Goal: Complete application form: Complete application form

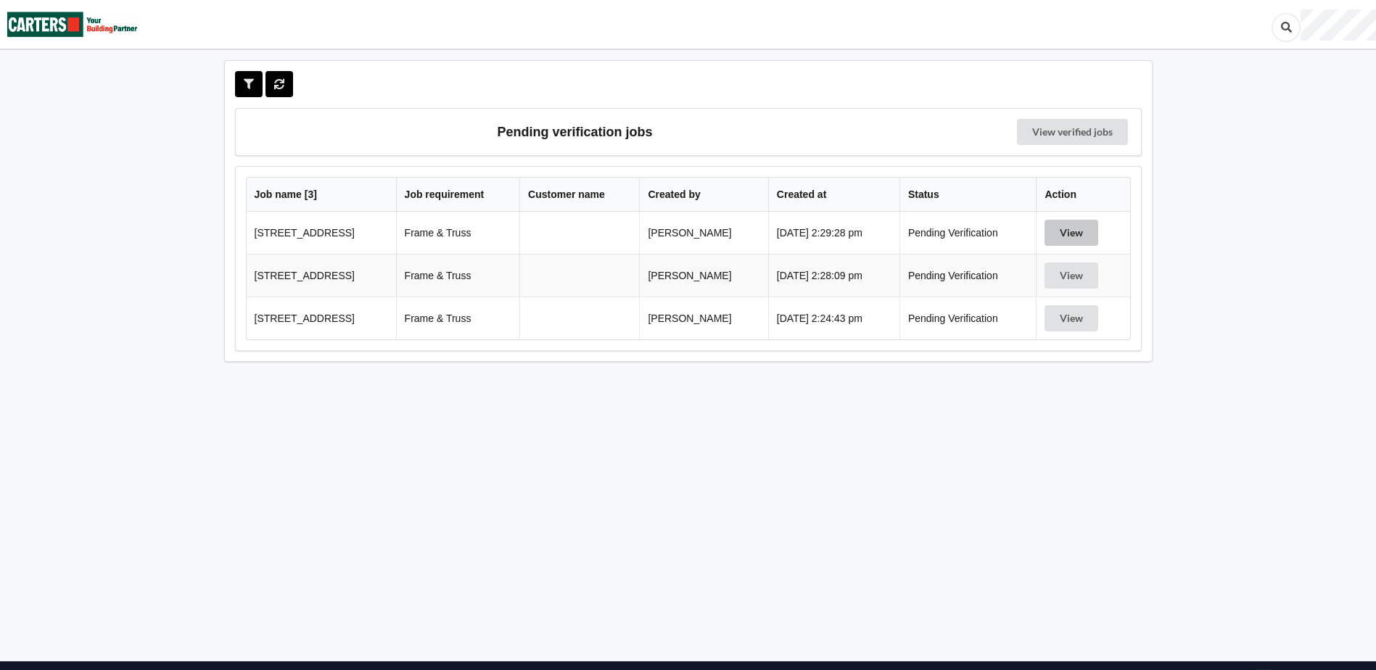
click at [1071, 233] on button "View" at bounding box center [1071, 233] width 54 height 26
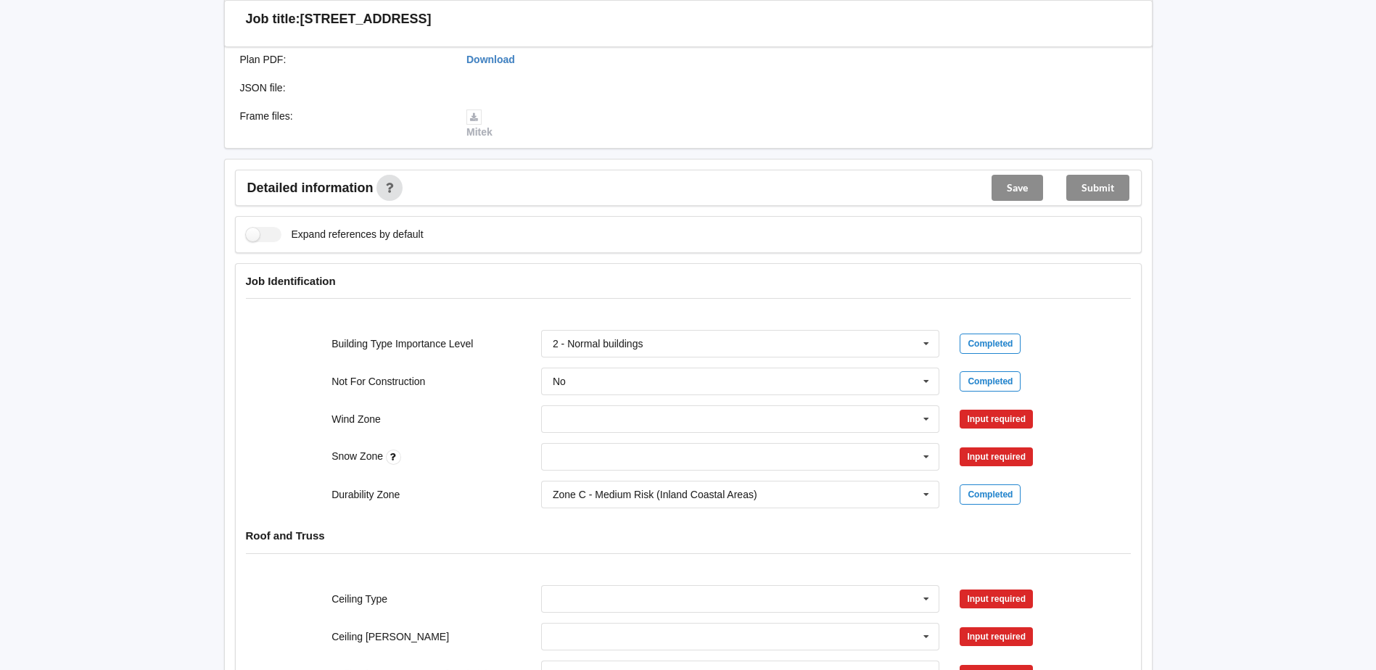
scroll to position [435, 0]
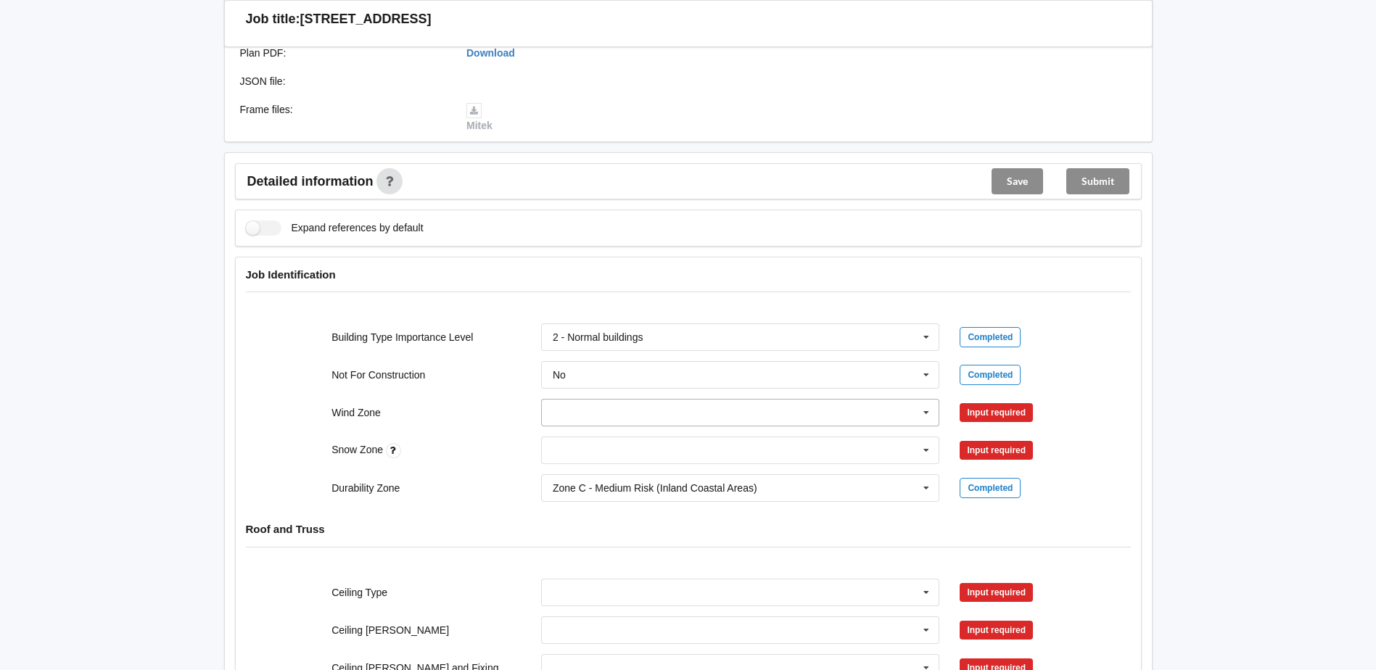
click at [667, 412] on input "text" at bounding box center [741, 413] width 397 height 26
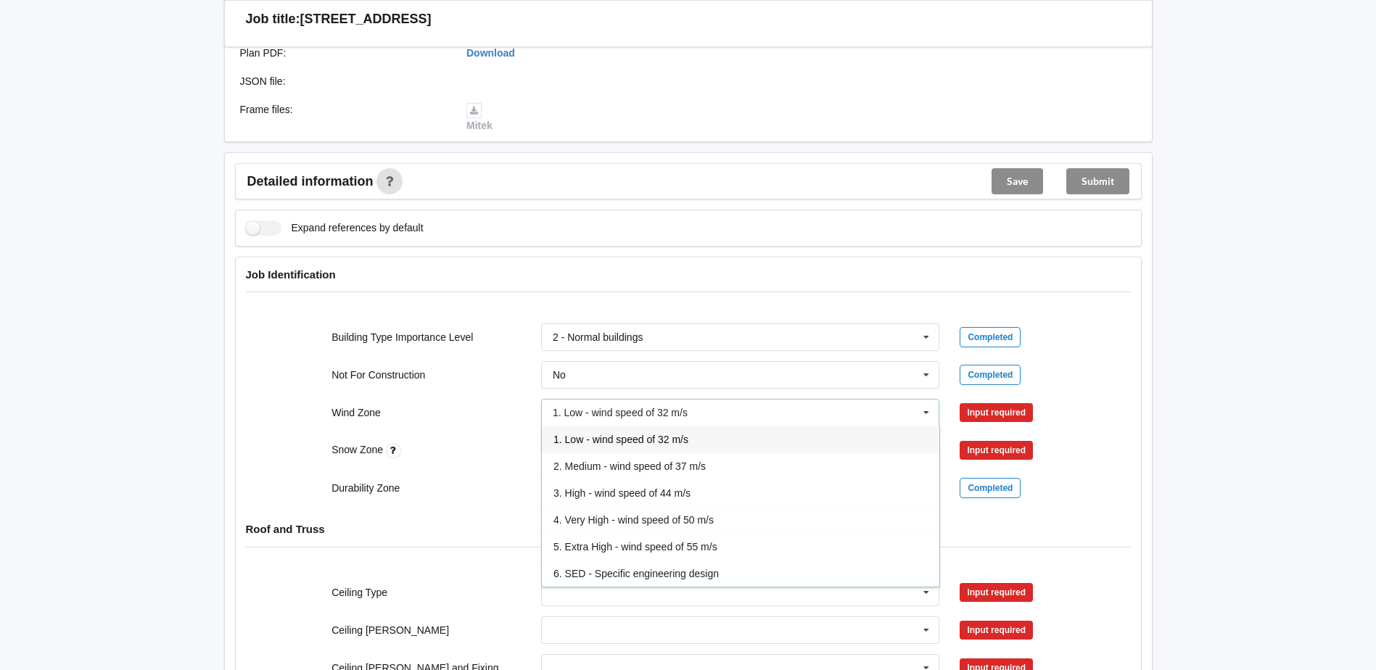
click at [595, 438] on span "1. Low - wind speed of 32 m/s" at bounding box center [620, 440] width 135 height 12
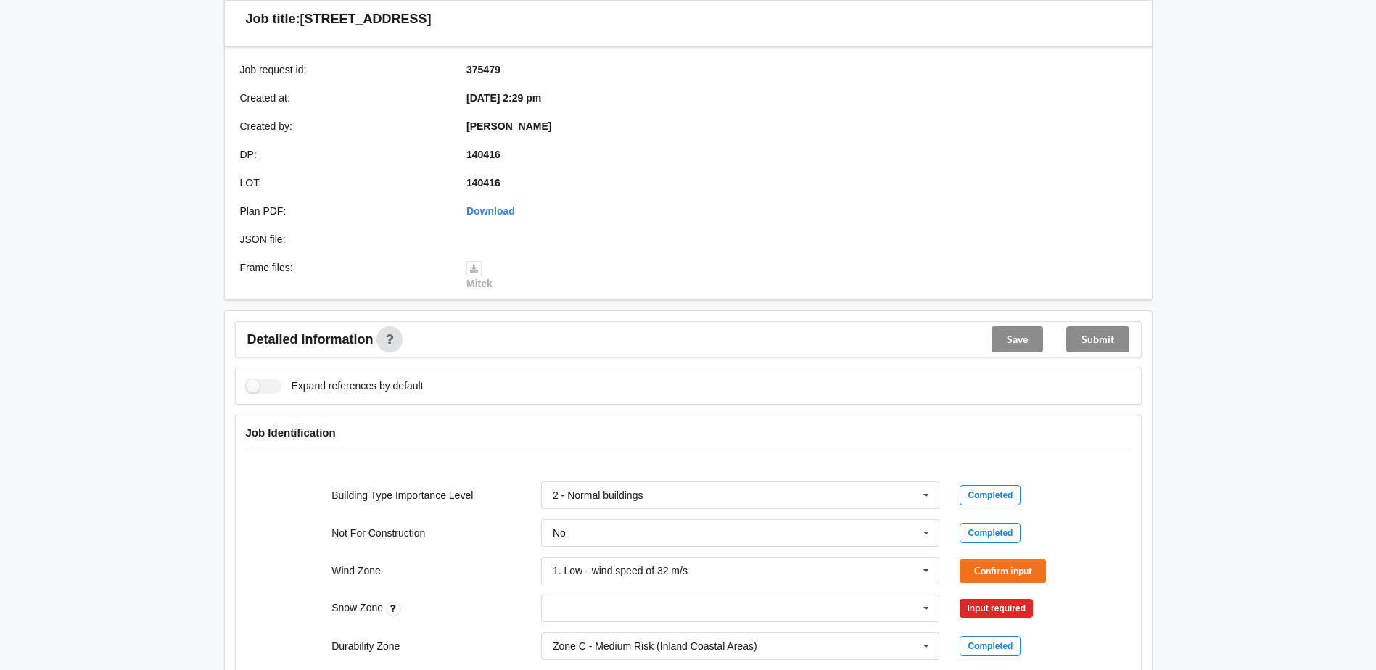
scroll to position [290, 0]
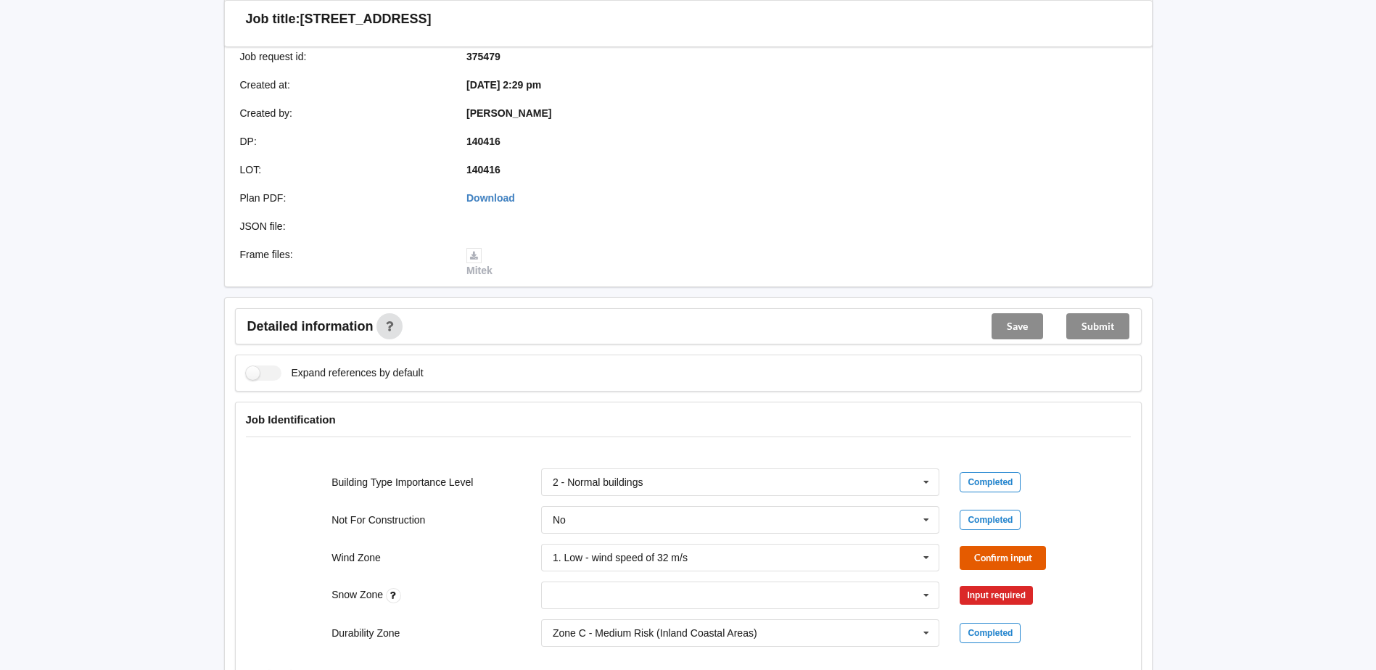
click at [1000, 558] on button "Confirm input" at bounding box center [1003, 558] width 86 height 24
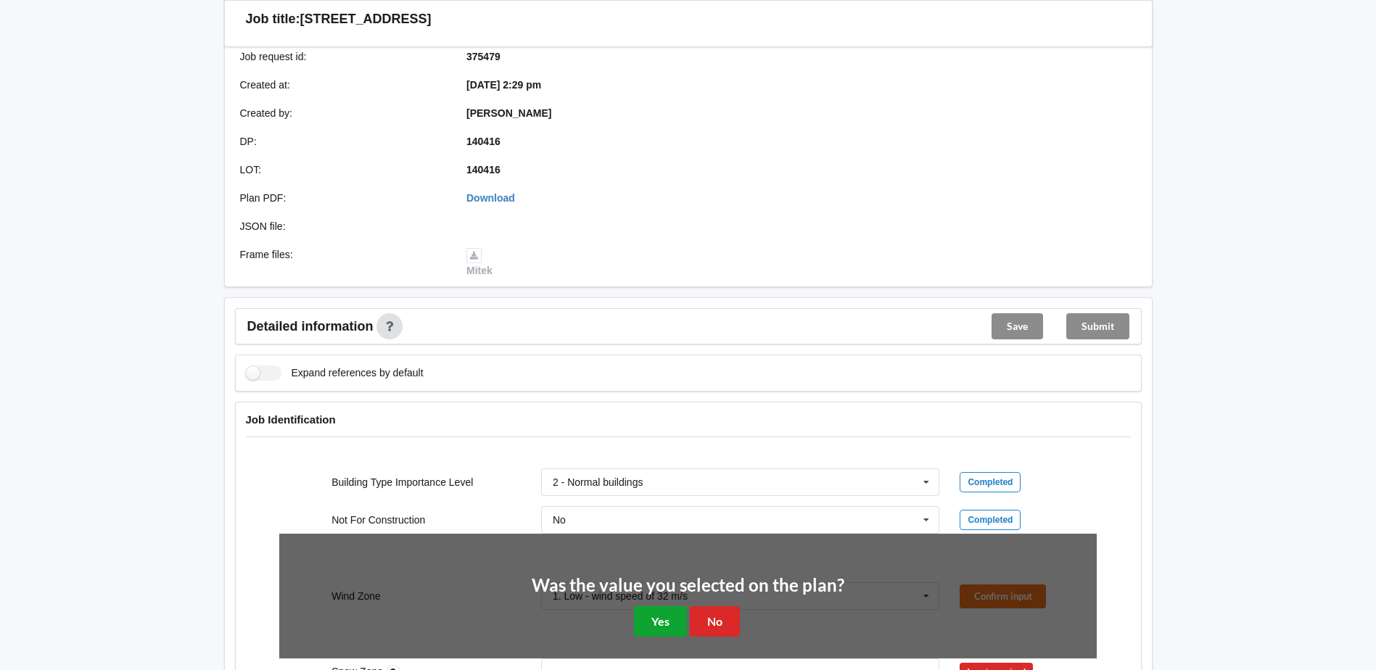
click at [656, 625] on button "Yes" at bounding box center [660, 621] width 53 height 30
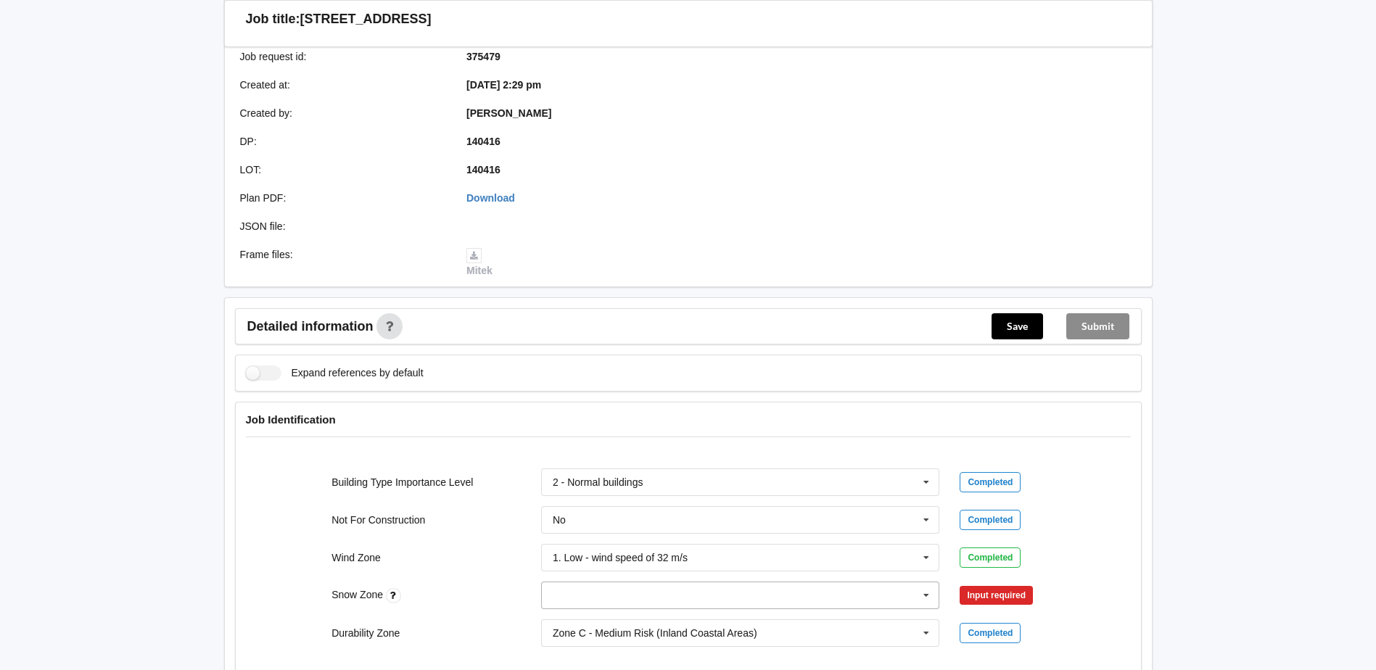
click at [900, 598] on input "text" at bounding box center [741, 595] width 397 height 26
click at [580, 436] on div "N0" at bounding box center [740, 434] width 397 height 27
click at [1007, 595] on button "Confirm input" at bounding box center [1003, 596] width 86 height 24
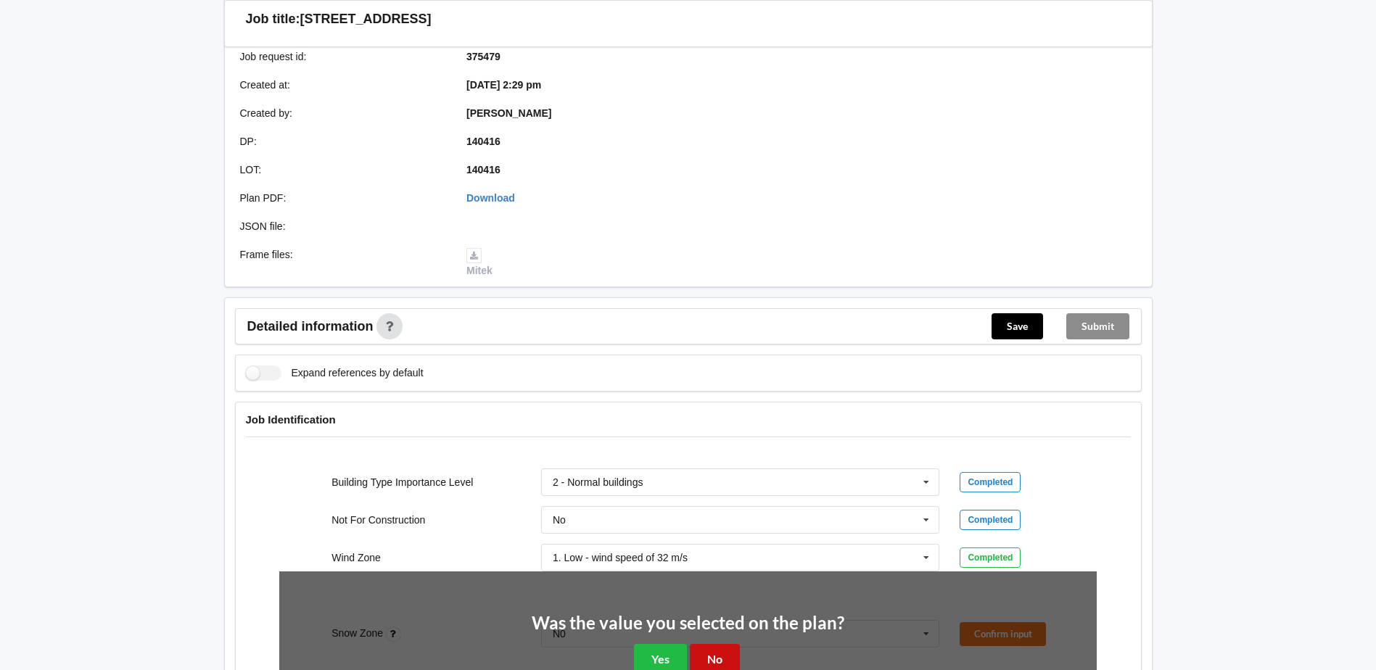
click at [719, 654] on button "No" at bounding box center [715, 659] width 50 height 30
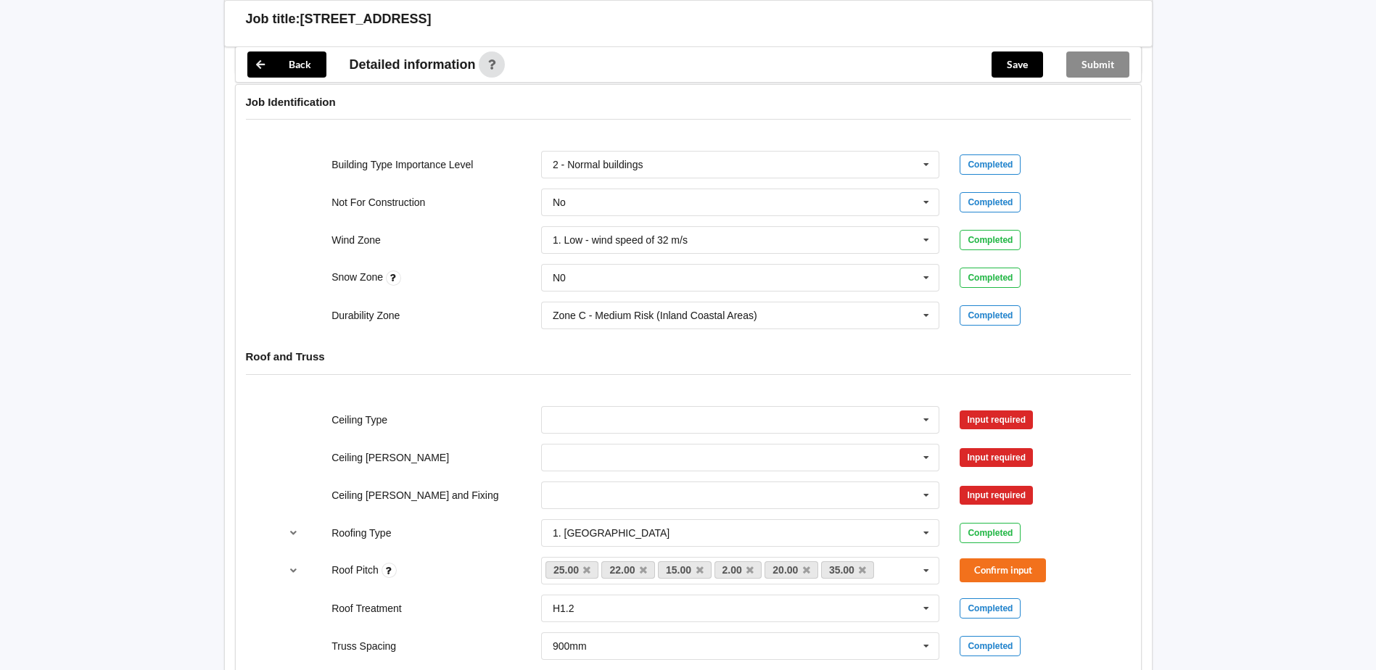
scroll to position [798, 0]
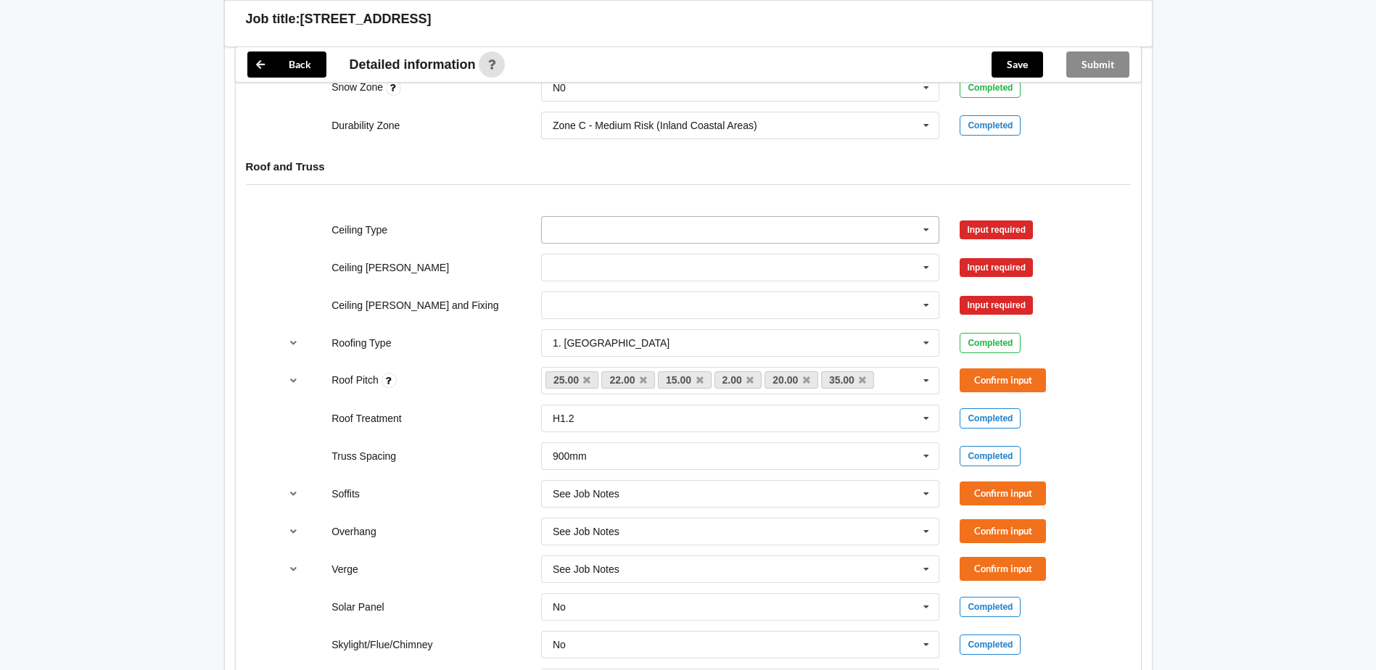
click at [574, 233] on input "text" at bounding box center [741, 230] width 397 height 26
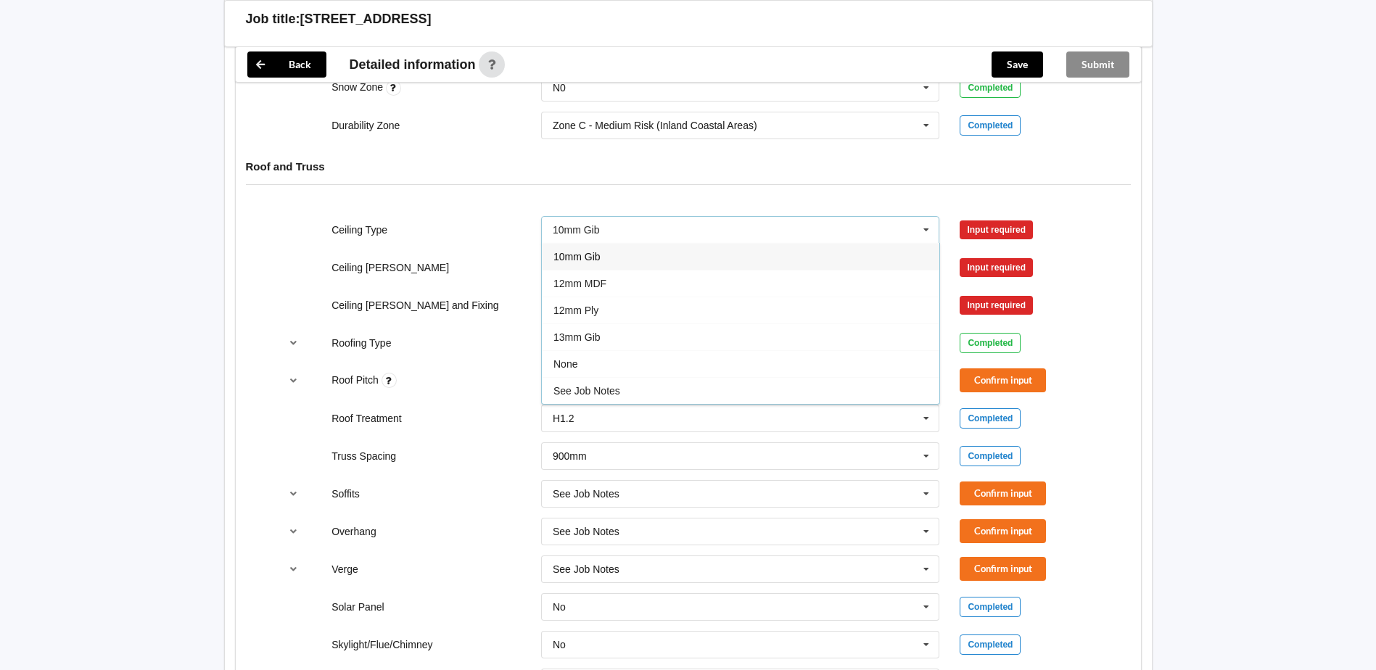
click at [588, 257] on span "10mm Gib" at bounding box center [576, 257] width 47 height 12
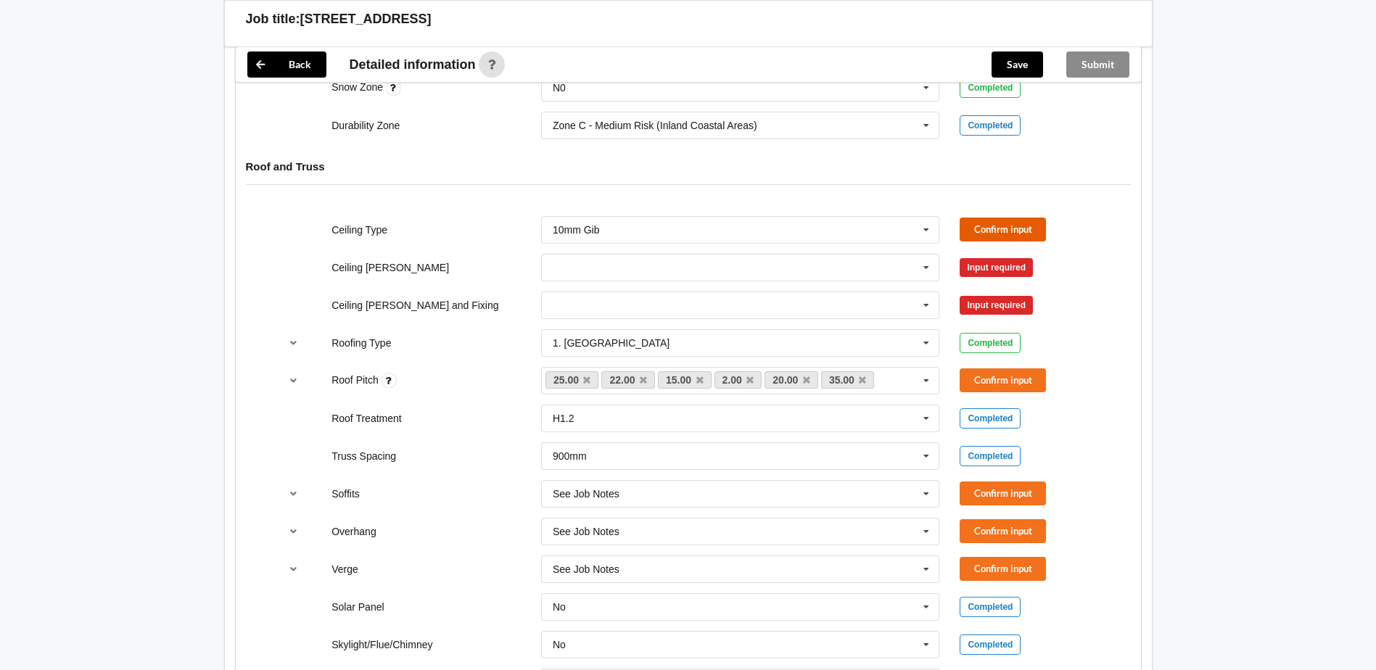
click at [998, 226] on button "Confirm input" at bounding box center [1003, 230] width 86 height 24
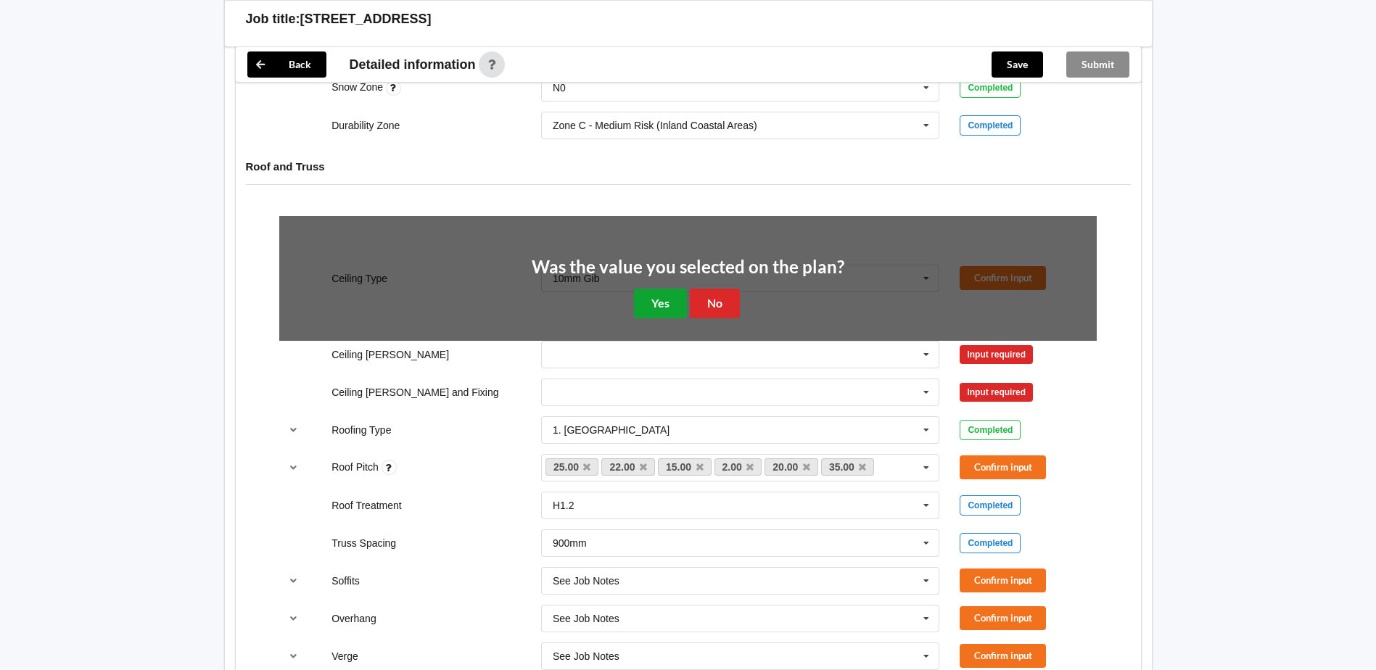
click at [663, 305] on button "Yes" at bounding box center [660, 304] width 53 height 30
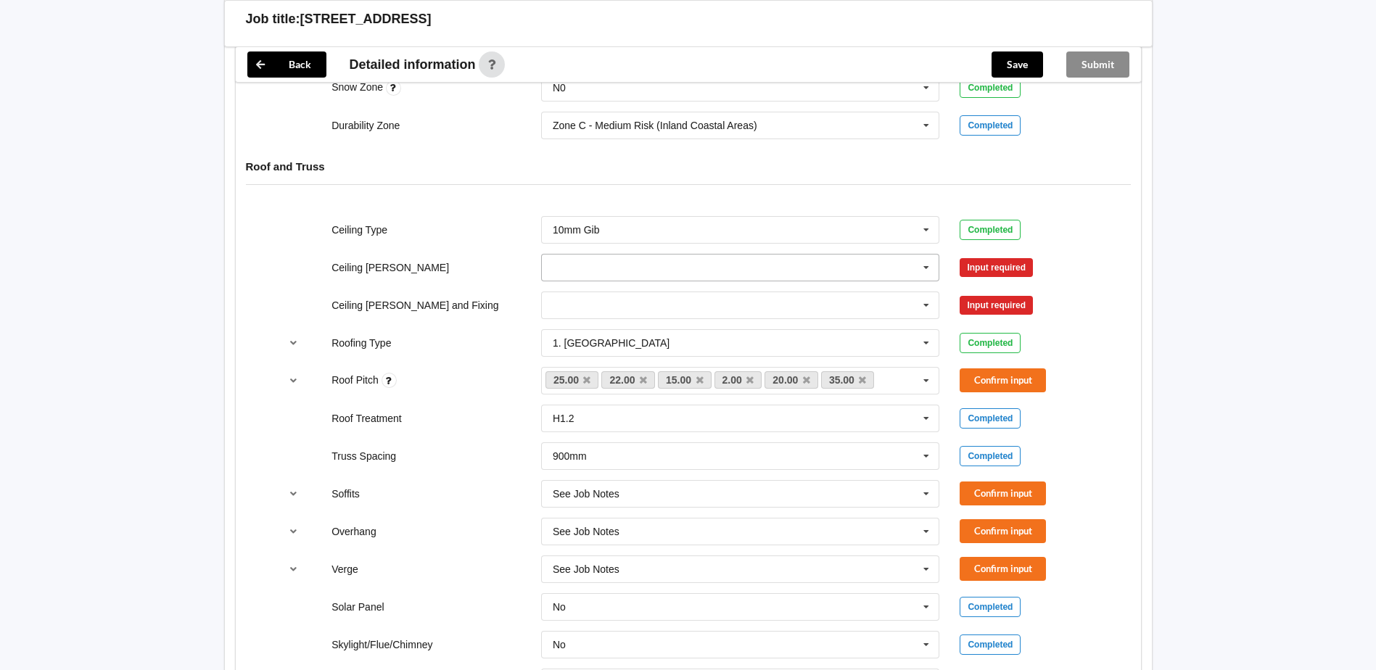
click at [654, 272] on input "text" at bounding box center [741, 268] width 397 height 26
click at [577, 302] on div "400mm" at bounding box center [740, 294] width 397 height 27
click at [983, 256] on button "Confirm input" at bounding box center [1003, 267] width 86 height 24
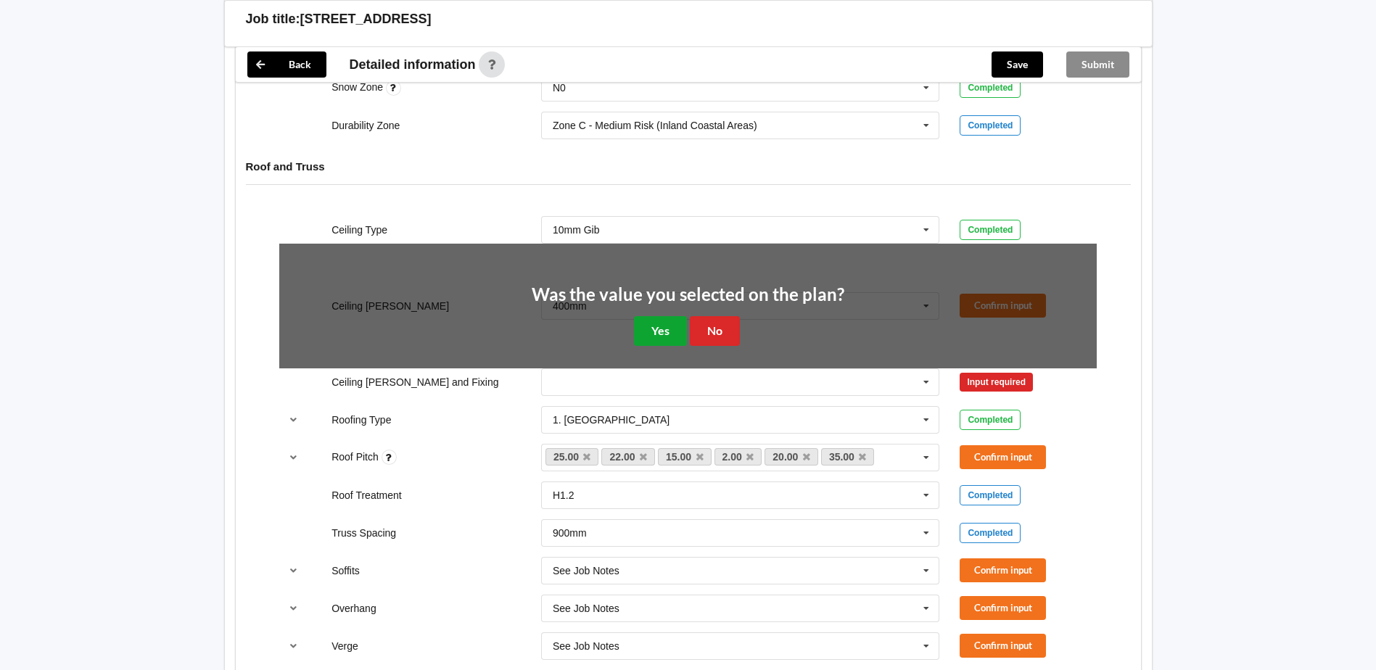
click at [671, 331] on button "Yes" at bounding box center [660, 331] width 53 height 30
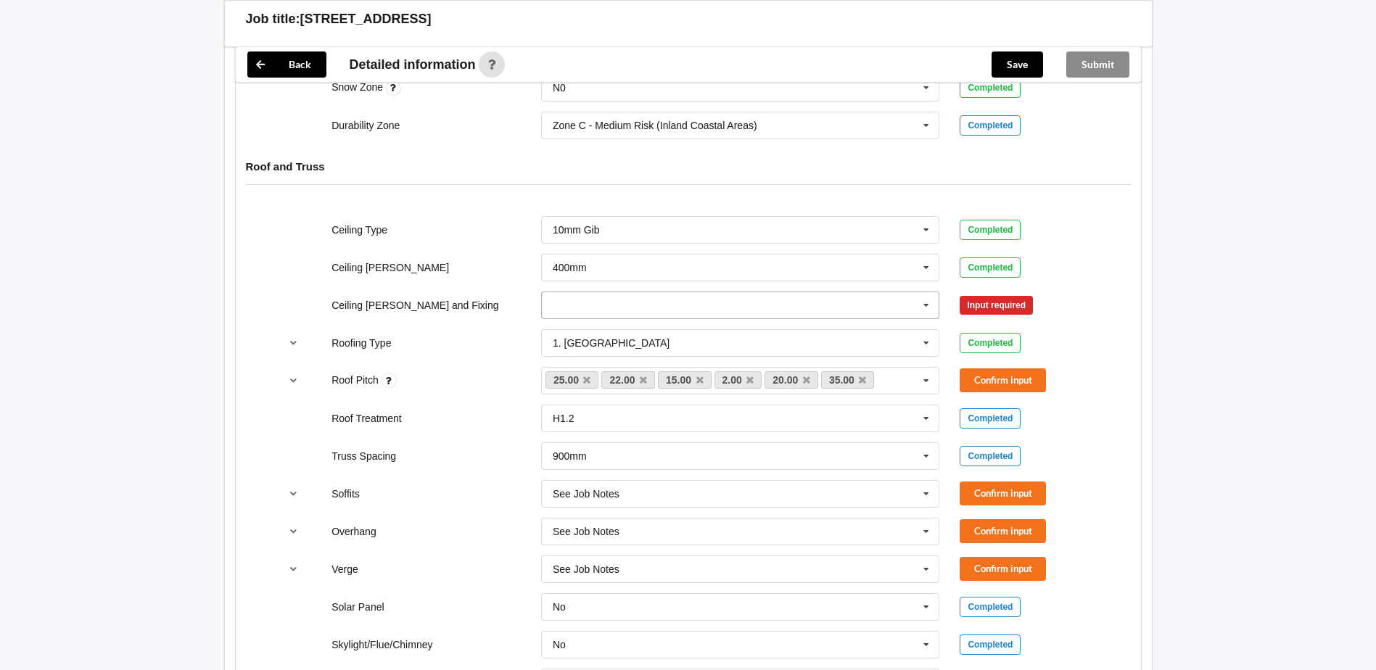
click at [567, 308] on input "text" at bounding box center [741, 305] width 397 height 26
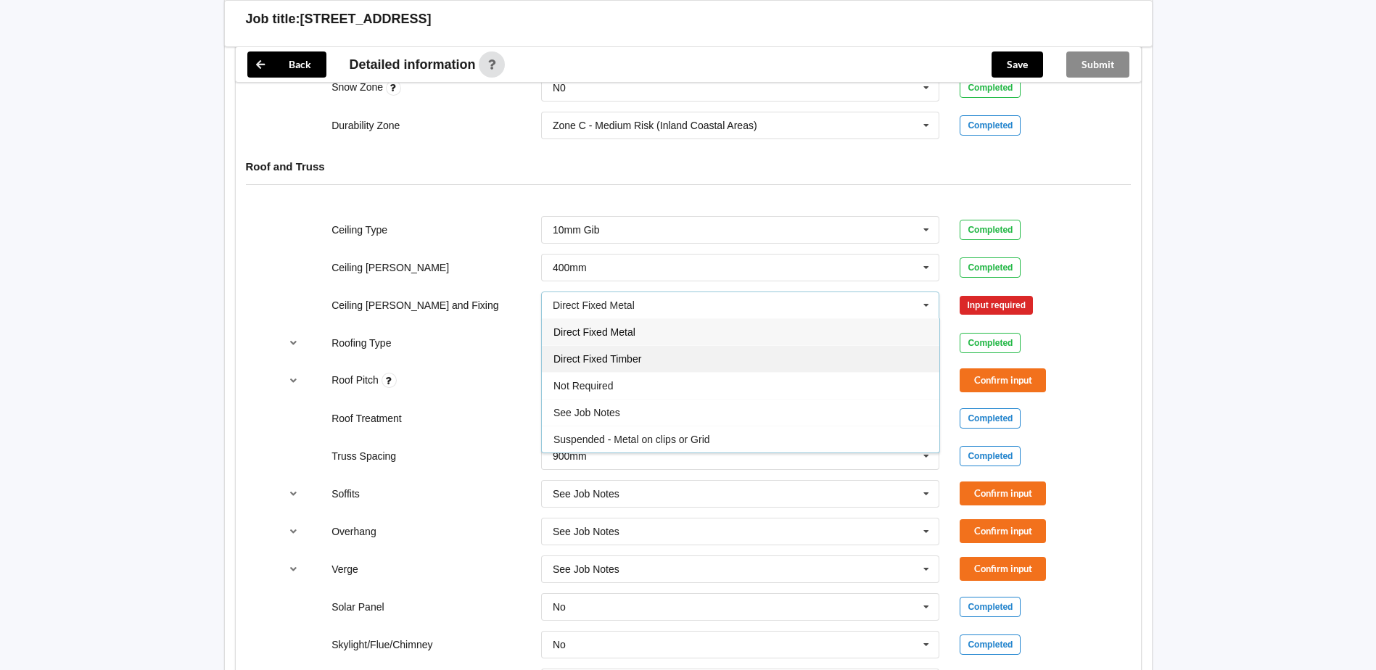
click at [630, 360] on span "Direct Fixed Timber" at bounding box center [597, 359] width 88 height 12
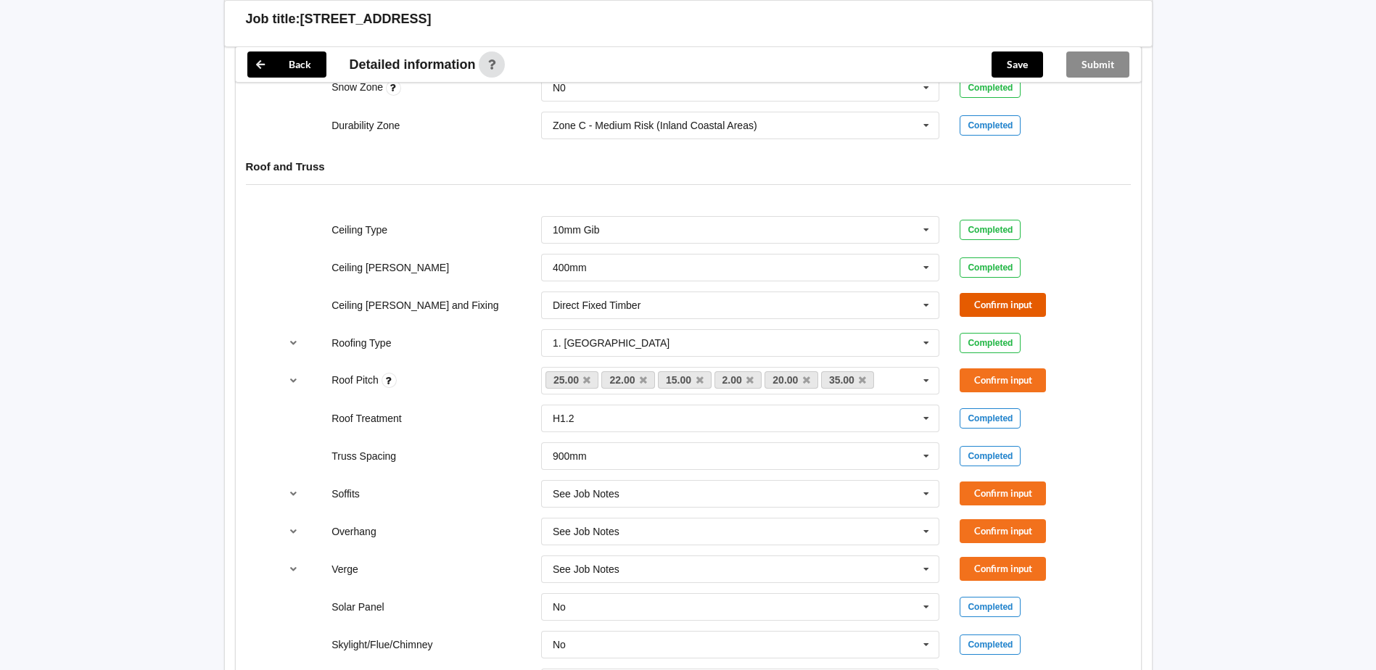
click at [999, 302] on button "Confirm input" at bounding box center [1003, 305] width 86 height 24
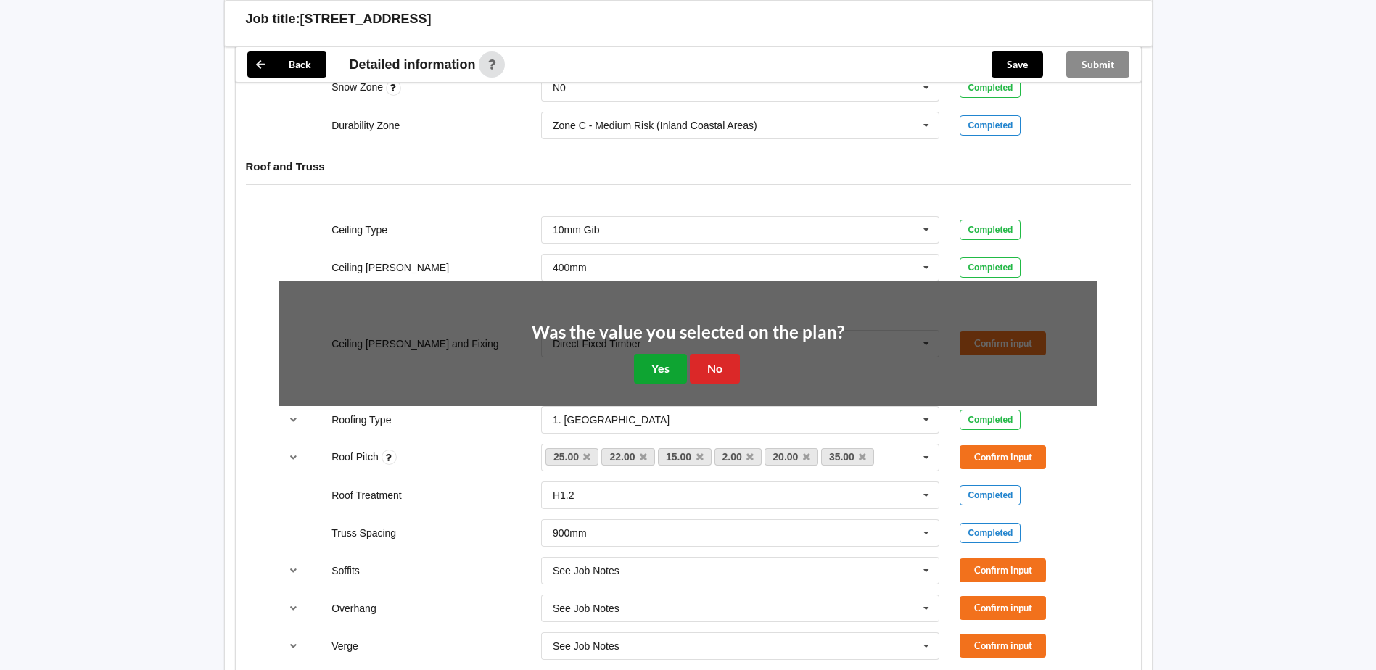
click at [661, 374] on button "Yes" at bounding box center [660, 369] width 53 height 30
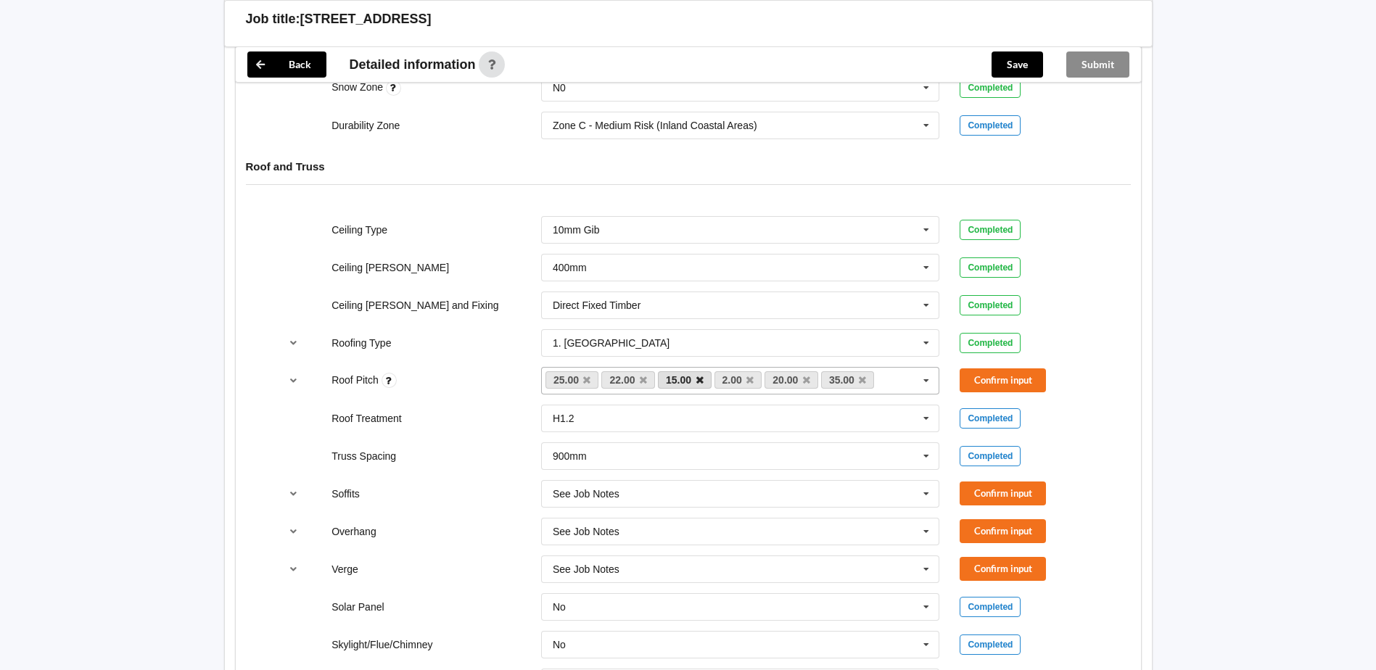
click at [698, 382] on icon at bounding box center [699, 380] width 7 height 9
click at [698, 382] on link "2.00" at bounding box center [682, 379] width 48 height 17
click at [696, 379] on icon at bounding box center [694, 380] width 7 height 9
click at [643, 382] on icon at bounding box center [643, 380] width 7 height 9
click at [700, 379] on icon at bounding box center [699, 380] width 7 height 9
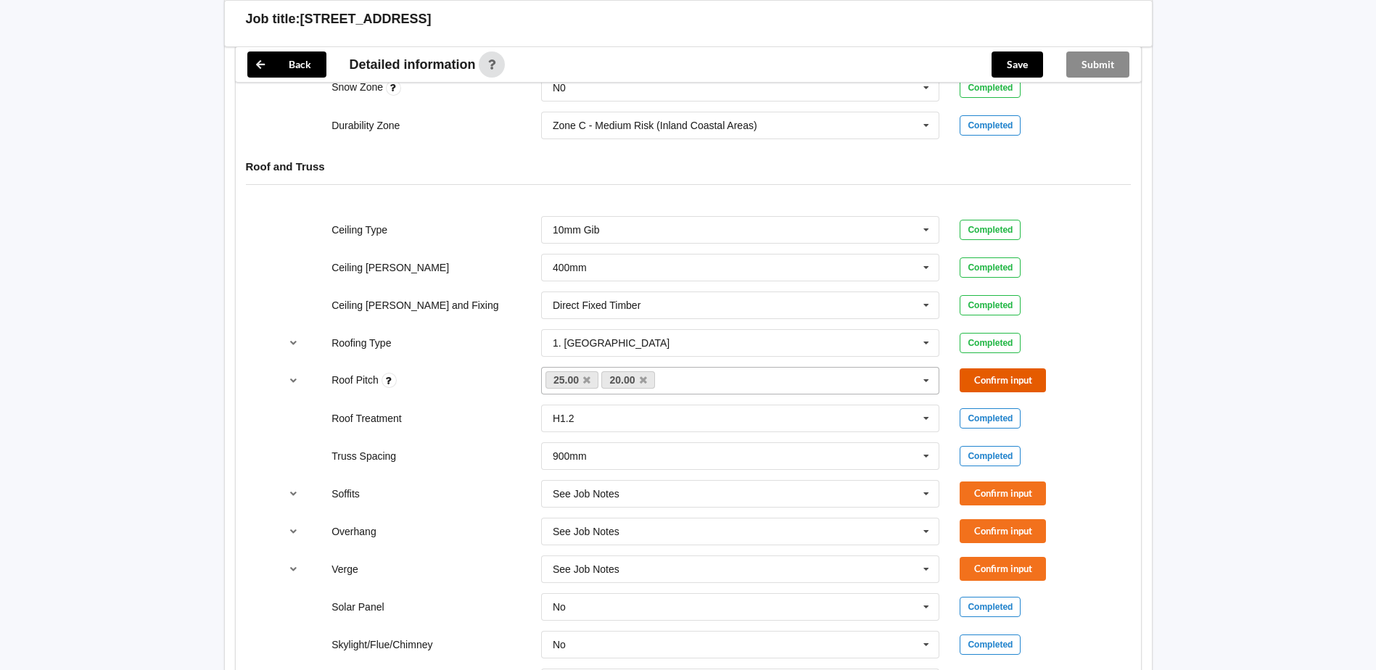
click at [1002, 384] on button "Confirm input" at bounding box center [1003, 380] width 86 height 24
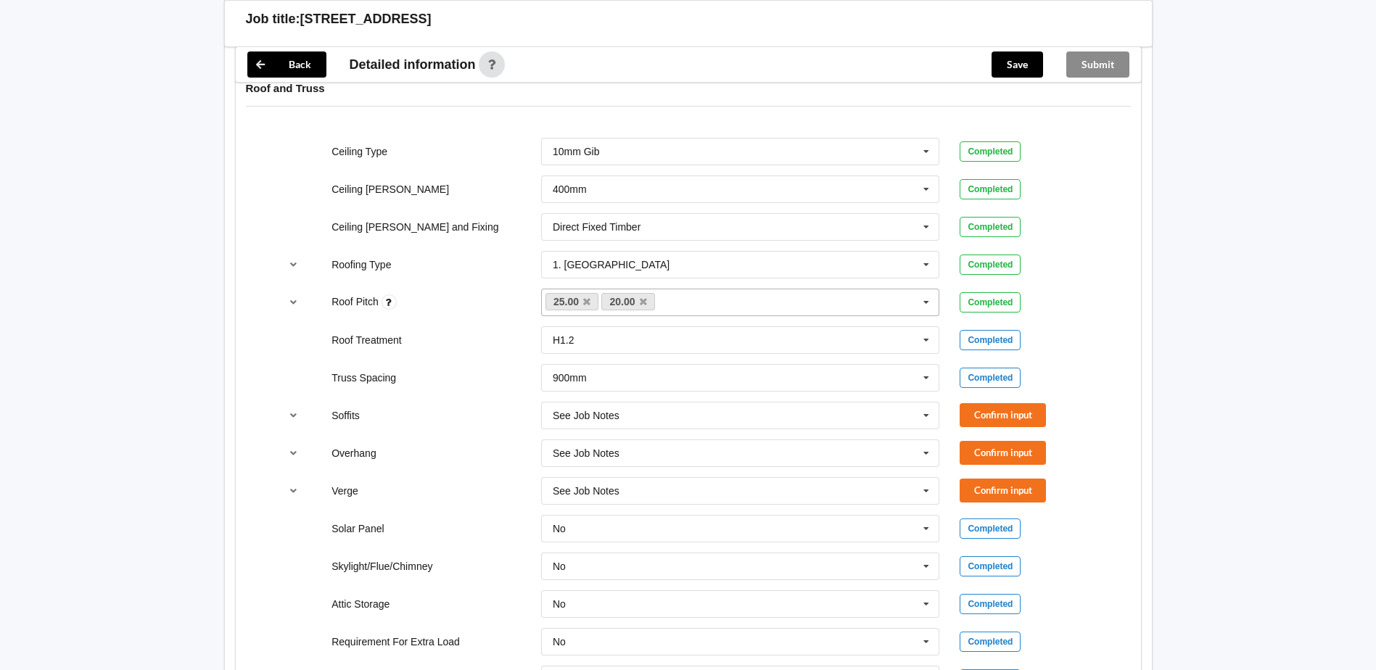
scroll to position [943, 0]
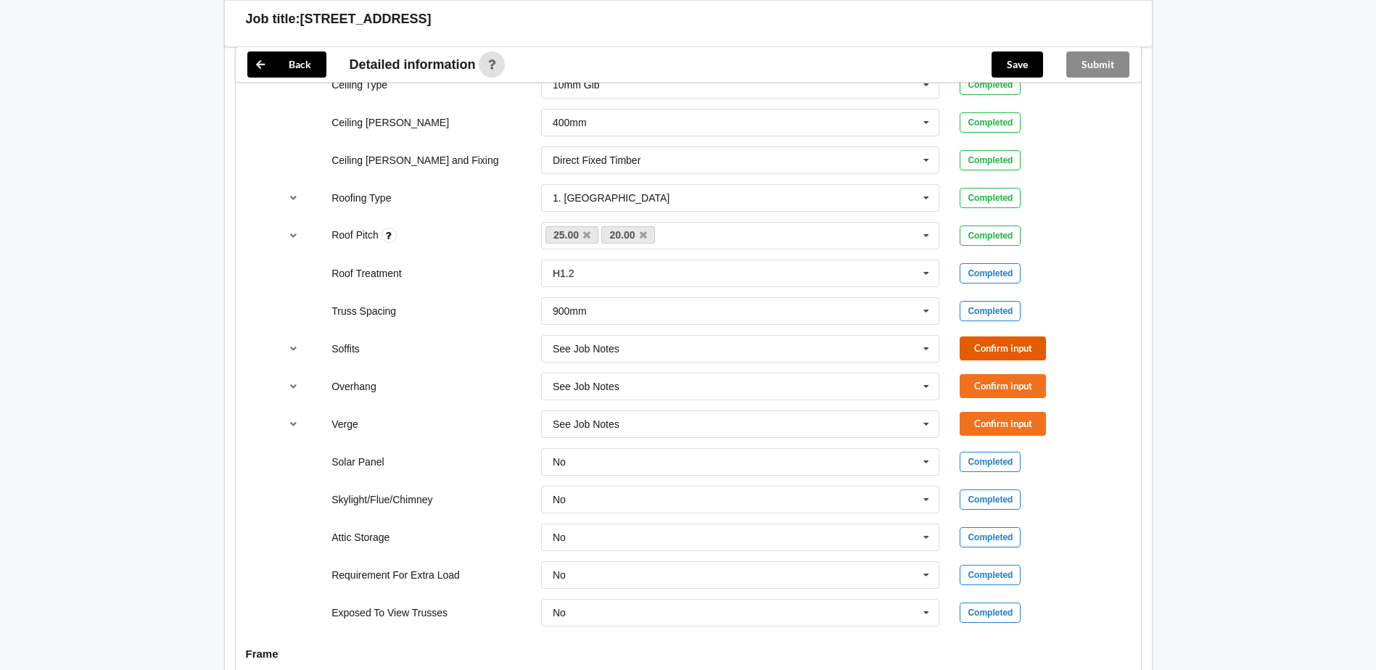
click at [1009, 347] on button "Confirm input" at bounding box center [1003, 349] width 86 height 24
click at [1002, 390] on button "Confirm input" at bounding box center [1003, 386] width 86 height 24
click at [994, 419] on button "Confirm input" at bounding box center [1003, 424] width 86 height 24
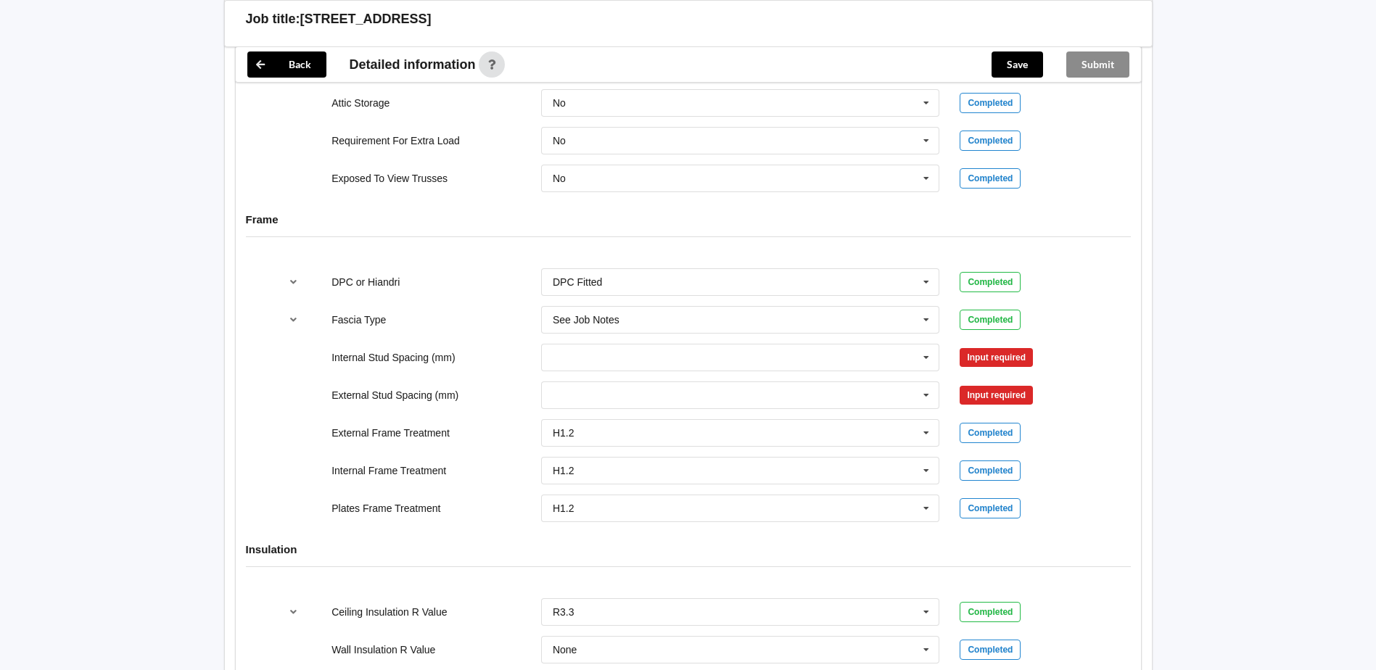
scroll to position [1378, 0]
click at [924, 357] on icon at bounding box center [926, 357] width 22 height 27
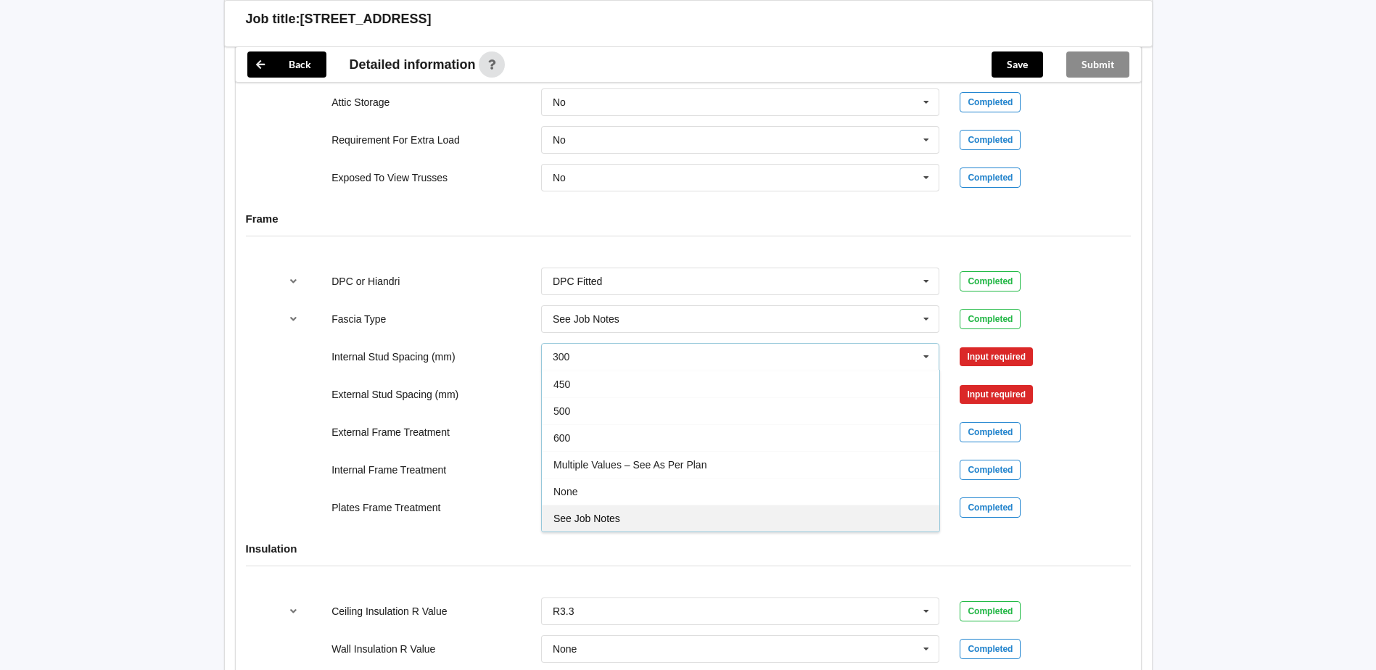
click at [616, 512] on div "See Job Notes" at bounding box center [740, 518] width 397 height 27
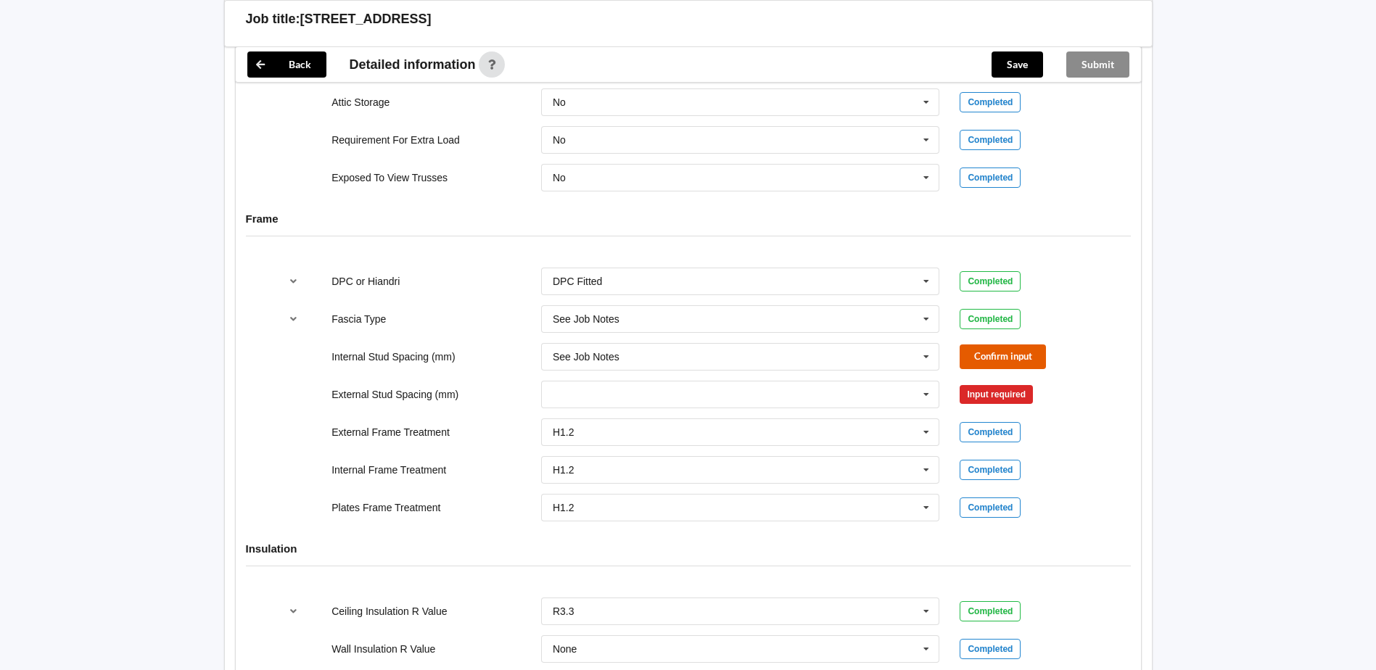
click at [986, 351] on button "Confirm input" at bounding box center [1003, 357] width 86 height 24
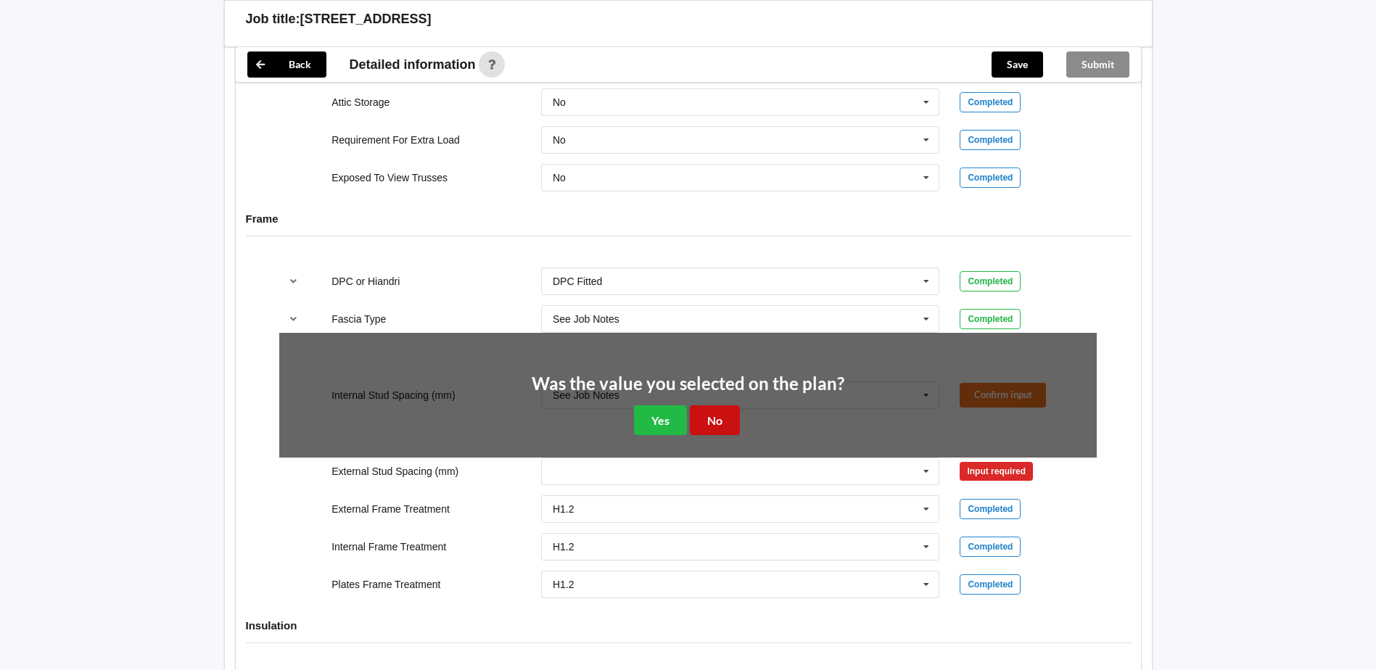
click at [712, 421] on button "No" at bounding box center [715, 420] width 50 height 30
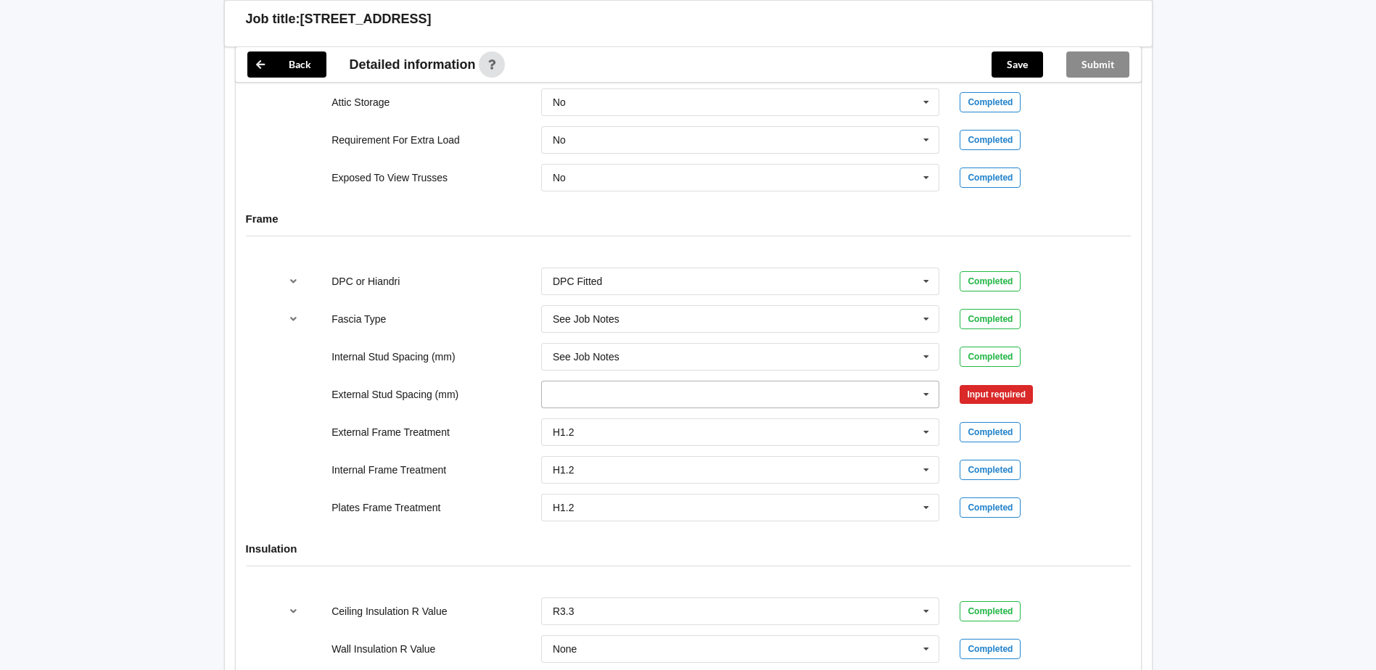
click at [827, 395] on input "text" at bounding box center [741, 395] width 397 height 26
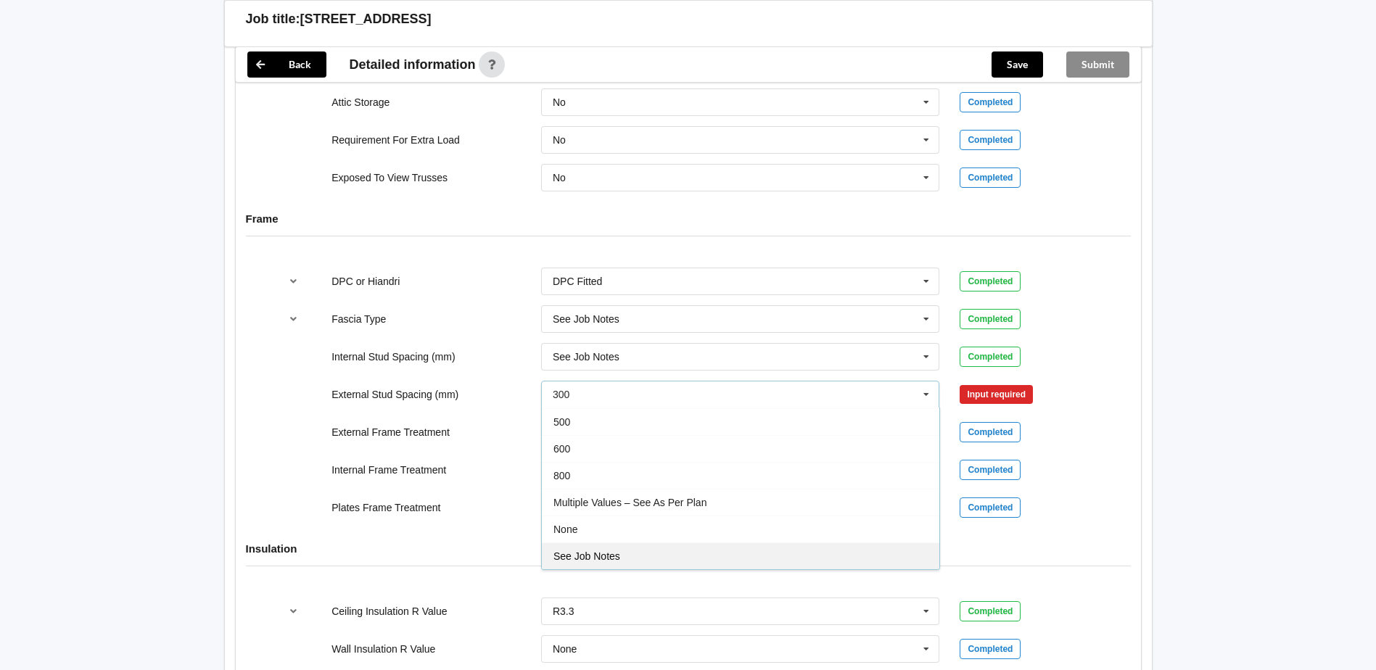
click at [635, 551] on div "See Job Notes" at bounding box center [740, 556] width 397 height 27
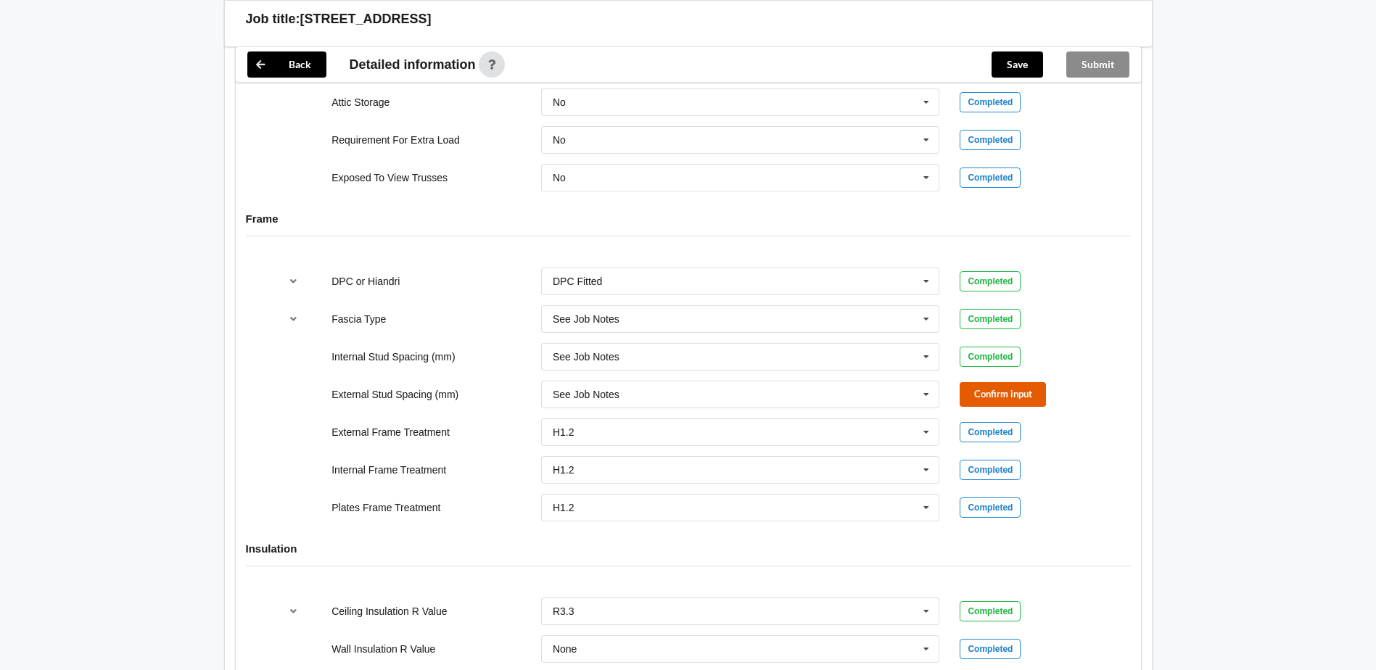
click at [1007, 387] on button "Confirm input" at bounding box center [1003, 394] width 86 height 24
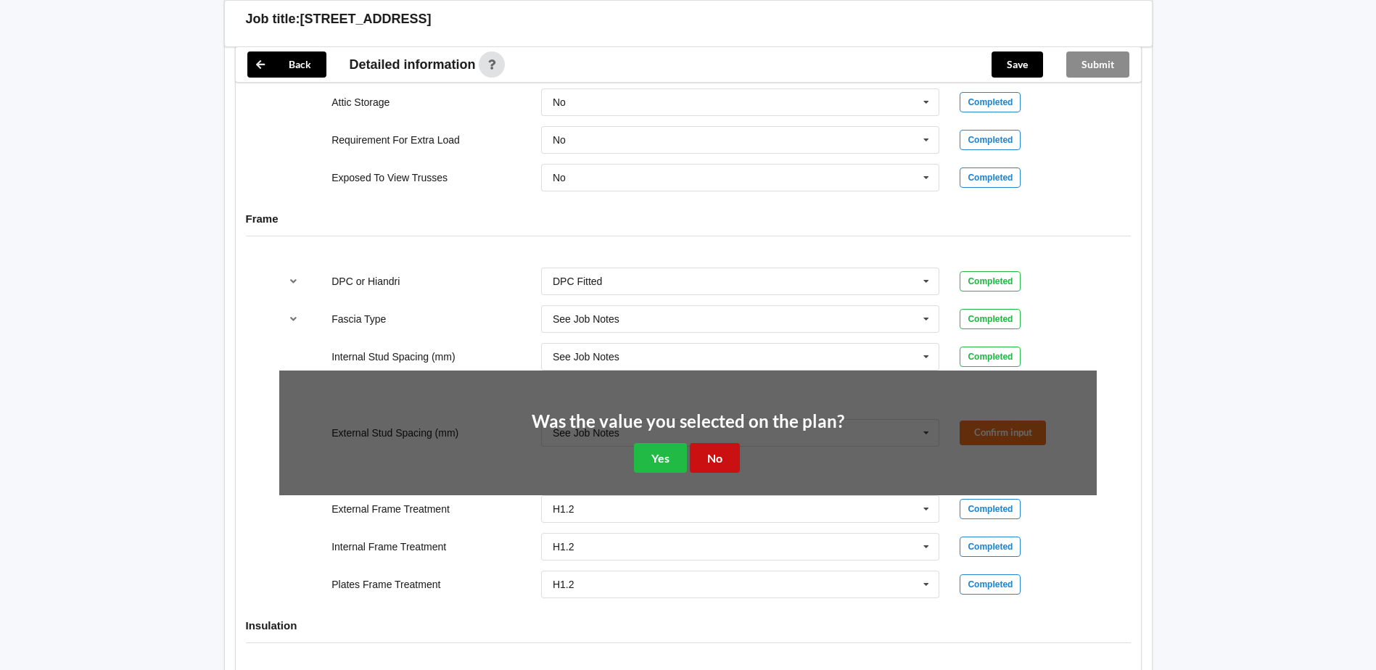
click at [704, 456] on button "No" at bounding box center [715, 458] width 50 height 30
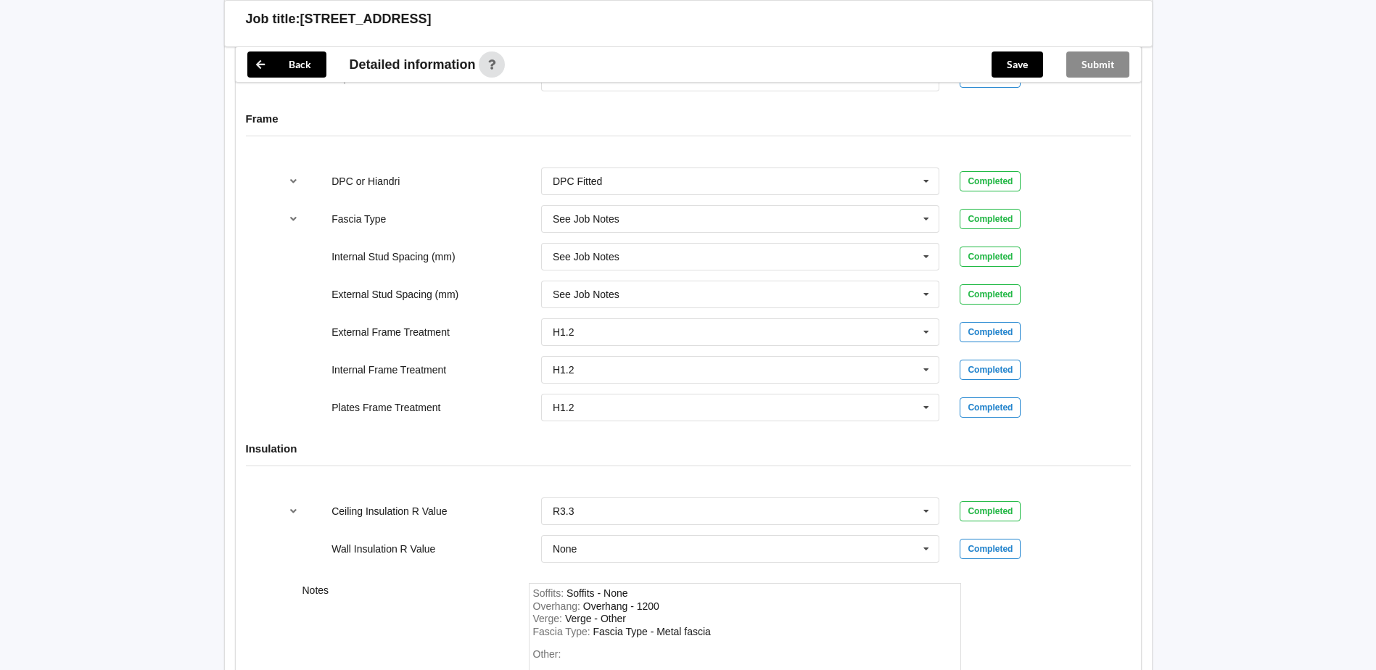
scroll to position [1667, 0]
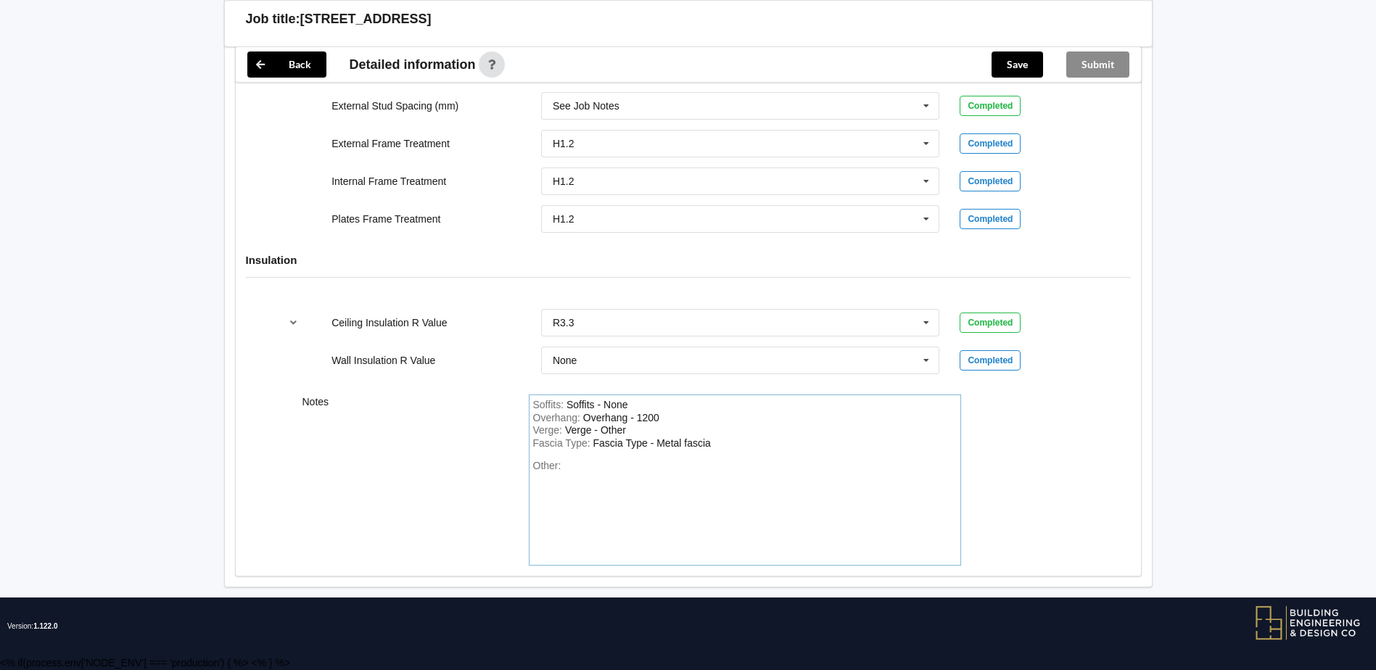
click at [596, 467] on div "Other:" at bounding box center [745, 511] width 424 height 102
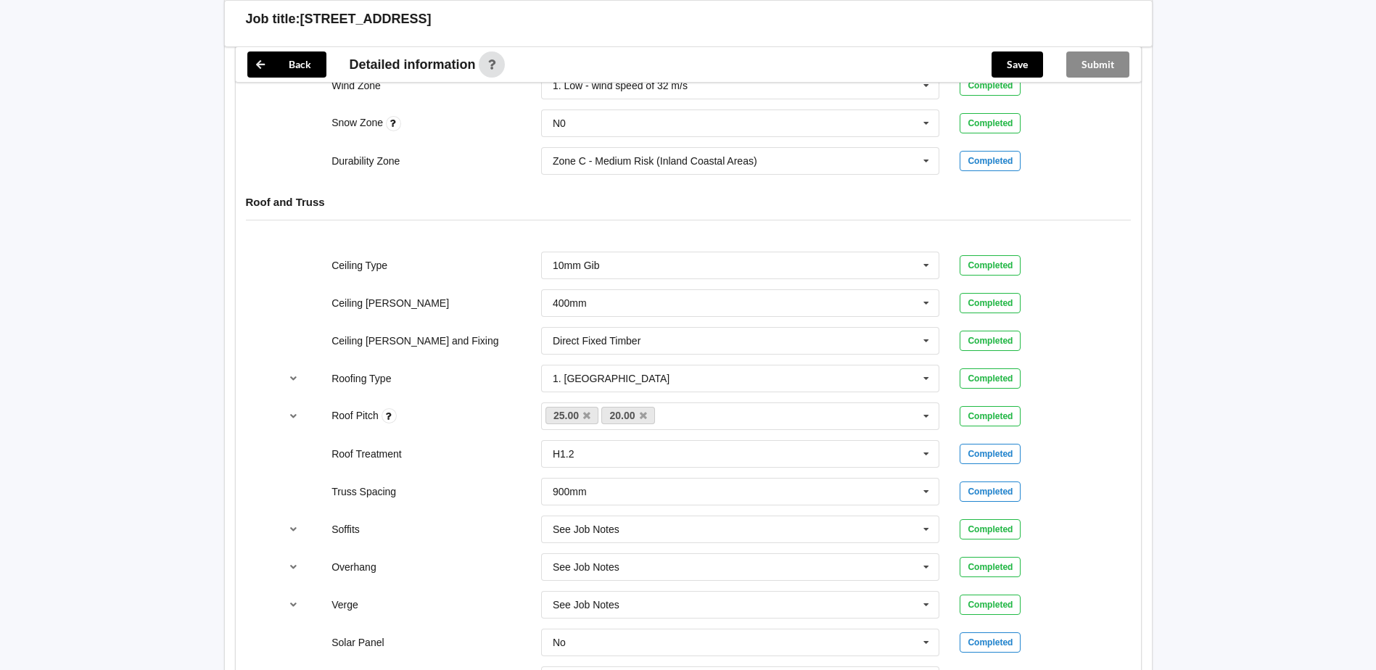
scroll to position [796, 0]
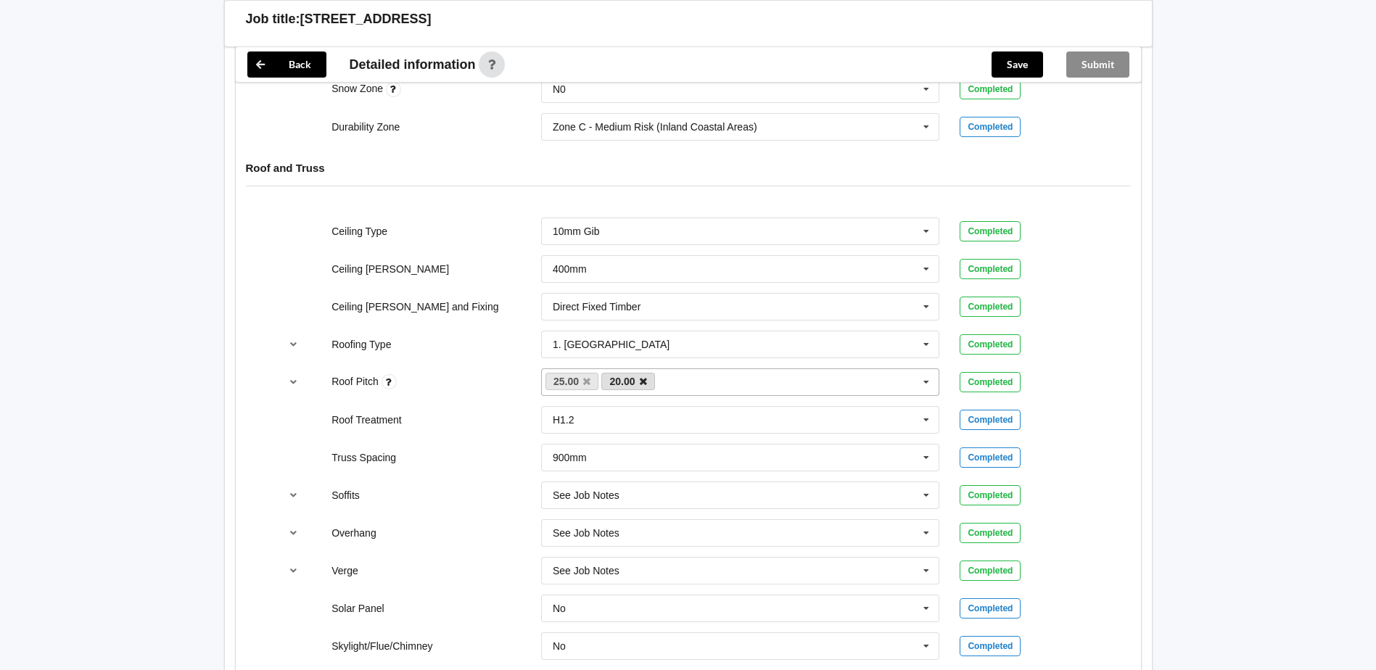
click at [643, 380] on icon at bounding box center [643, 381] width 7 height 9
click at [592, 384] on link "25.00" at bounding box center [572, 381] width 54 height 17
click at [588, 382] on icon at bounding box center [586, 381] width 7 height 9
click at [578, 382] on div "2.00 15.00 20.00 22.00 25.00 35.00 None" at bounding box center [740, 382] width 399 height 28
type input "22, 15"
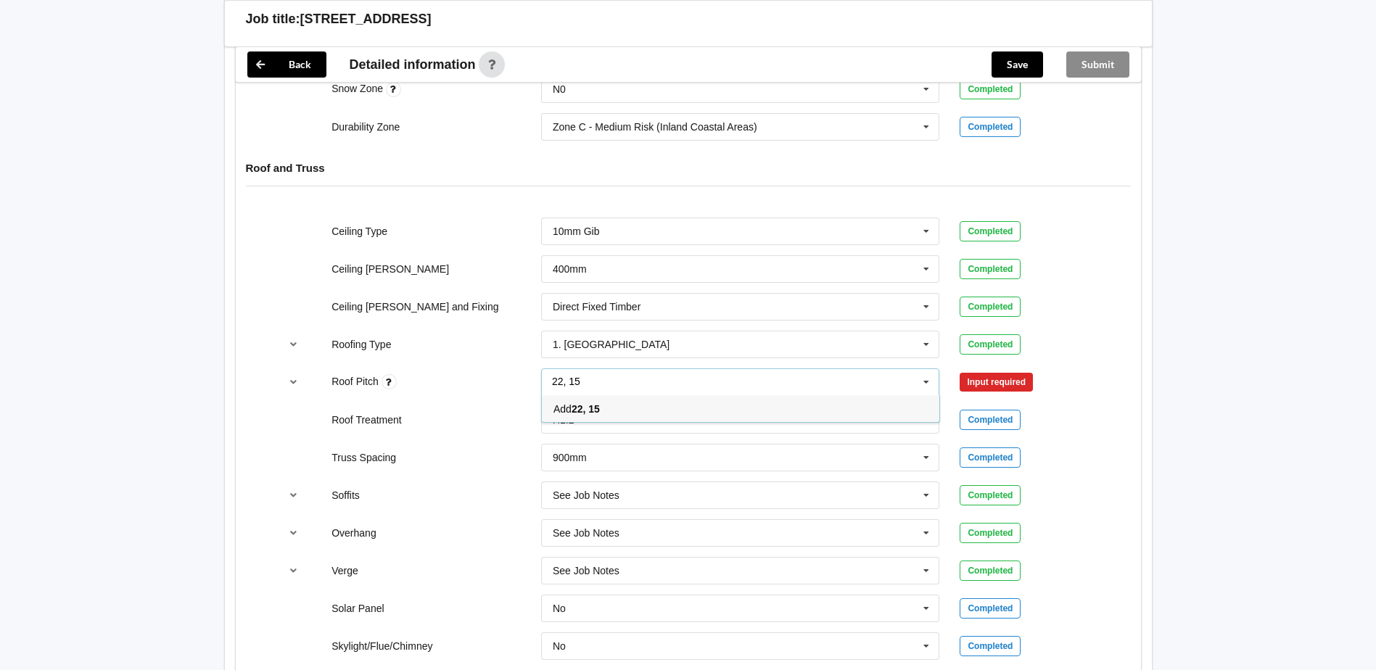
click at [572, 408] on span "Add 22, 15" at bounding box center [576, 409] width 46 height 12
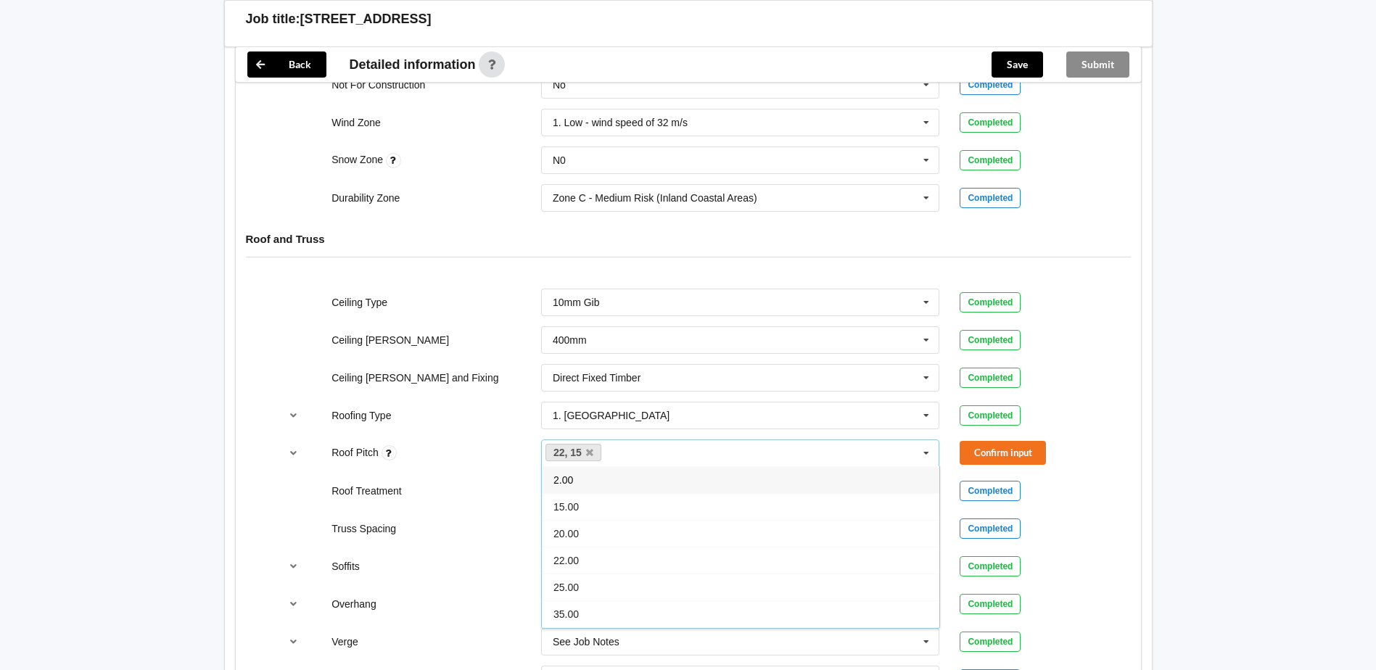
scroll to position [1015, 0]
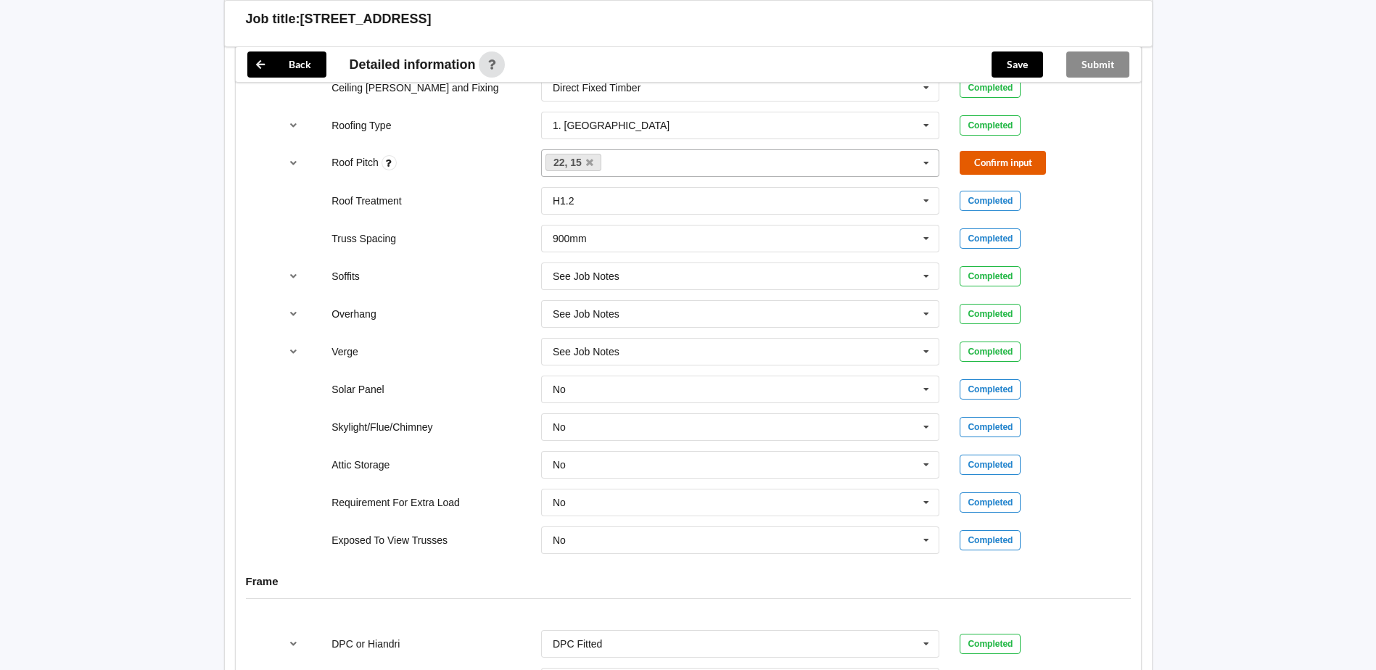
click at [1018, 164] on button "Confirm input" at bounding box center [1003, 163] width 86 height 24
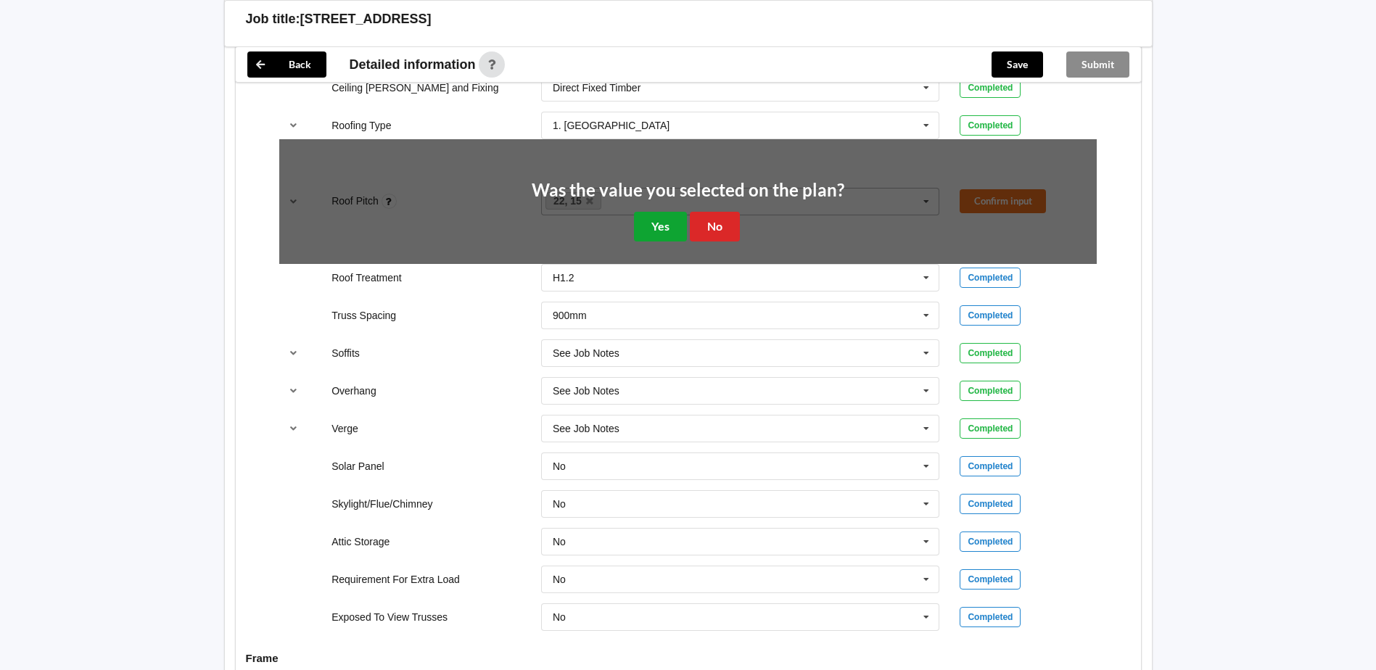
click at [667, 227] on button "Yes" at bounding box center [660, 227] width 53 height 30
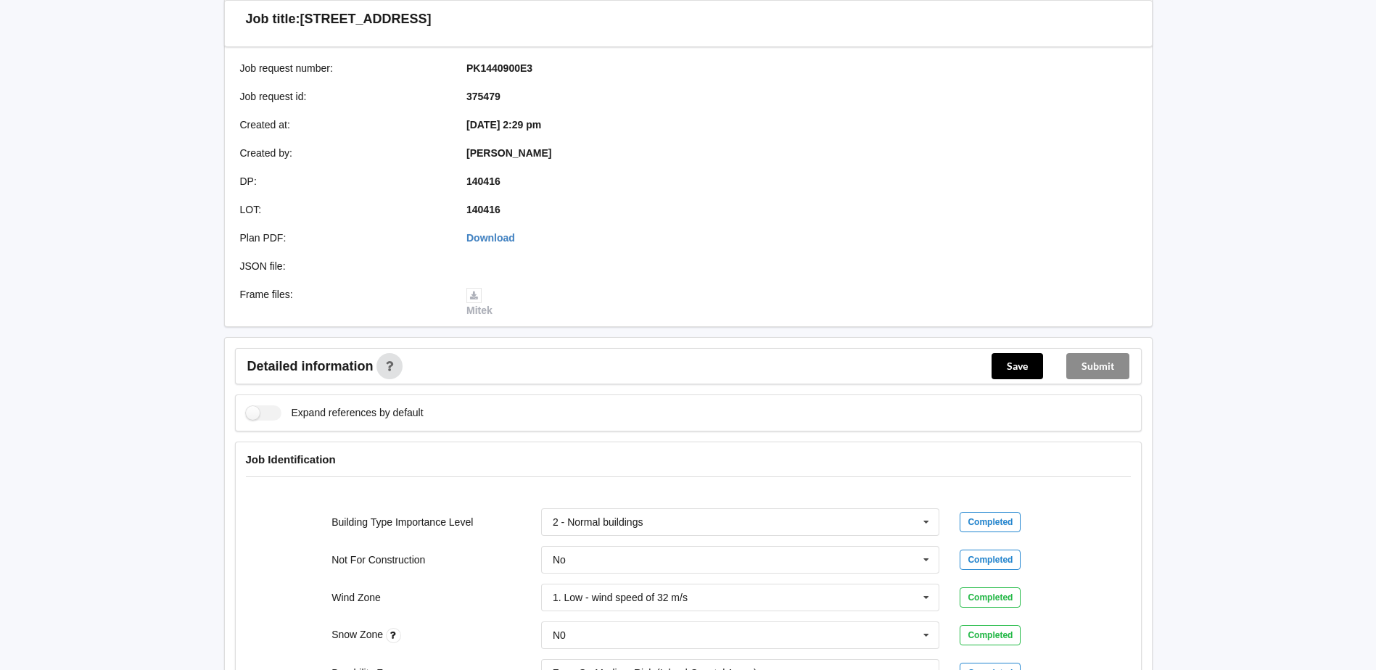
scroll to position [361, 0]
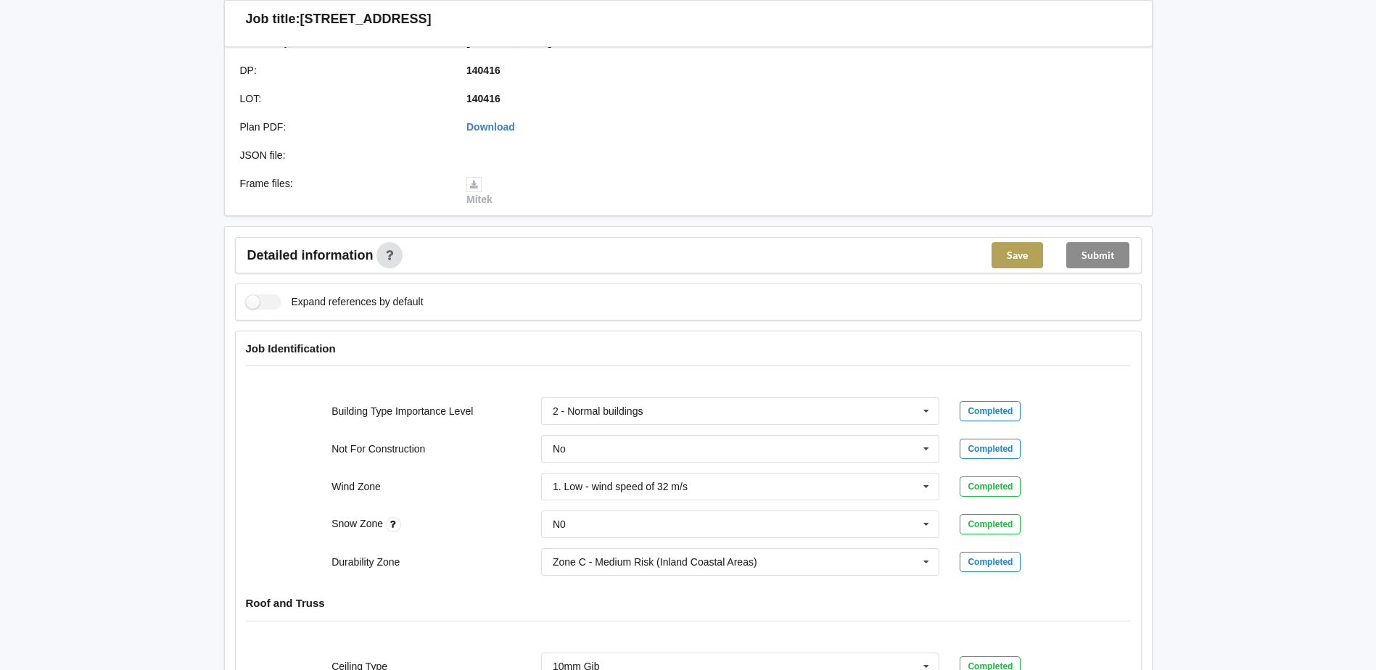
click at [1021, 259] on button "Save" at bounding box center [1017, 255] width 51 height 26
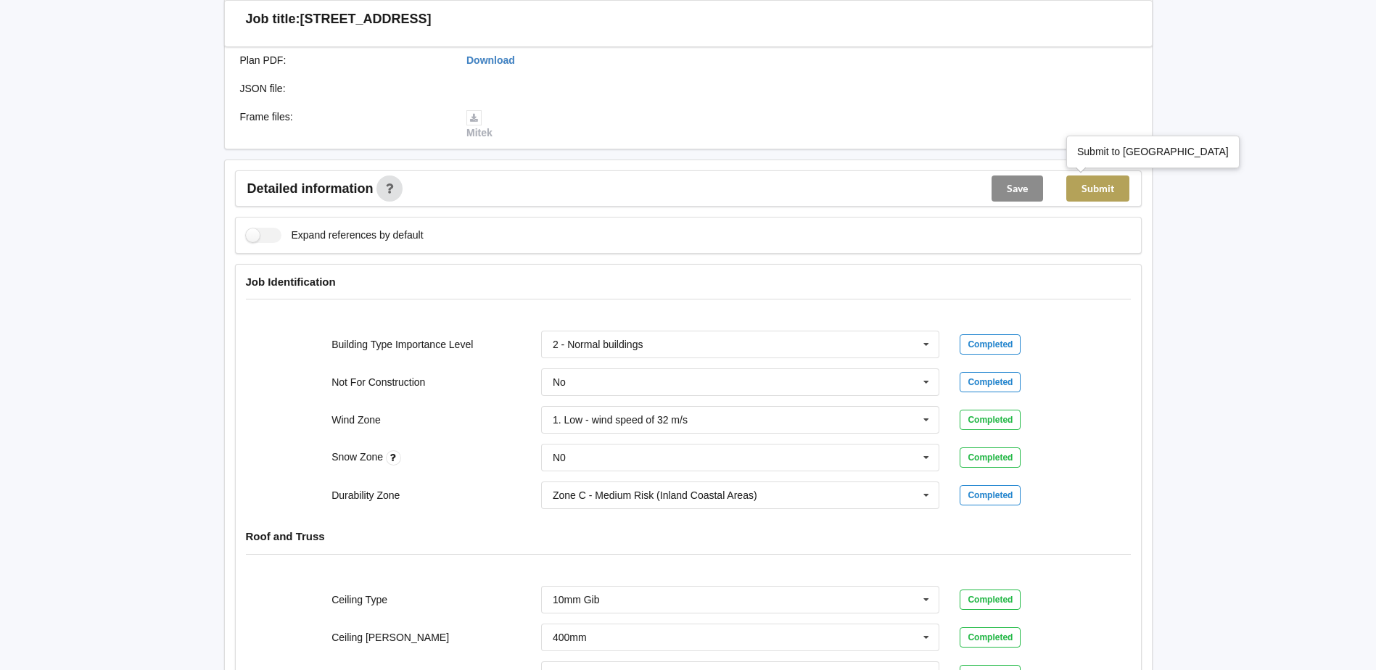
click at [1096, 192] on button "Submit" at bounding box center [1097, 189] width 63 height 26
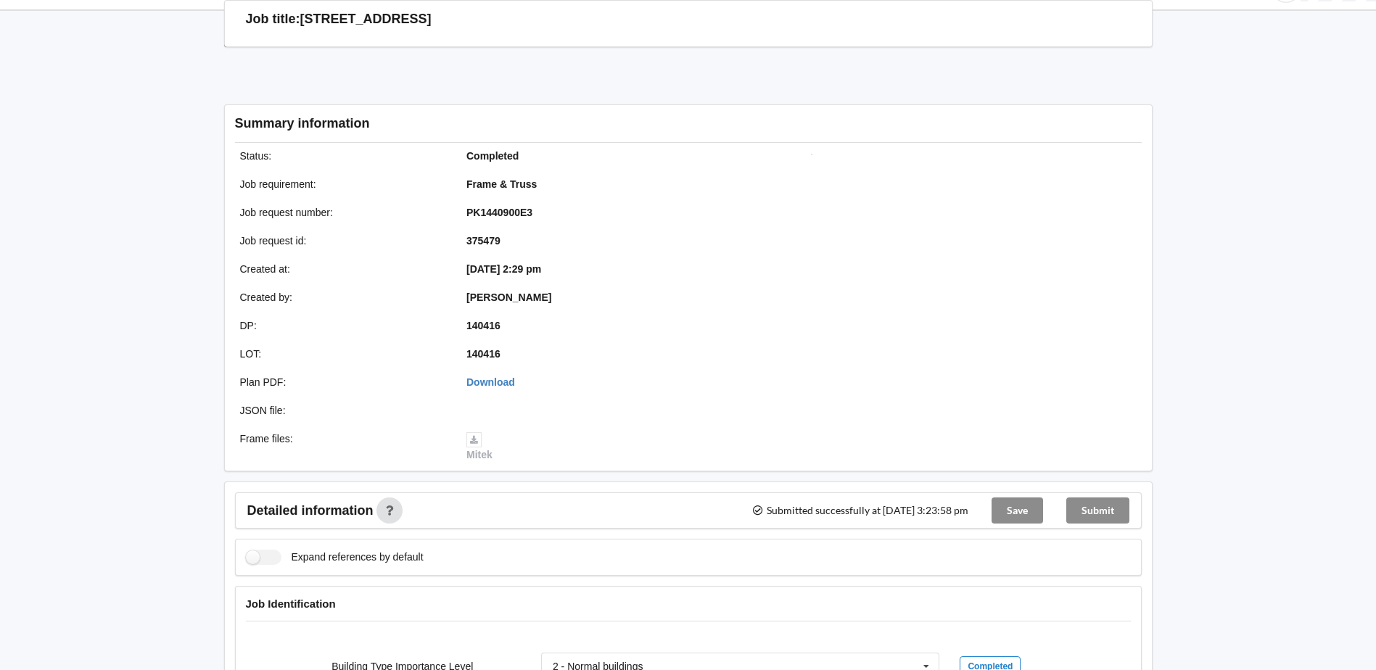
scroll to position [0, 0]
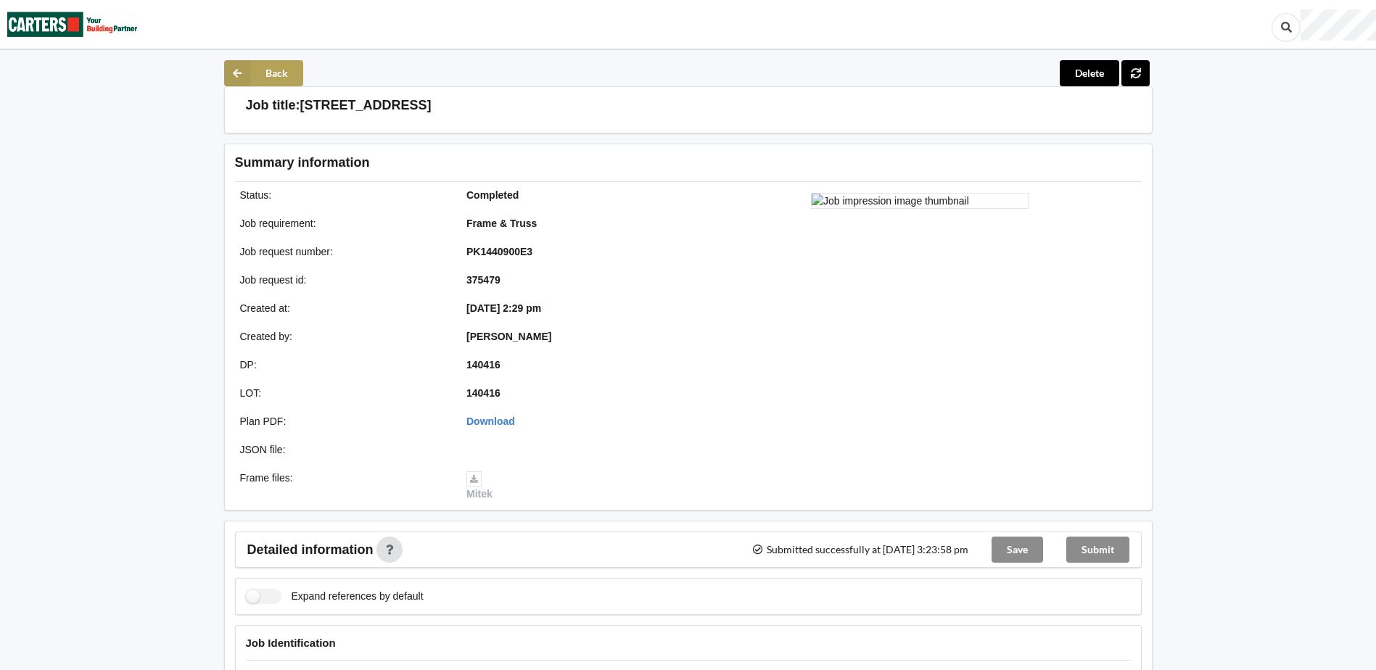
click at [260, 80] on button "Back" at bounding box center [263, 73] width 79 height 26
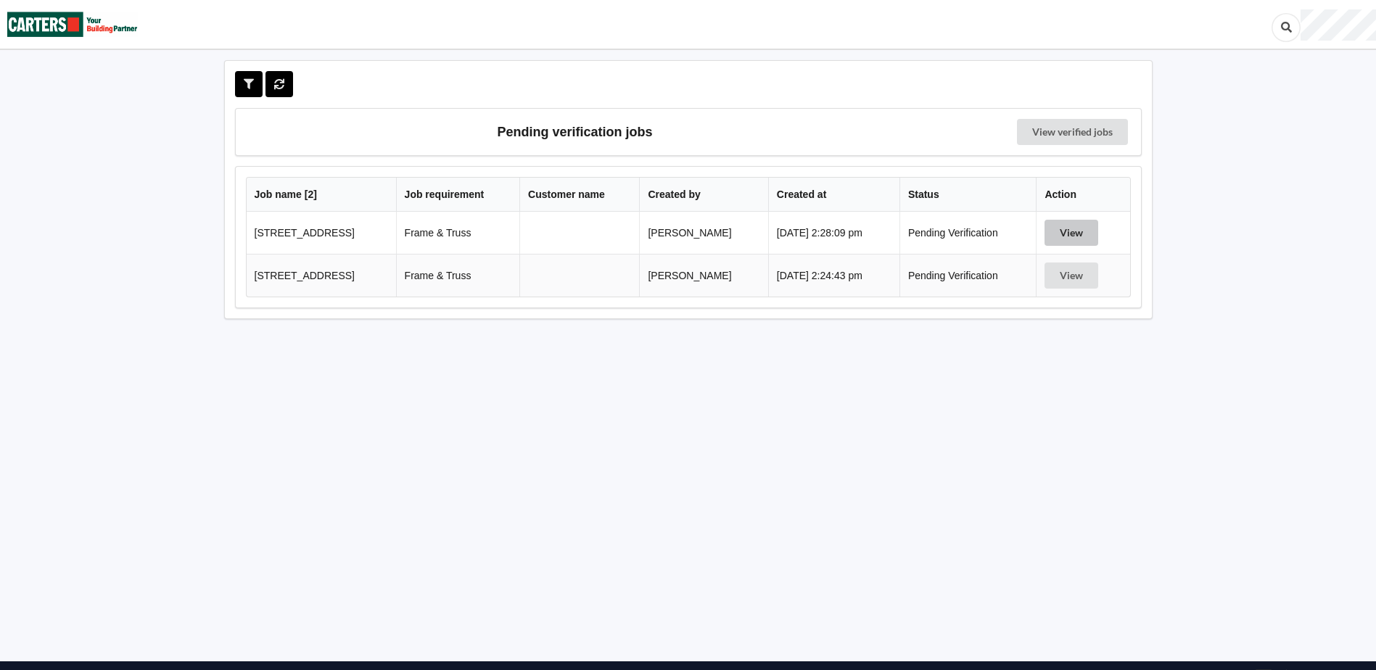
click at [1061, 236] on button "View" at bounding box center [1071, 233] width 54 height 26
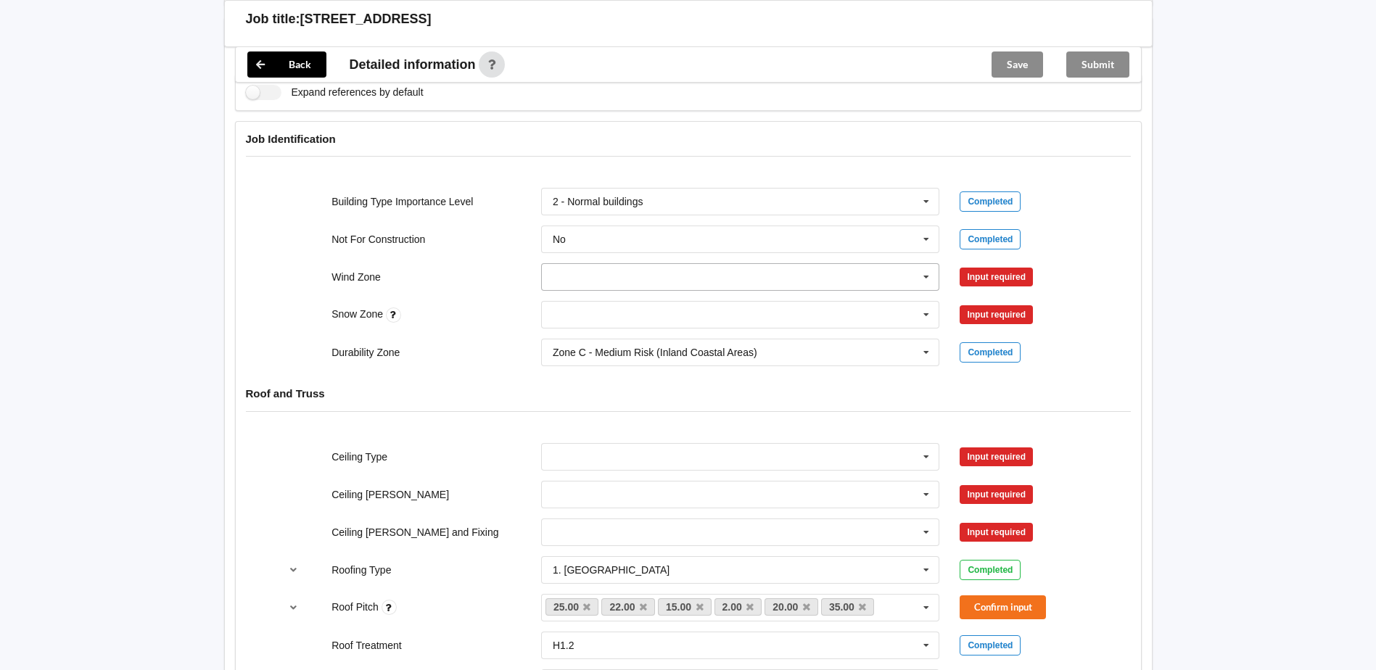
scroll to position [580, 0]
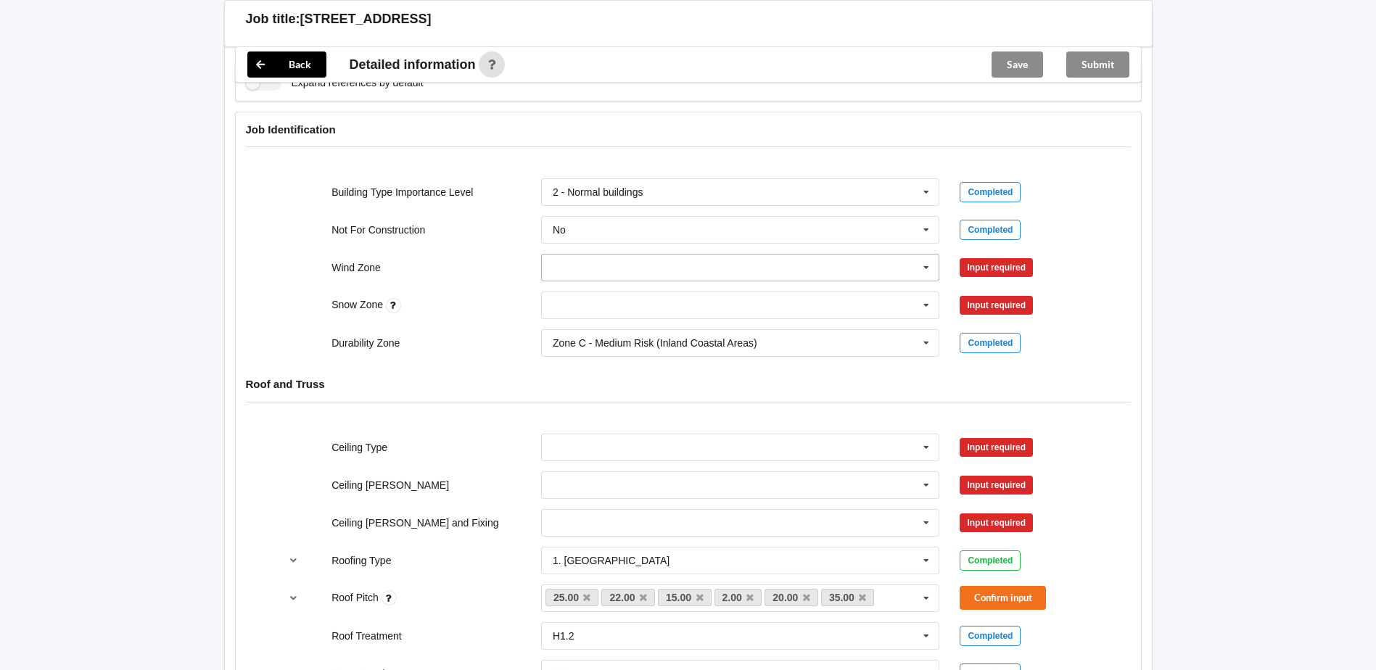
click at [580, 270] on input "text" at bounding box center [741, 268] width 397 height 26
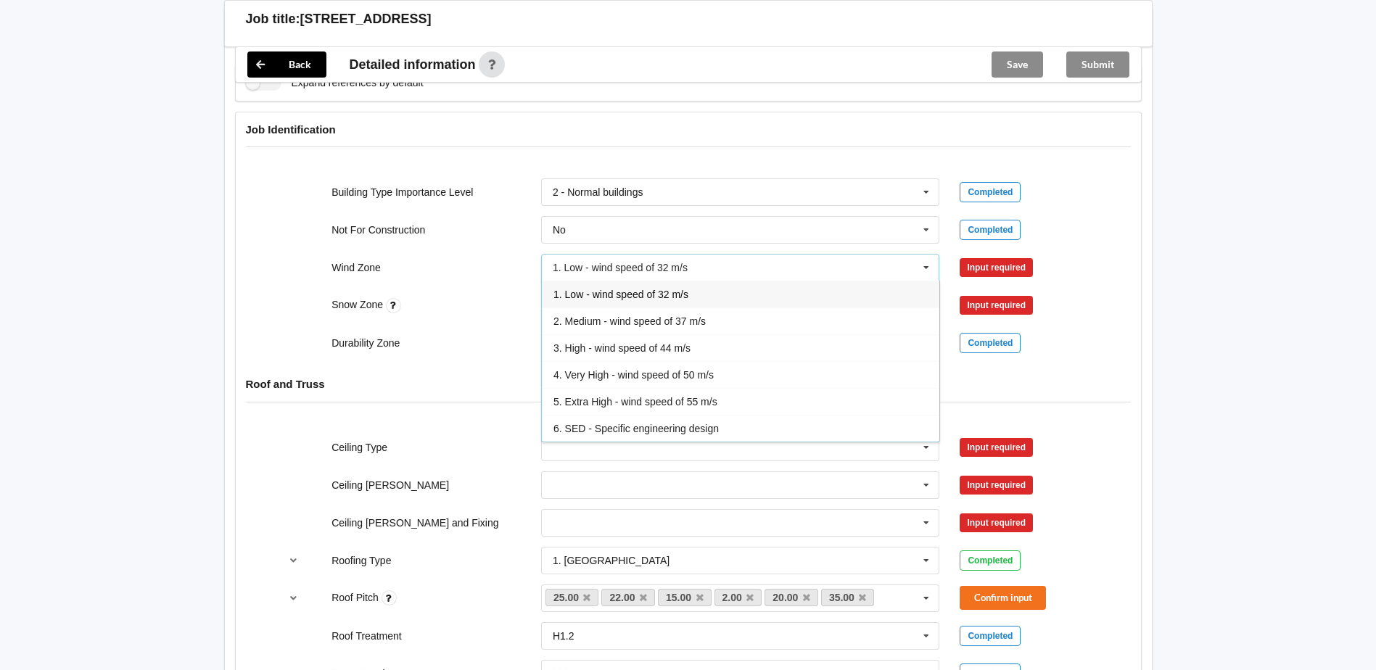
click at [615, 300] on div "1. Low - wind speed of 32 m/s" at bounding box center [740, 294] width 397 height 27
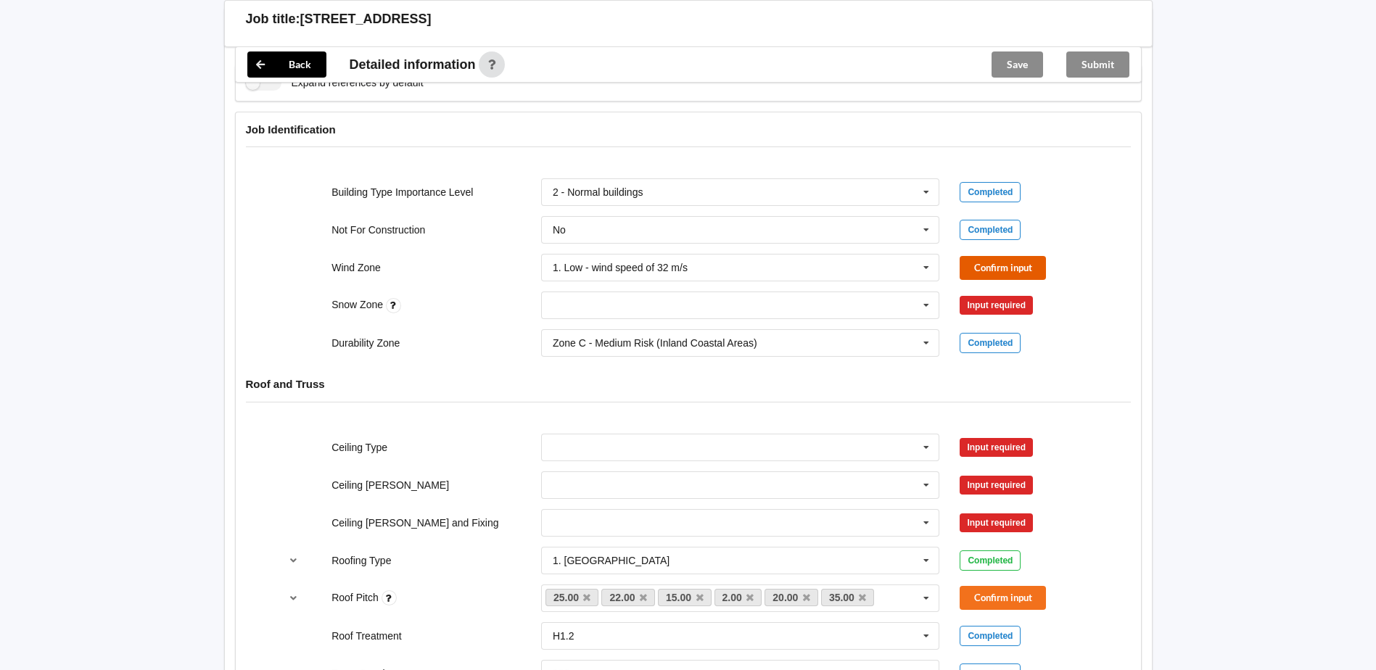
click at [985, 266] on button "Confirm input" at bounding box center [1003, 268] width 86 height 24
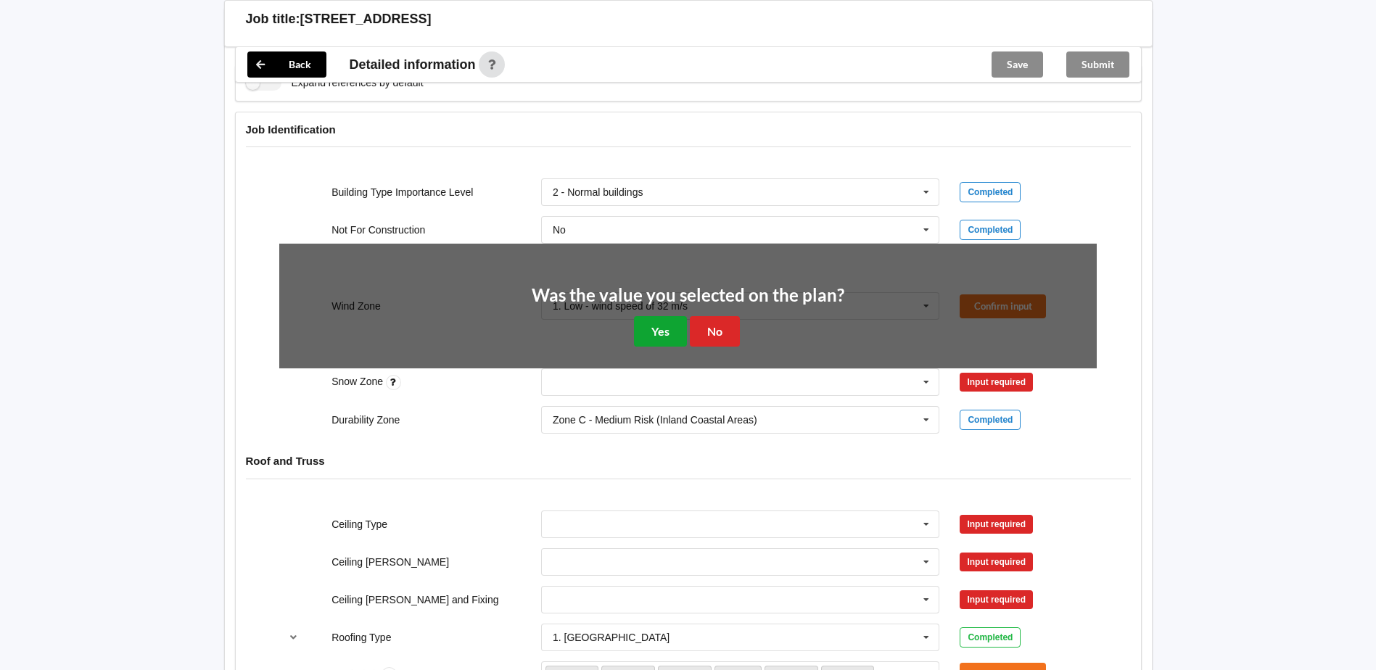
click at [661, 328] on button "Yes" at bounding box center [660, 331] width 53 height 30
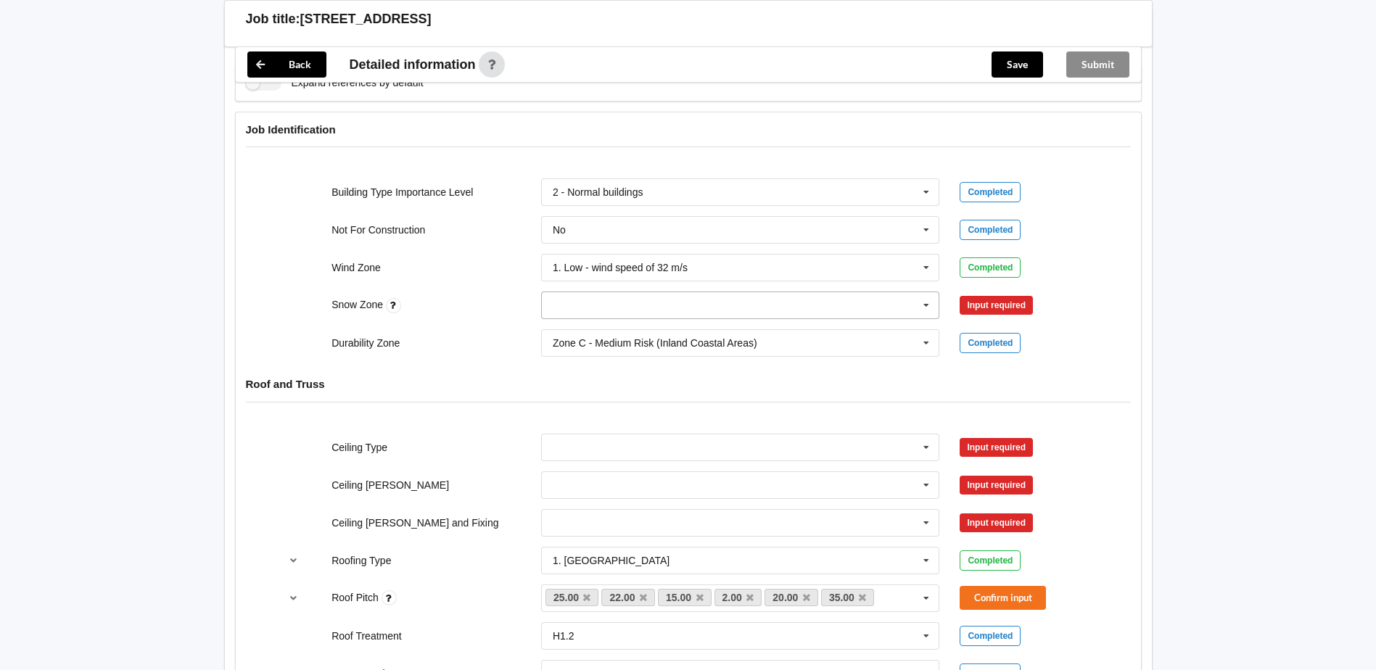
click at [864, 304] on input "text" at bounding box center [741, 305] width 397 height 26
drag, startPoint x: 571, startPoint y: 331, endPoint x: 632, endPoint y: 310, distance: 64.9
click at [572, 330] on div "N0" at bounding box center [740, 331] width 397 height 27
click at [1016, 297] on button "Confirm input" at bounding box center [1003, 306] width 86 height 24
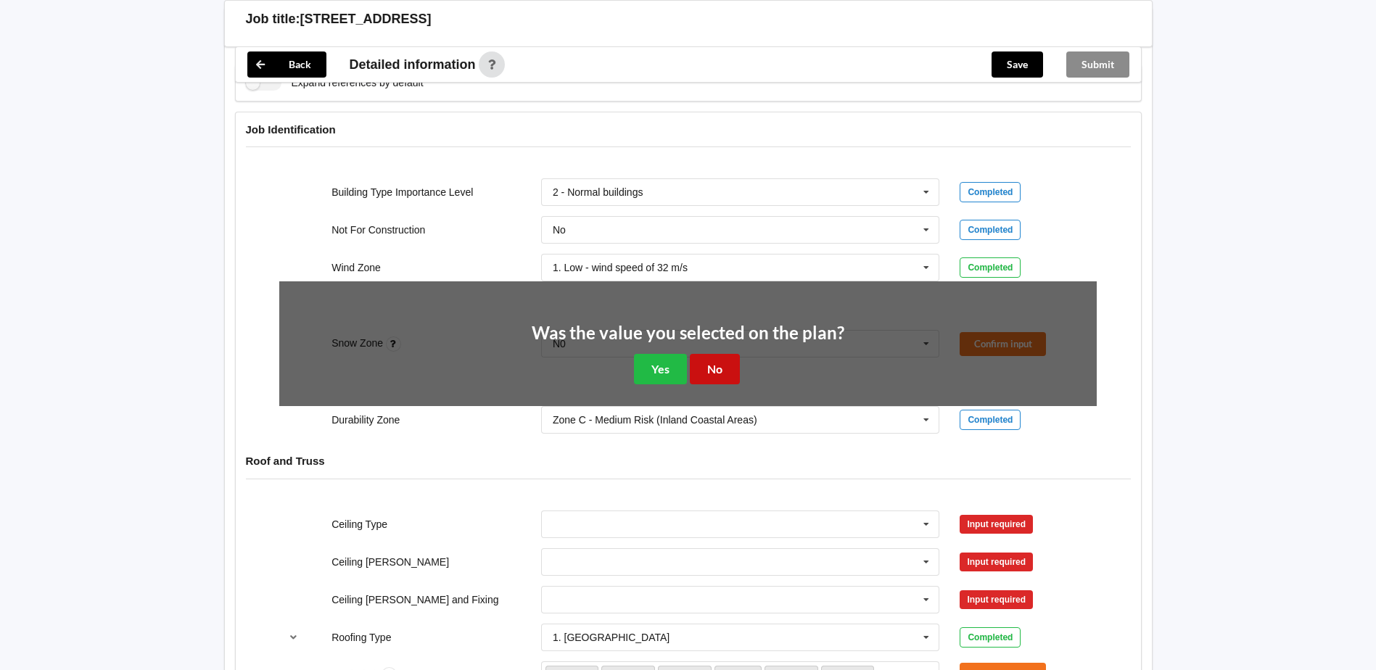
click at [709, 368] on button "No" at bounding box center [715, 369] width 50 height 30
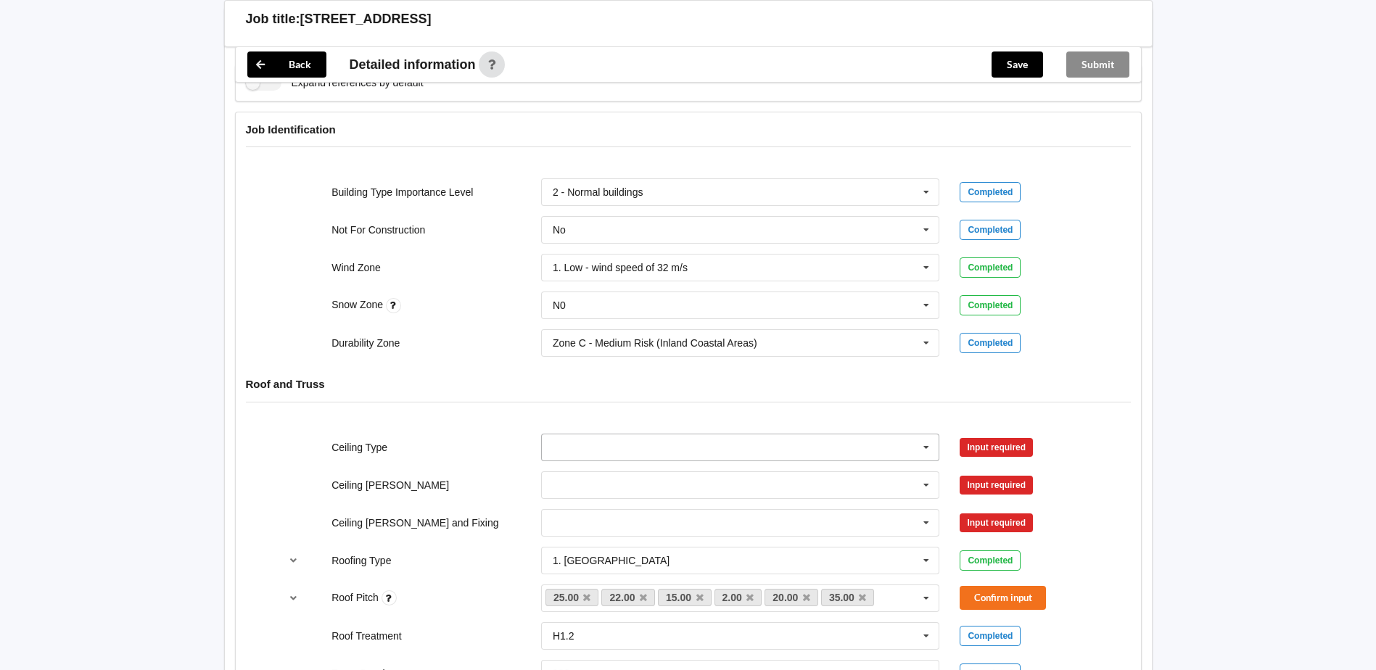
click at [549, 452] on input "text" at bounding box center [741, 447] width 397 height 26
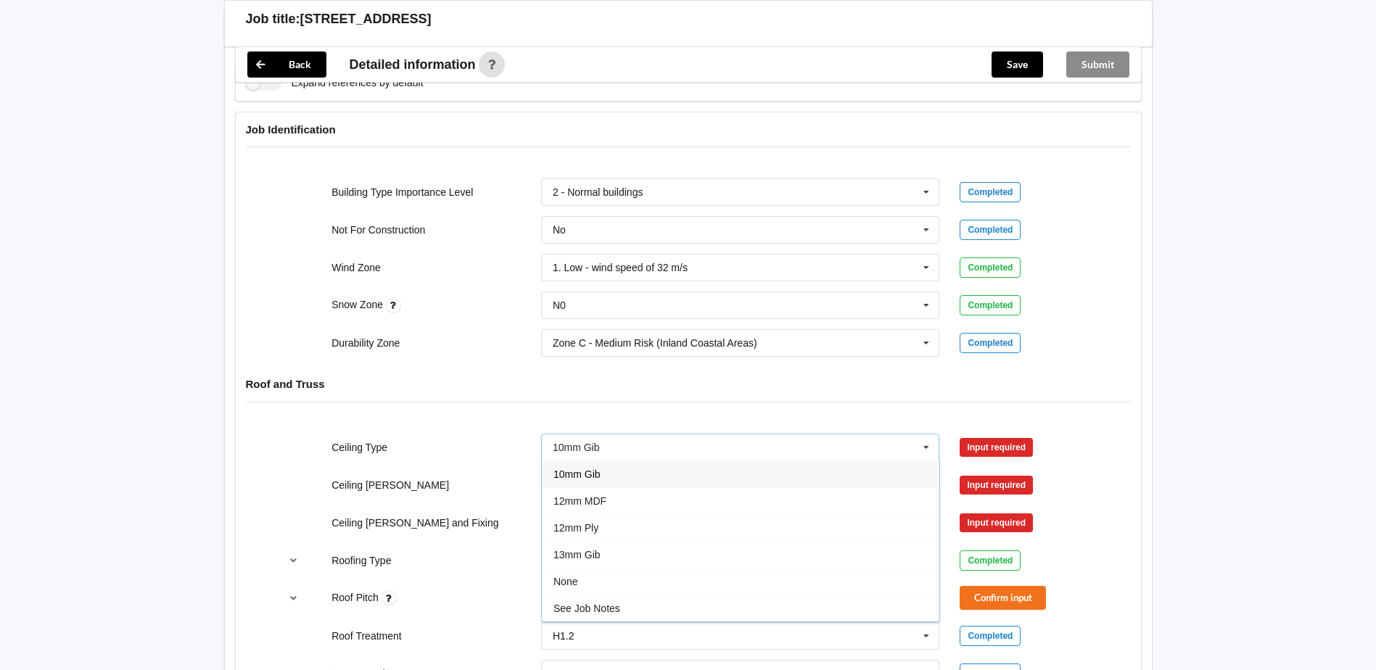
click at [589, 480] on div "10mm Gib" at bounding box center [740, 474] width 397 height 27
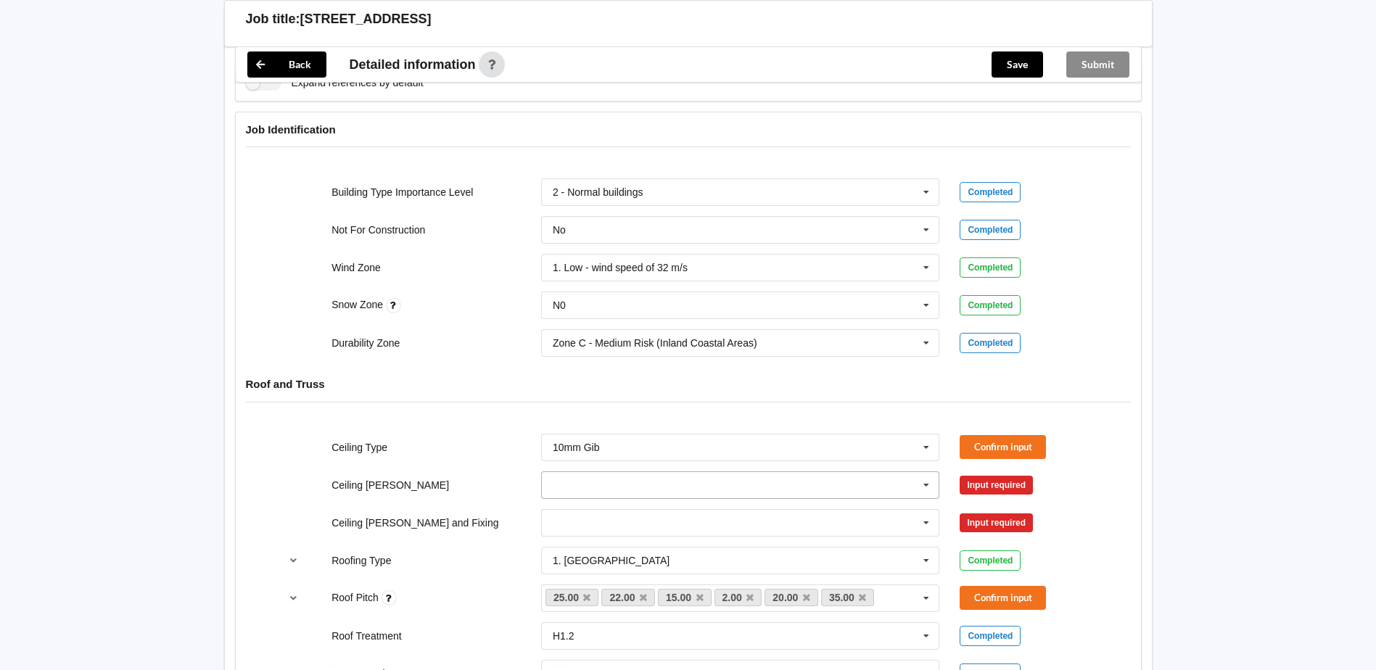
click at [582, 481] on input "text" at bounding box center [741, 485] width 397 height 26
click at [577, 514] on span "400mm" at bounding box center [570, 512] width 34 height 12
click at [584, 525] on input "text" at bounding box center [741, 523] width 397 height 26
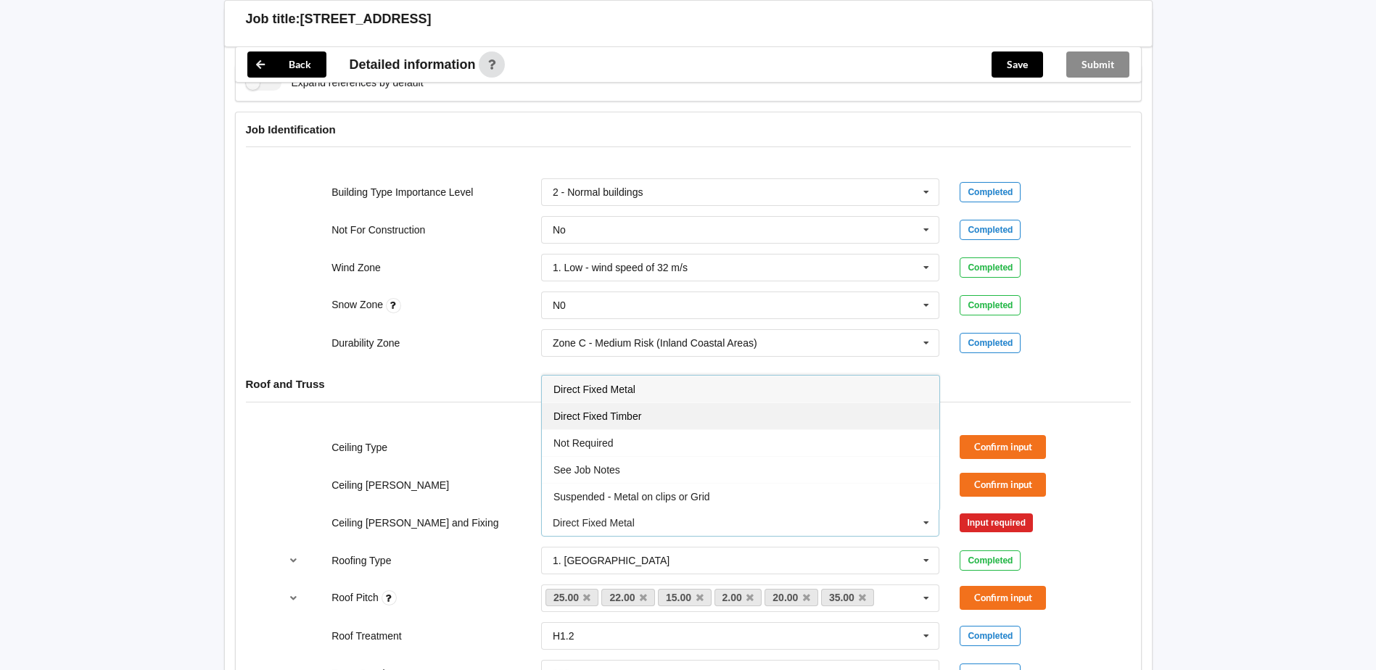
click at [629, 418] on span "Direct Fixed Timber" at bounding box center [597, 417] width 88 height 12
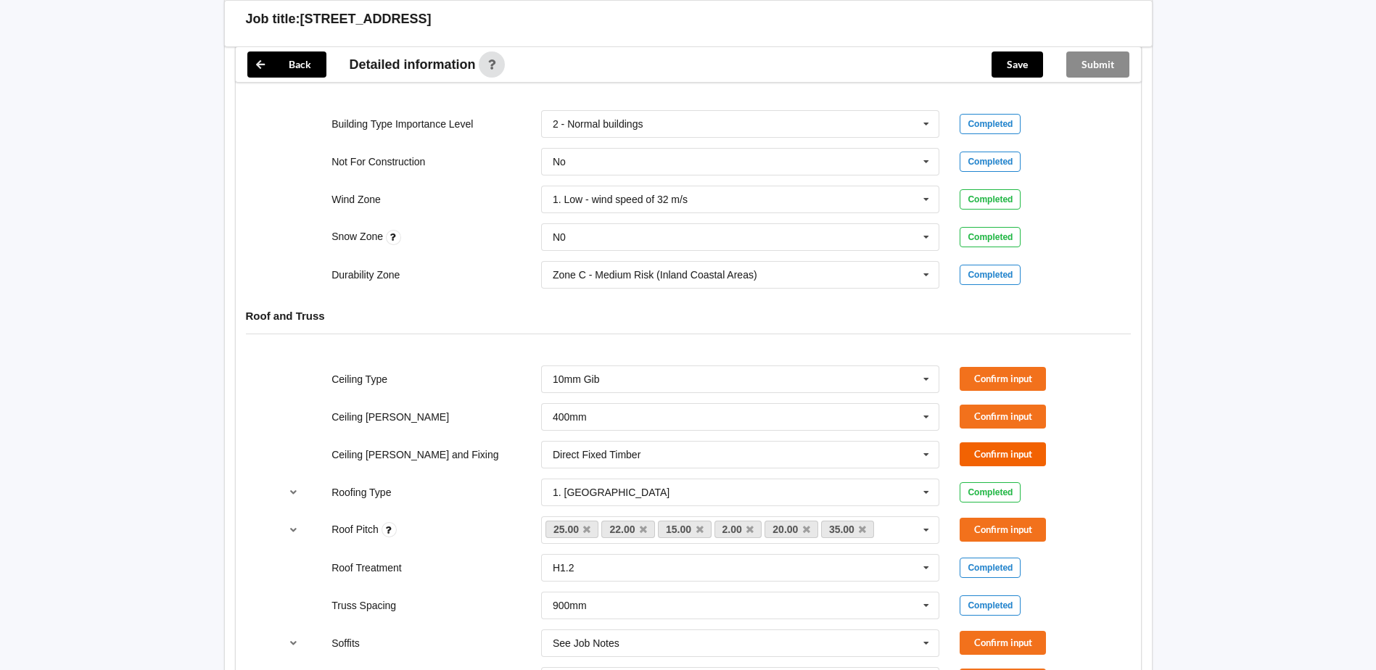
scroll to position [725, 0]
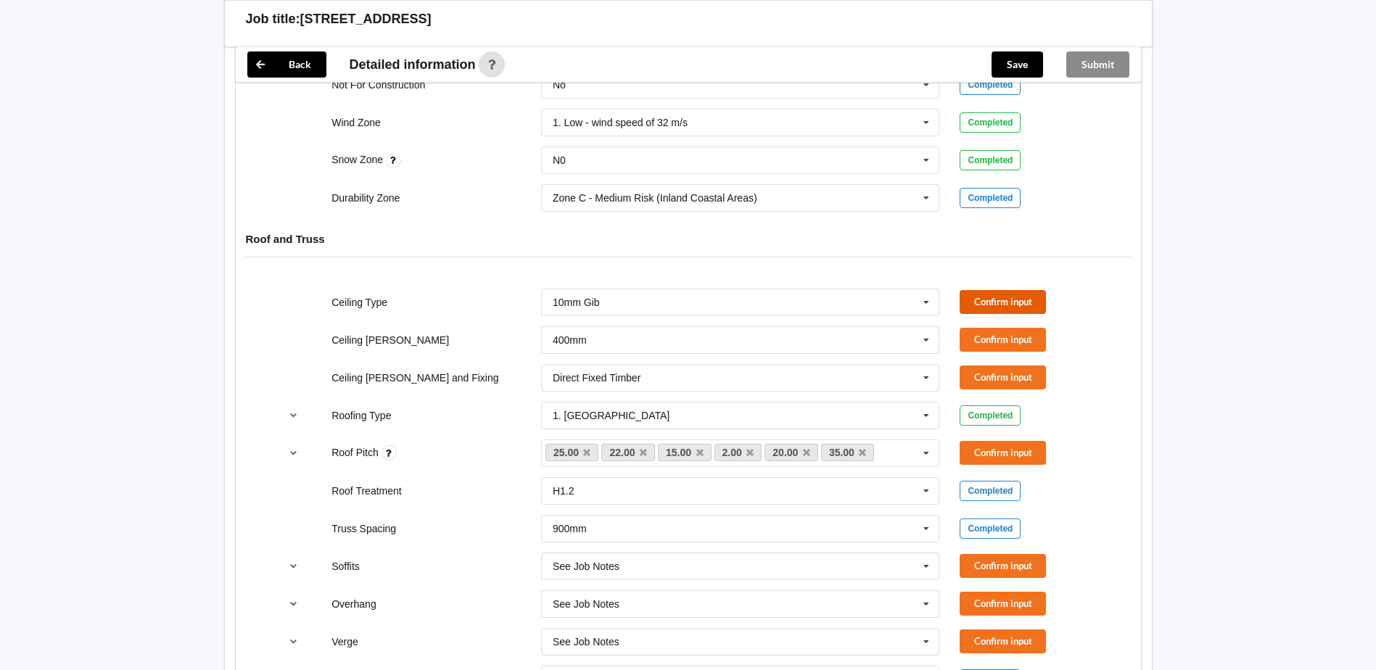
click at [1010, 305] on button "Confirm input" at bounding box center [1003, 302] width 86 height 24
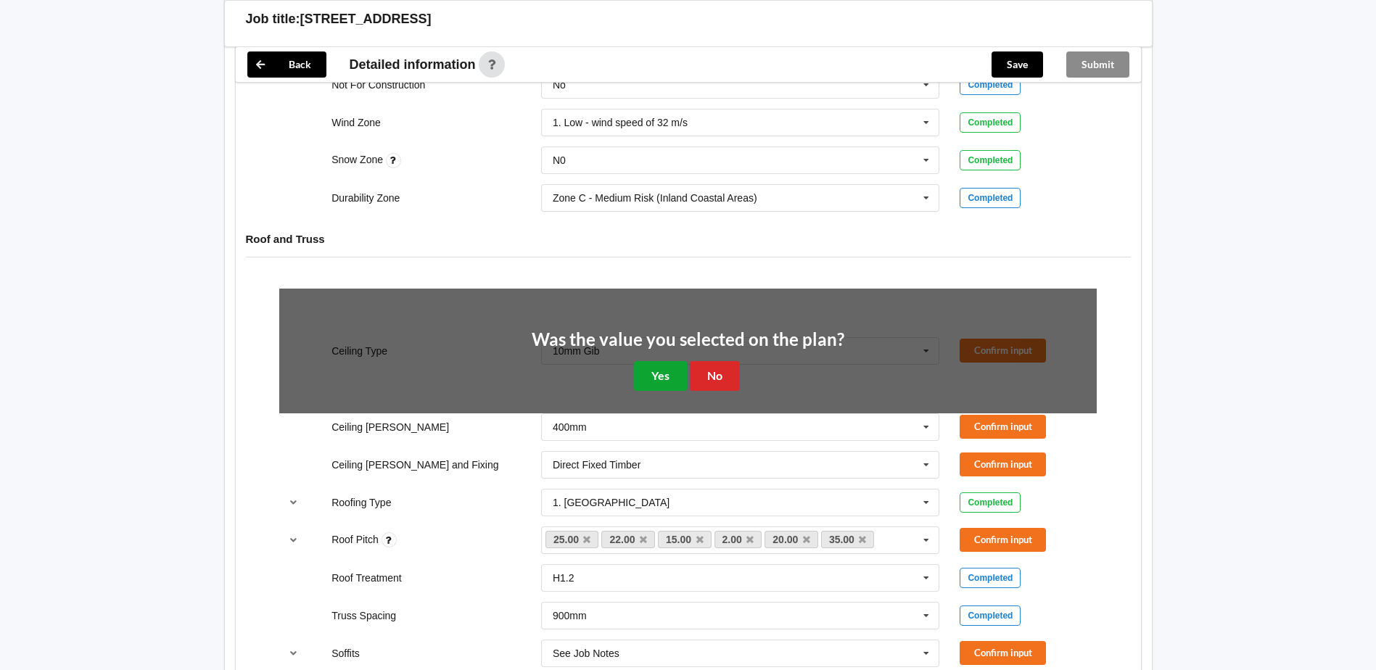
drag, startPoint x: 661, startPoint y: 371, endPoint x: 825, endPoint y: 345, distance: 166.8
click at [669, 371] on button "Yes" at bounding box center [660, 376] width 53 height 30
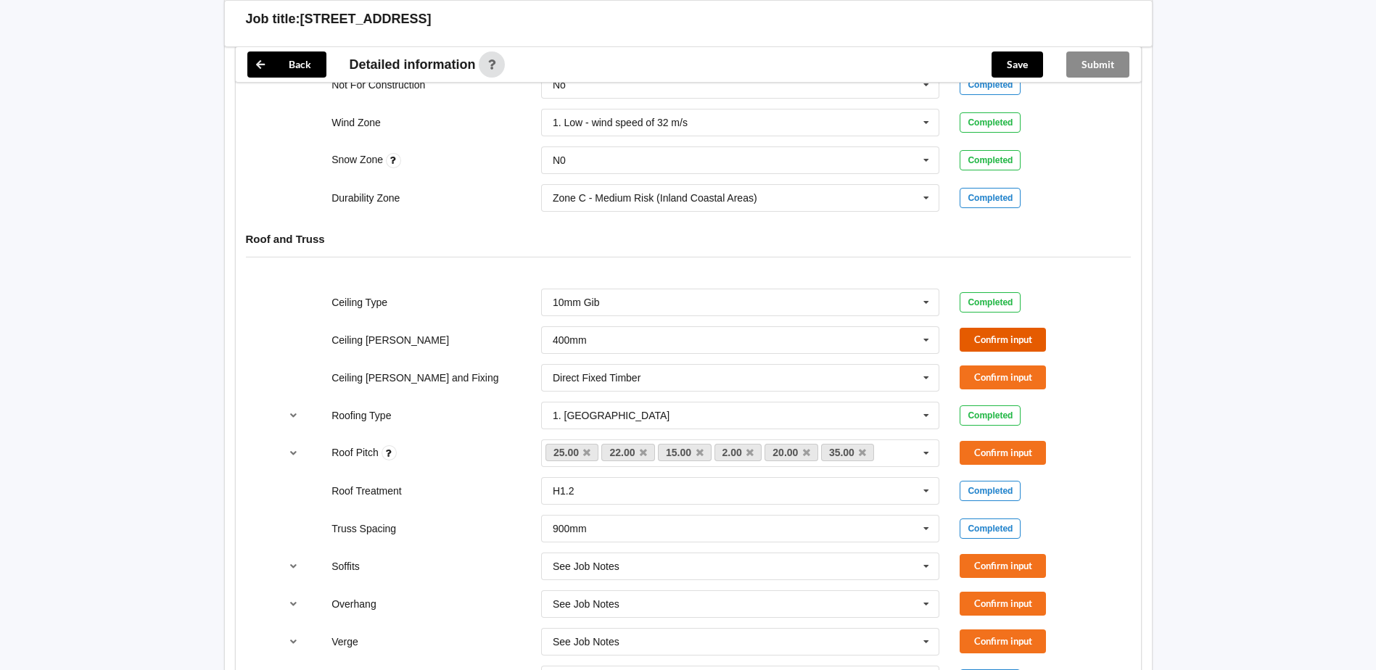
click at [1012, 334] on button "Confirm input" at bounding box center [1003, 340] width 86 height 24
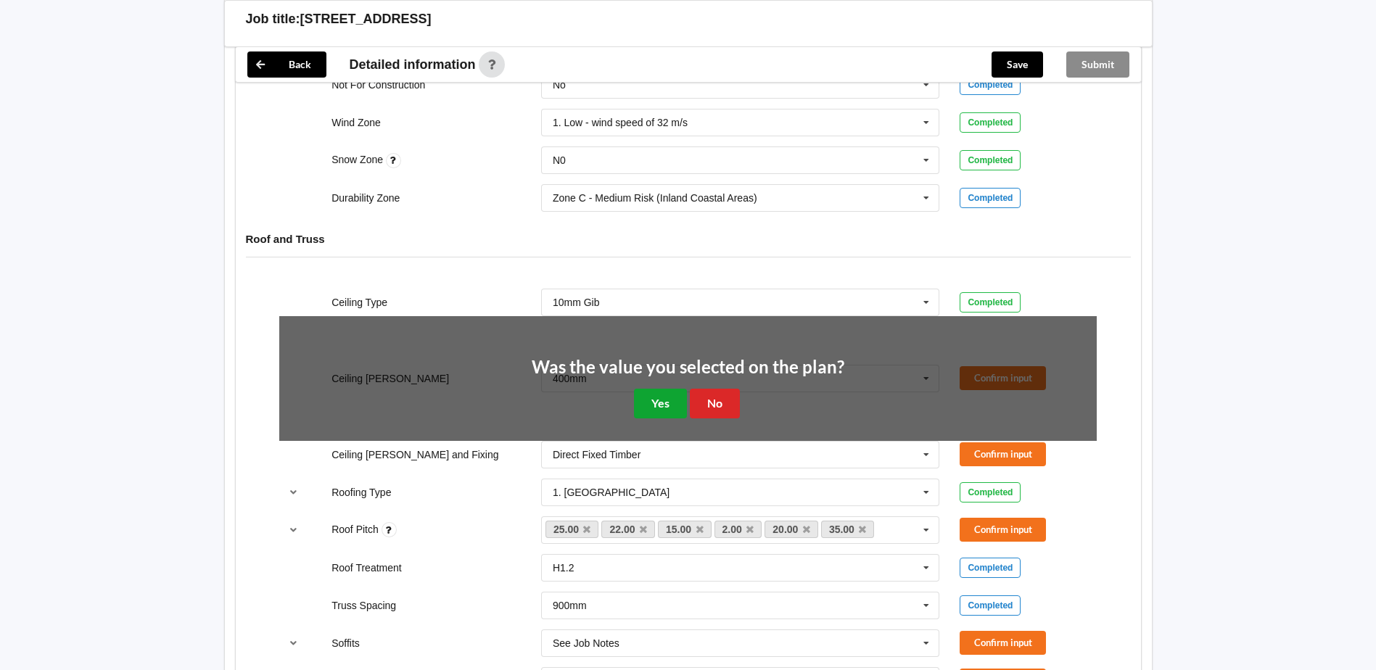
click at [643, 403] on button "Yes" at bounding box center [660, 404] width 53 height 30
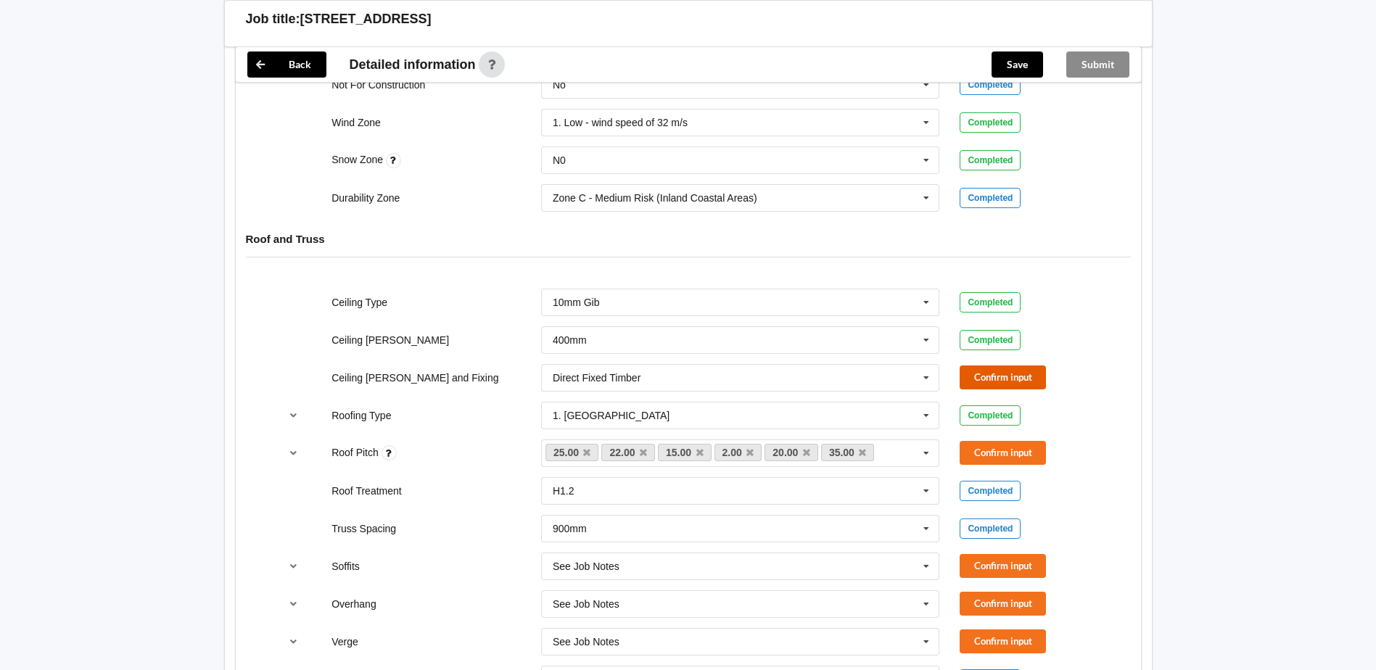
click at [997, 379] on button "Confirm input" at bounding box center [1003, 378] width 86 height 24
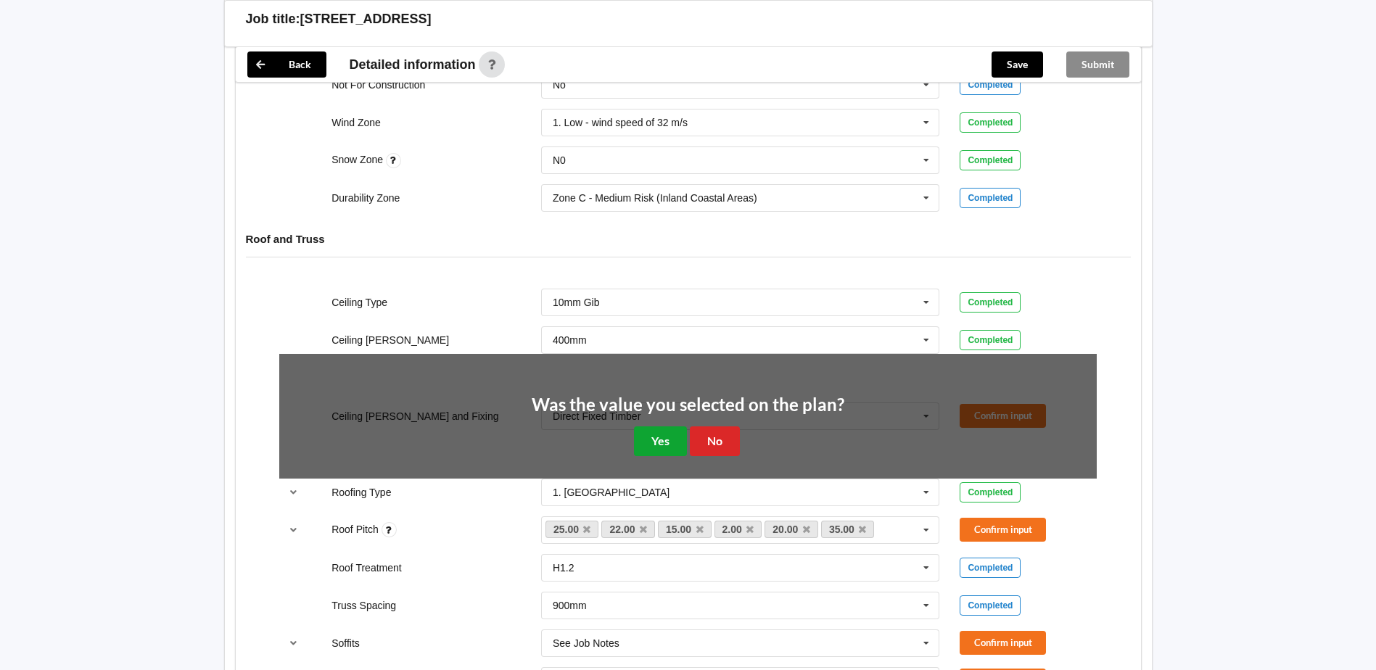
drag, startPoint x: 655, startPoint y: 435, endPoint x: 737, endPoint y: 429, distance: 82.2
click at [655, 434] on button "Yes" at bounding box center [660, 441] width 53 height 30
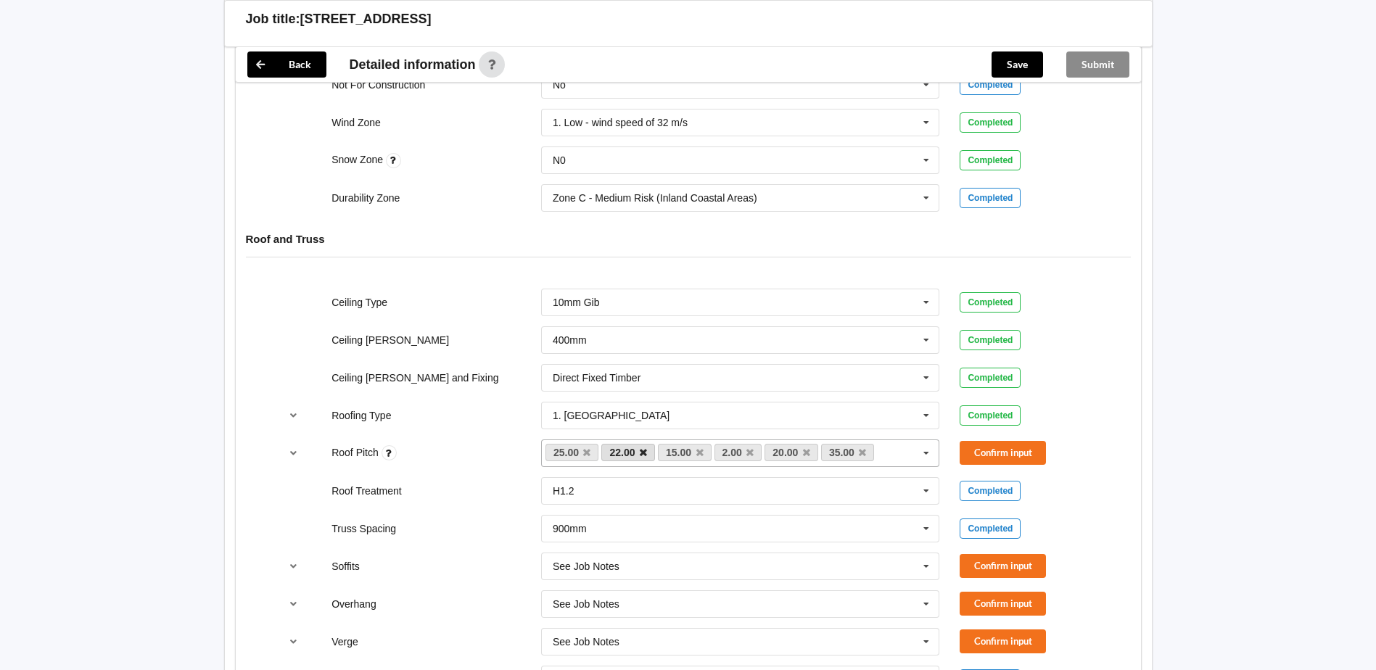
click at [642, 454] on icon at bounding box center [643, 452] width 7 height 9
click at [693, 451] on icon at bounding box center [694, 452] width 7 height 9
click at [698, 451] on icon at bounding box center [699, 452] width 7 height 9
click at [986, 449] on button "Confirm input" at bounding box center [1003, 453] width 86 height 24
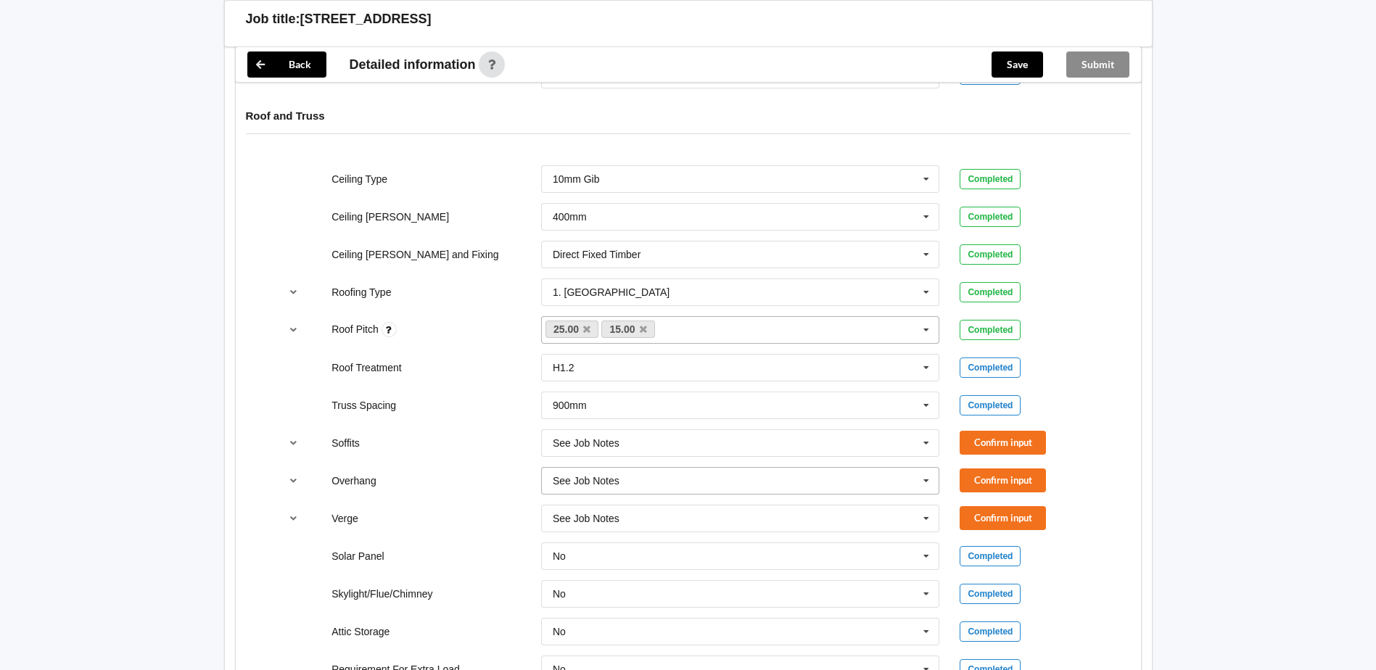
scroll to position [870, 0]
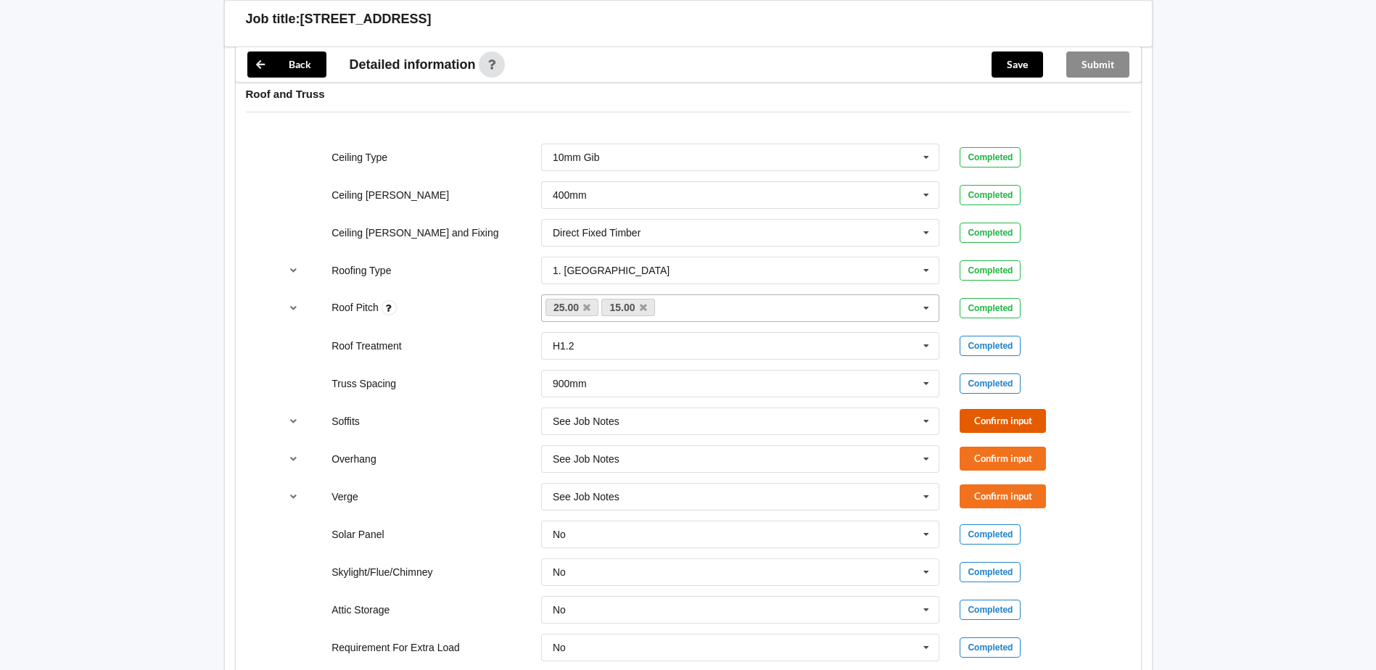
click at [1014, 420] on button "Confirm input" at bounding box center [1003, 421] width 86 height 24
click at [997, 461] on button "Confirm input" at bounding box center [1003, 459] width 86 height 24
click at [997, 491] on button "Confirm input" at bounding box center [1003, 497] width 86 height 24
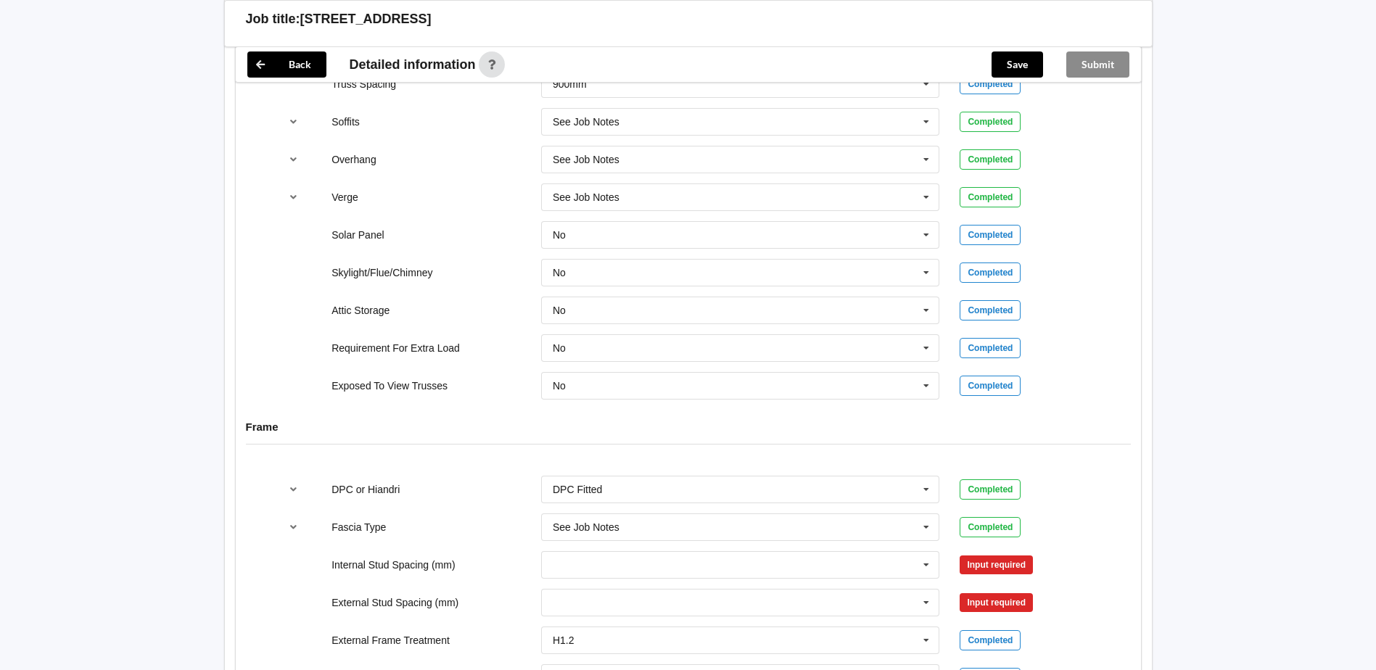
scroll to position [1233, 0]
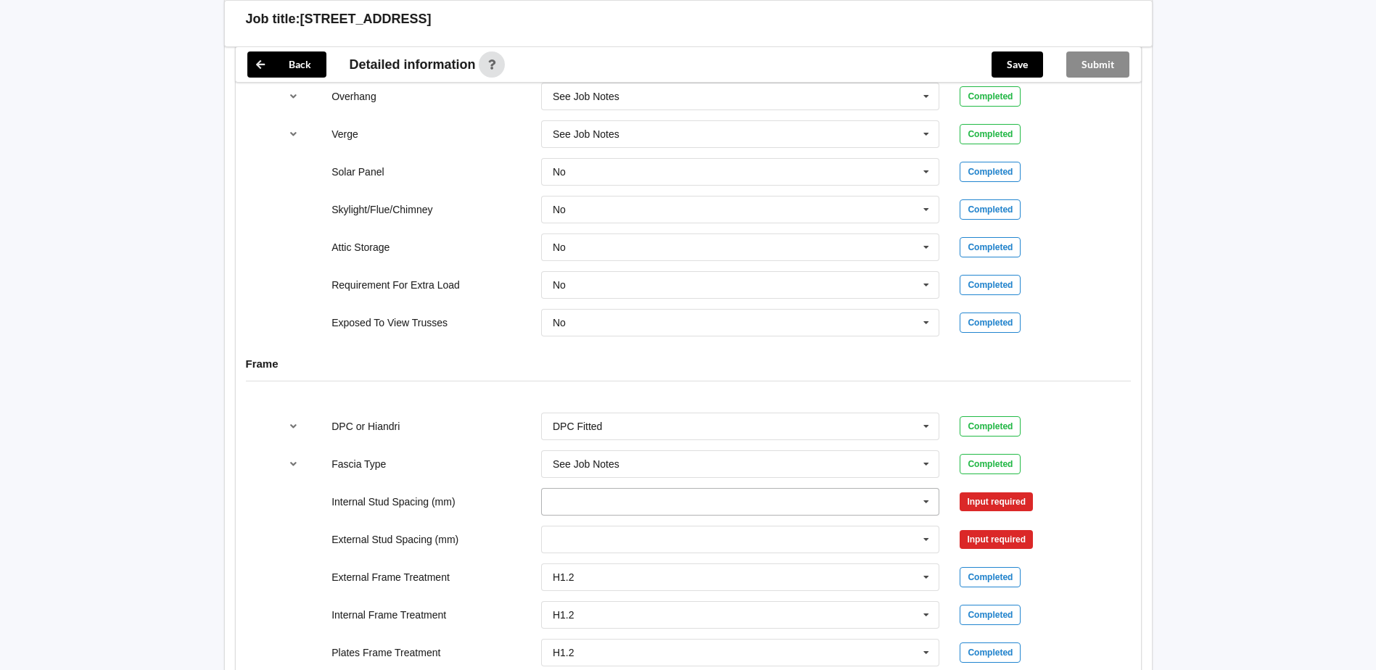
click at [932, 502] on icon at bounding box center [926, 502] width 22 height 27
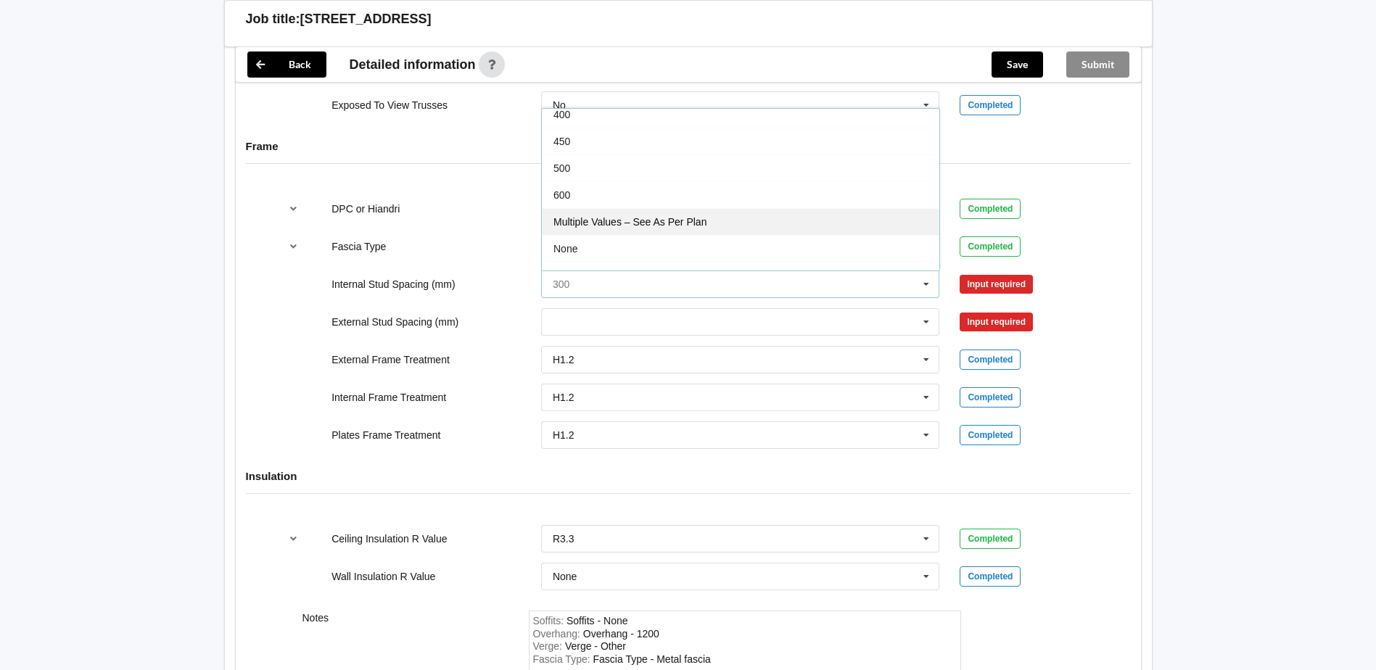
scroll to position [53, 0]
drag, startPoint x: 617, startPoint y: 251, endPoint x: 626, endPoint y: 250, distance: 9.5
click at [619, 251] on div "See Job Notes" at bounding box center [740, 257] width 397 height 27
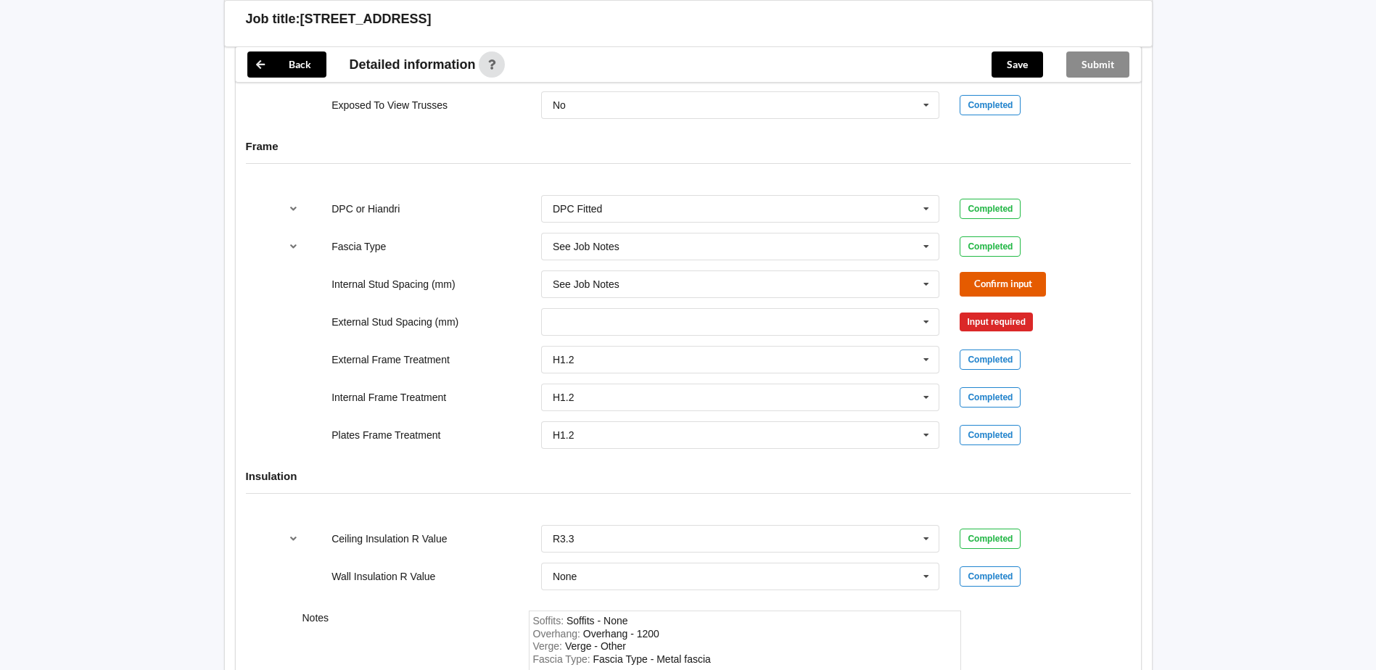
click at [996, 287] on button "Confirm input" at bounding box center [1003, 284] width 86 height 24
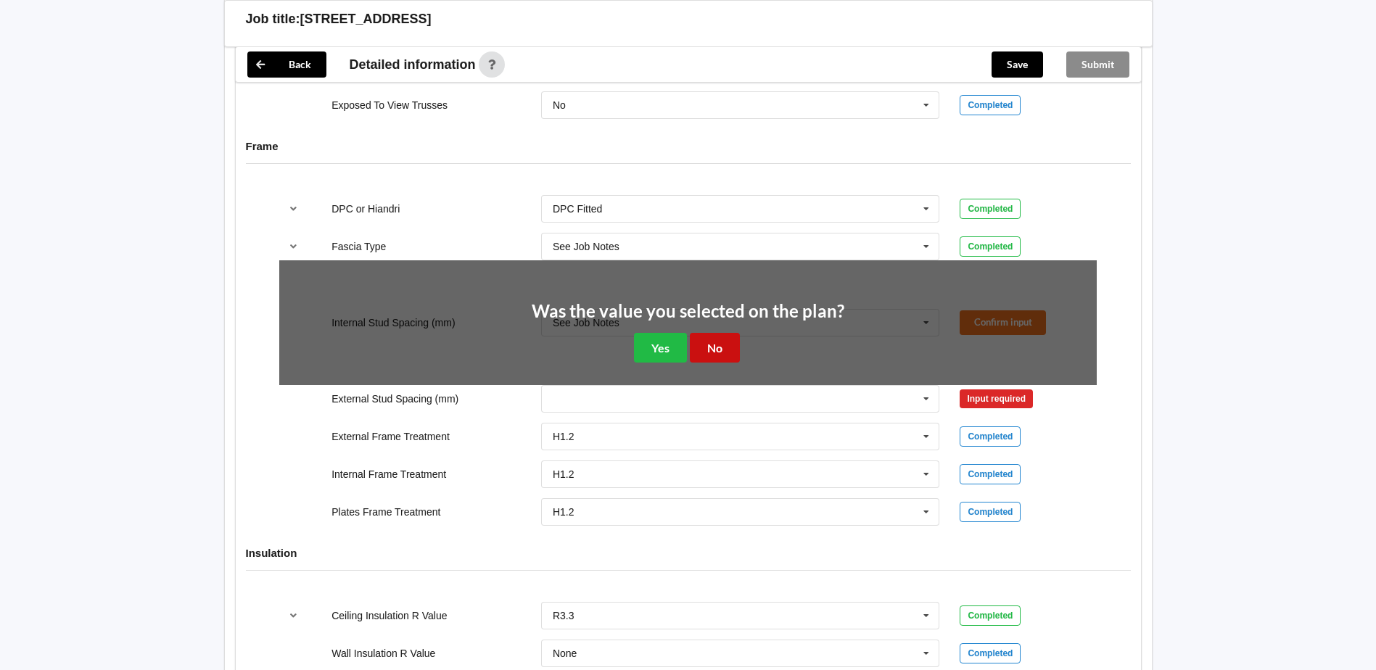
click at [719, 346] on button "No" at bounding box center [715, 348] width 50 height 30
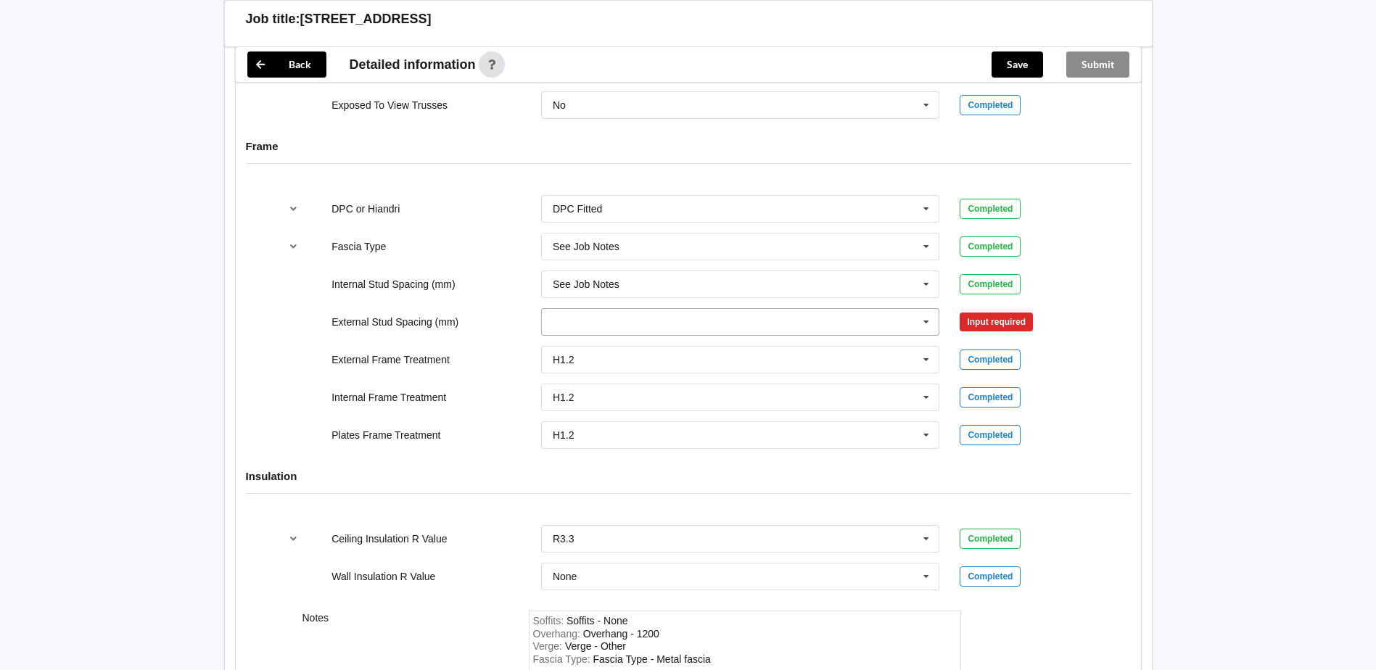
click at [837, 320] on input "text" at bounding box center [741, 322] width 397 height 26
drag, startPoint x: 624, startPoint y: 478, endPoint x: 638, endPoint y: 474, distance: 14.5
click at [628, 477] on div "See Job Notes" at bounding box center [740, 483] width 397 height 27
click at [992, 329] on button "Confirm input" at bounding box center [1003, 322] width 86 height 24
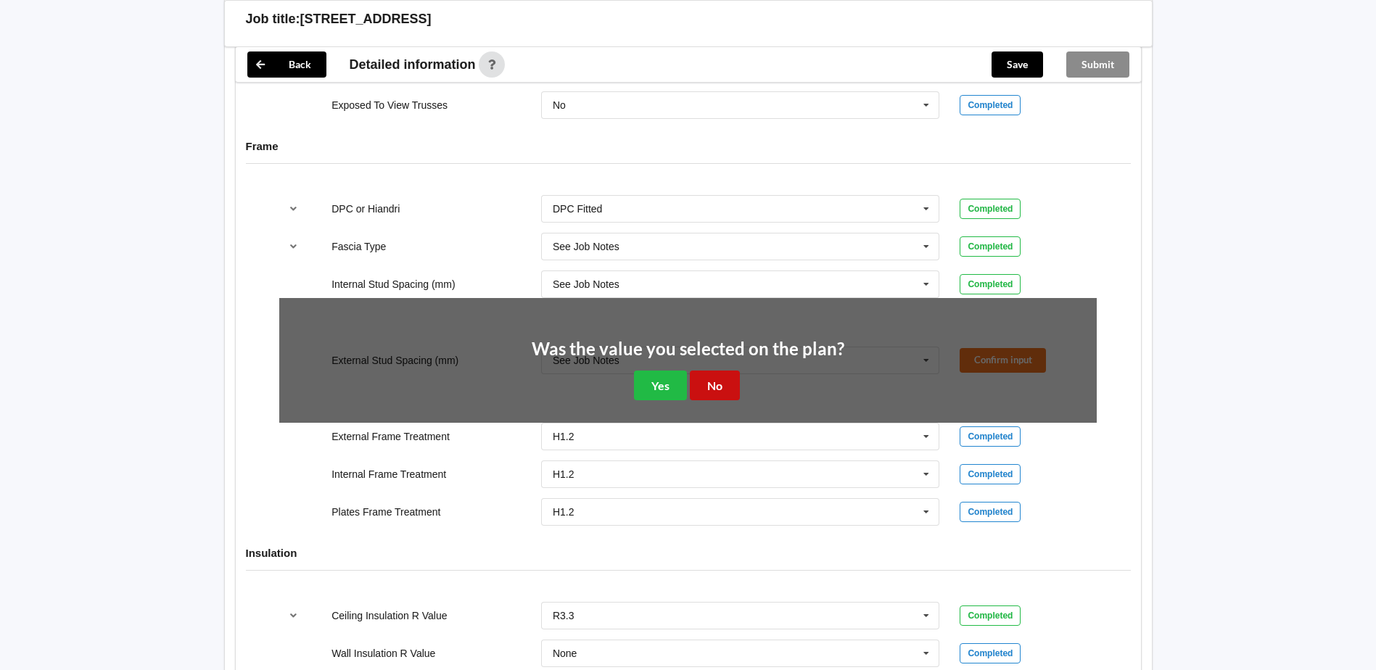
click at [721, 389] on button "No" at bounding box center [715, 386] width 50 height 30
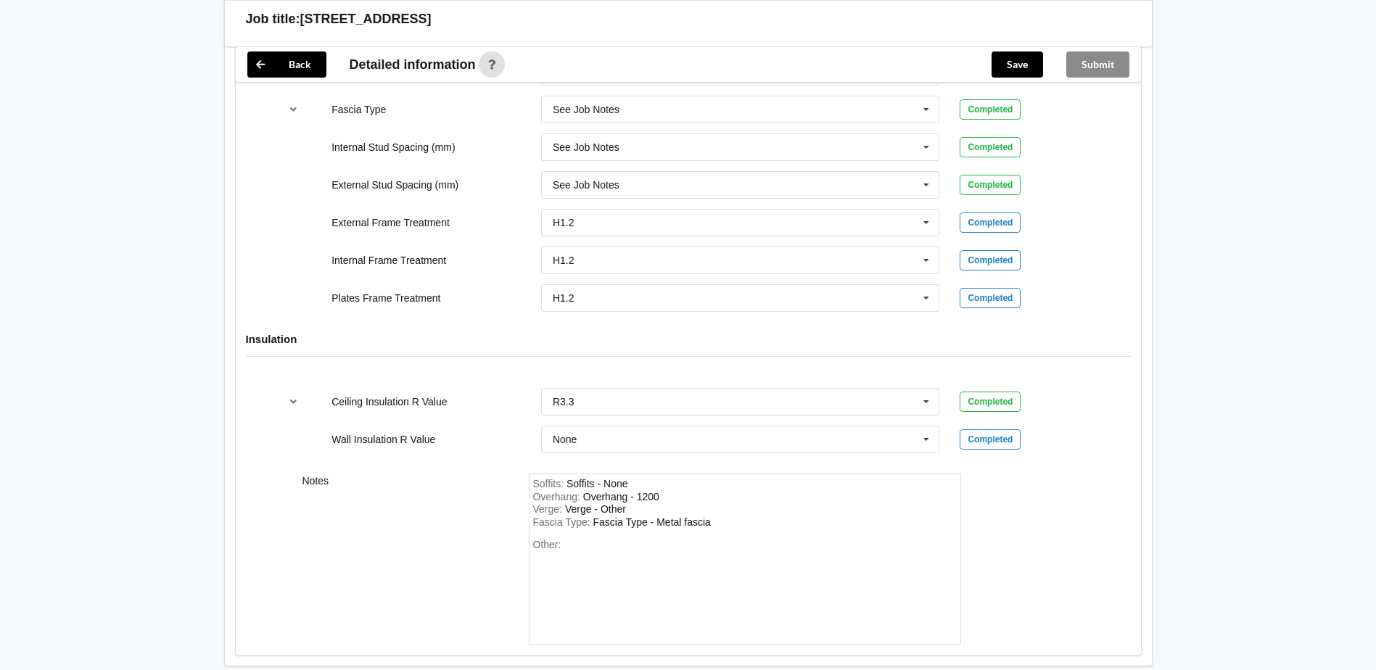
scroll to position [1667, 0]
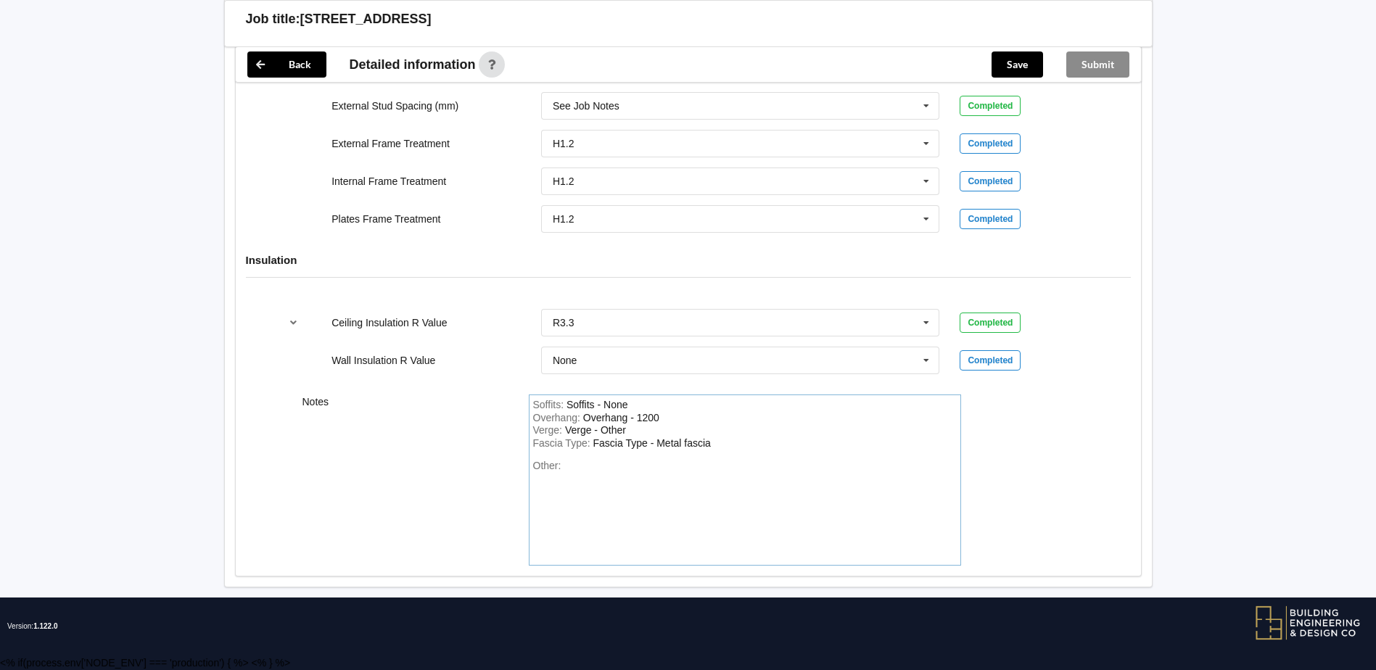
click at [585, 469] on div "Other:" at bounding box center [745, 511] width 424 height 102
click at [1017, 62] on button "Save" at bounding box center [1017, 64] width 51 height 26
click at [1100, 69] on button "Submit" at bounding box center [1097, 64] width 63 height 26
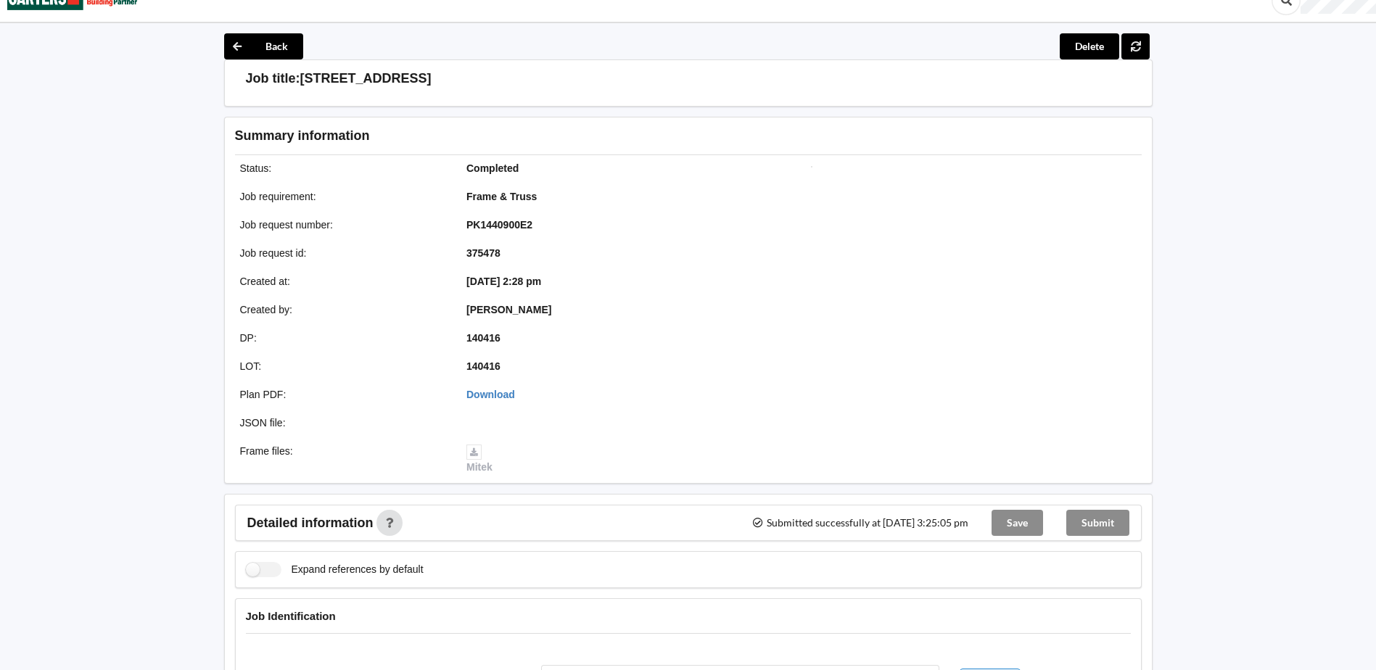
scroll to position [0, 0]
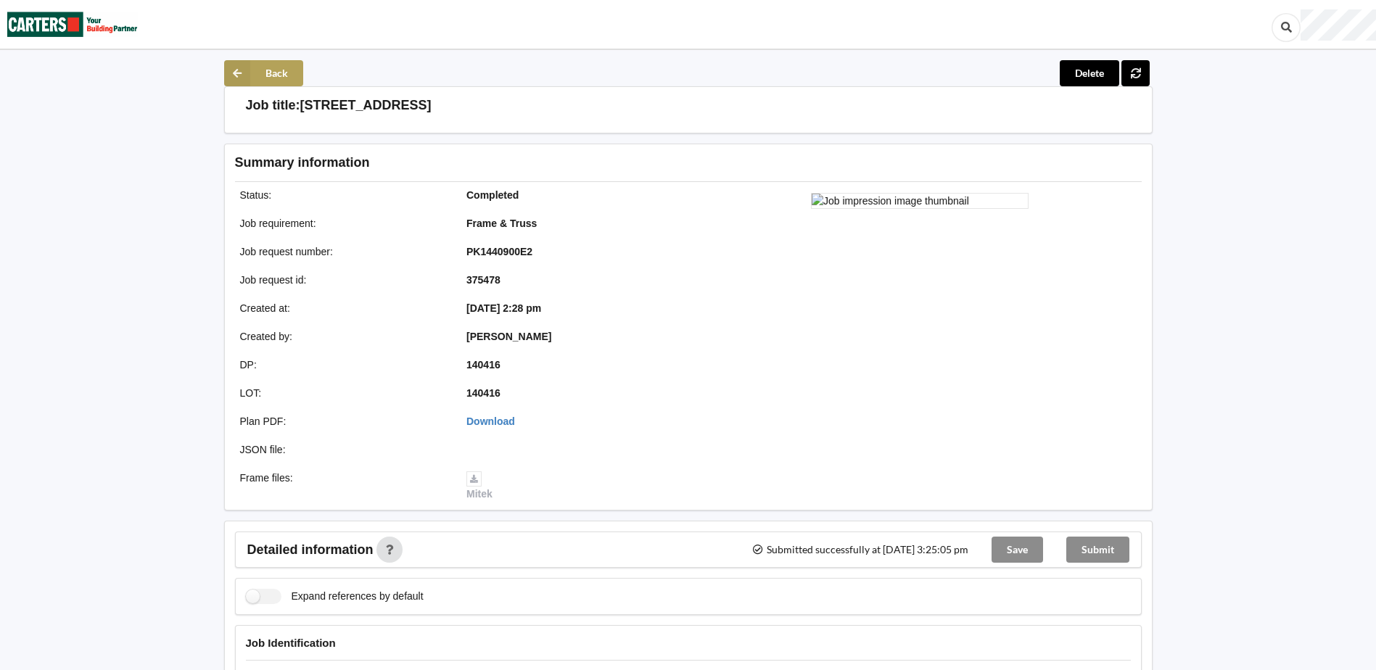
click at [236, 73] on icon at bounding box center [237, 73] width 26 height 26
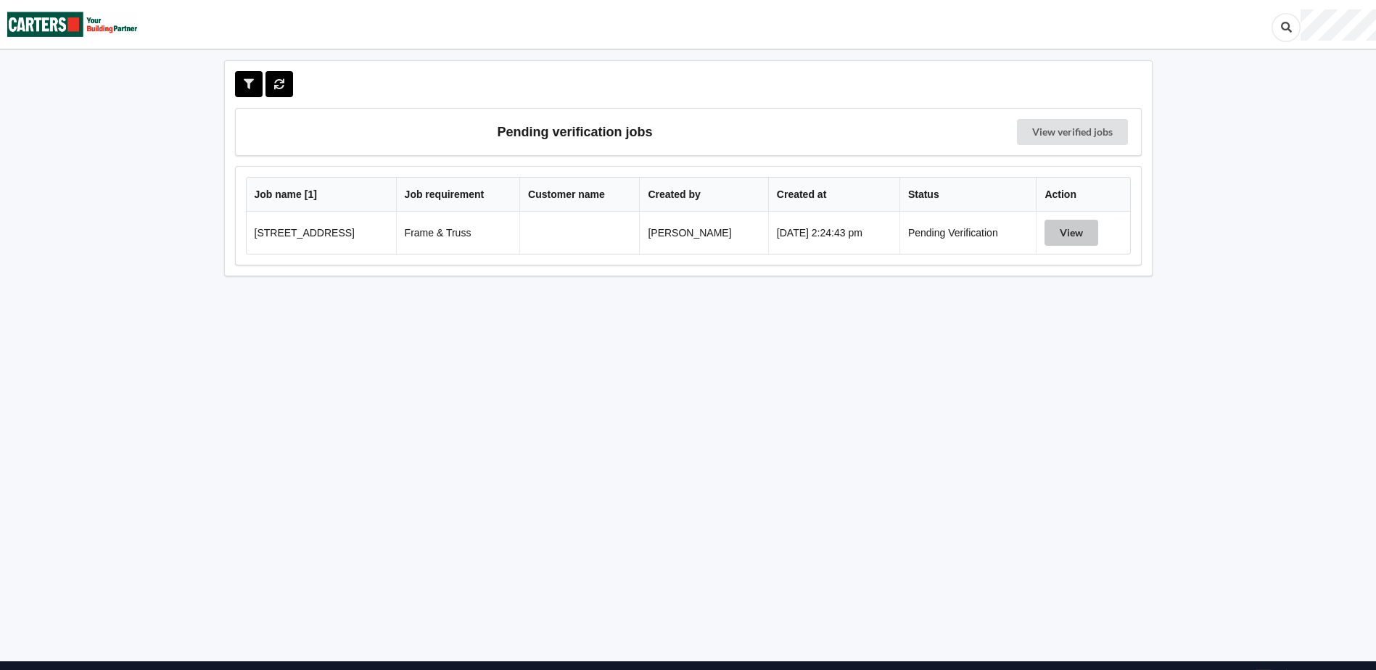
click at [1066, 234] on button "View" at bounding box center [1071, 233] width 54 height 26
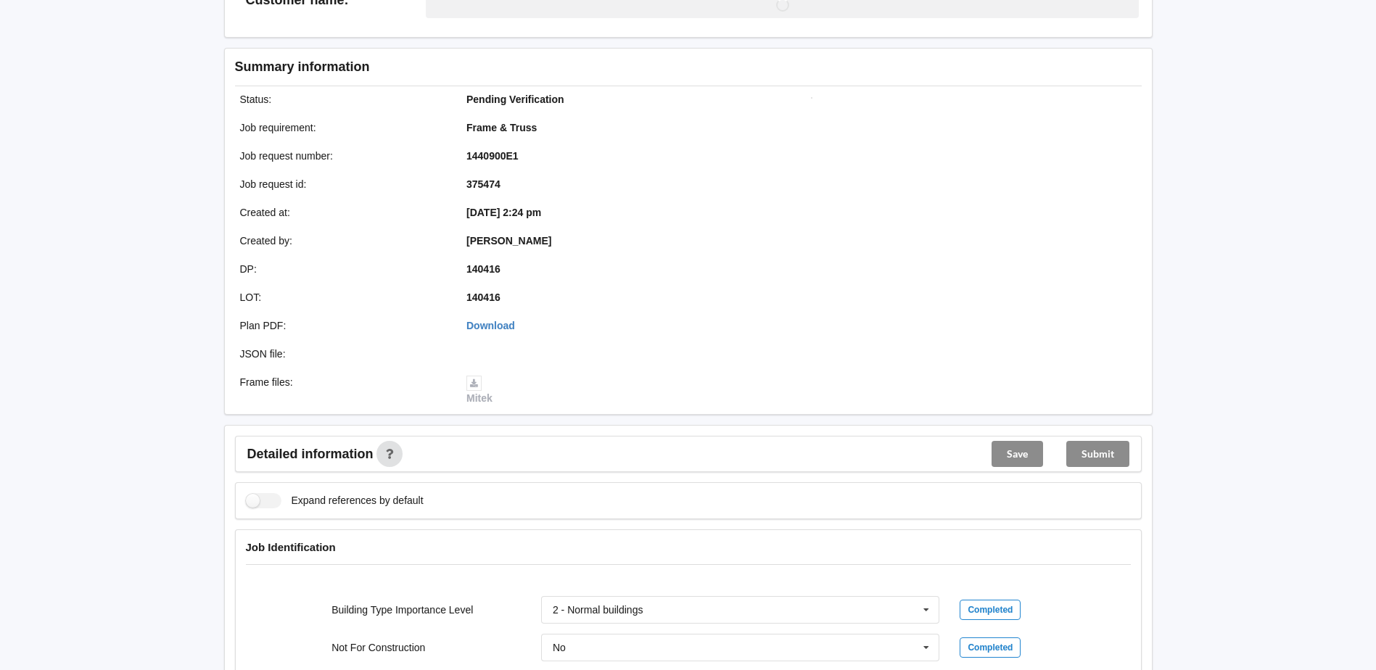
scroll to position [363, 0]
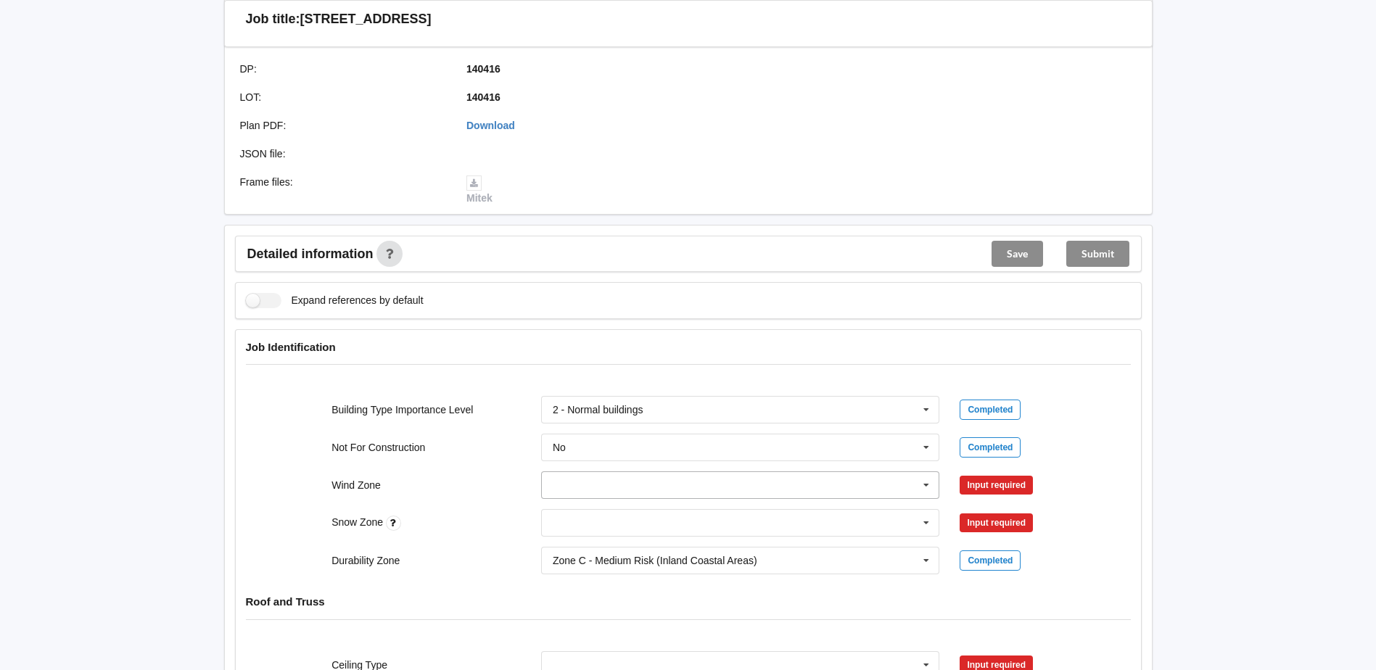
click at [910, 474] on input "text" at bounding box center [741, 485] width 397 height 26
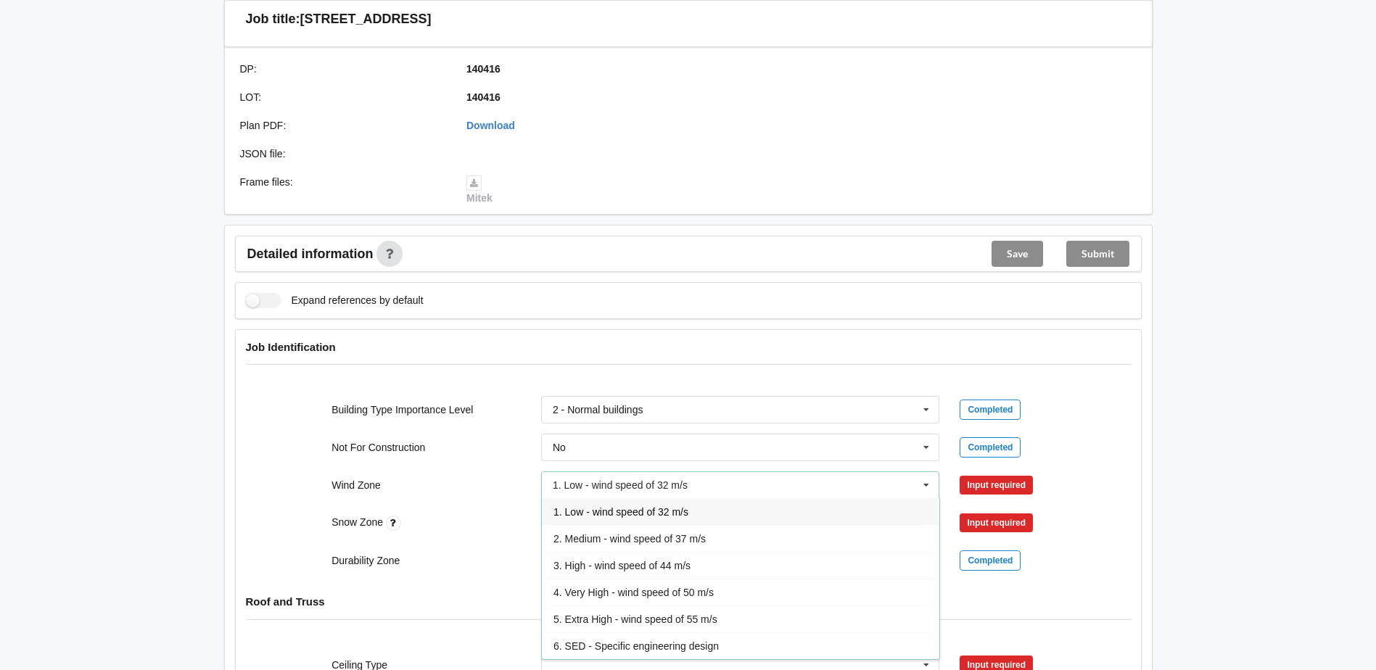
click at [669, 516] on span "1. Low - wind speed of 32 m/s" at bounding box center [620, 512] width 135 height 12
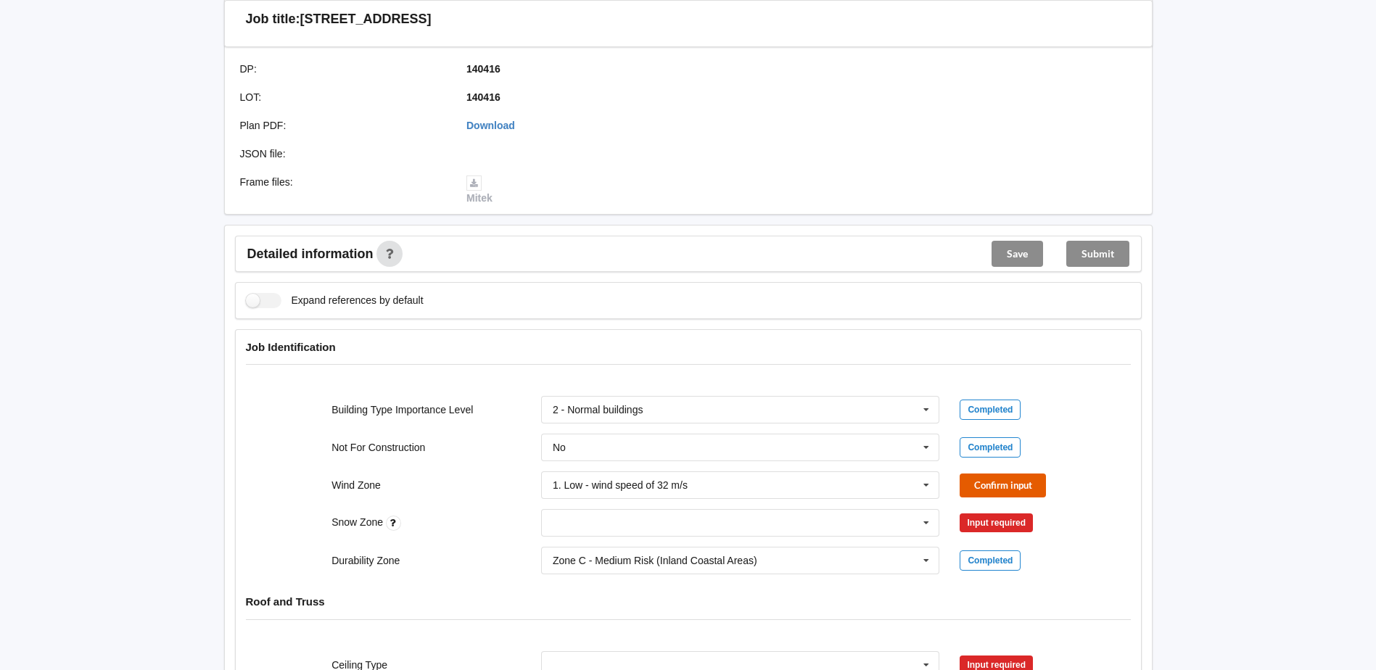
click at [978, 488] on button "Confirm input" at bounding box center [1003, 486] width 86 height 24
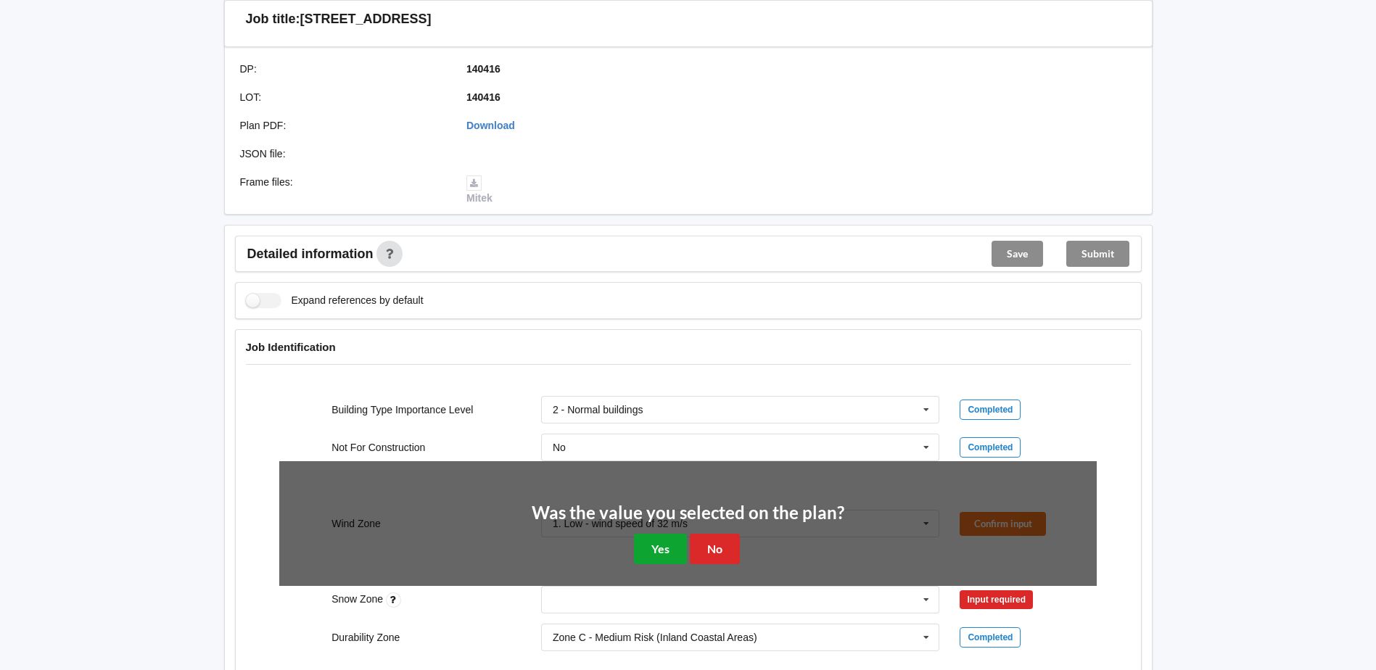
click at [659, 557] on button "Yes" at bounding box center [660, 549] width 53 height 30
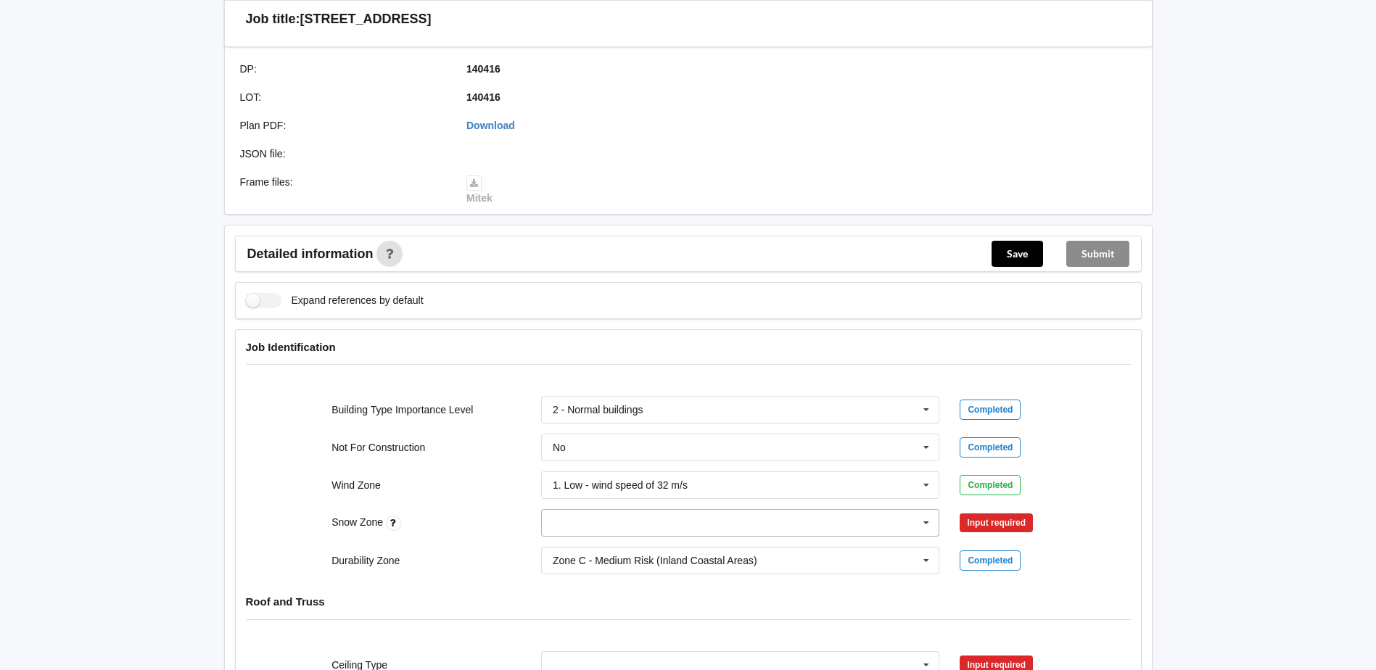
click at [900, 526] on input "text" at bounding box center [741, 523] width 397 height 26
click at [588, 363] on div "N0" at bounding box center [740, 361] width 397 height 27
click at [990, 522] on button "Confirm input" at bounding box center [1003, 523] width 86 height 24
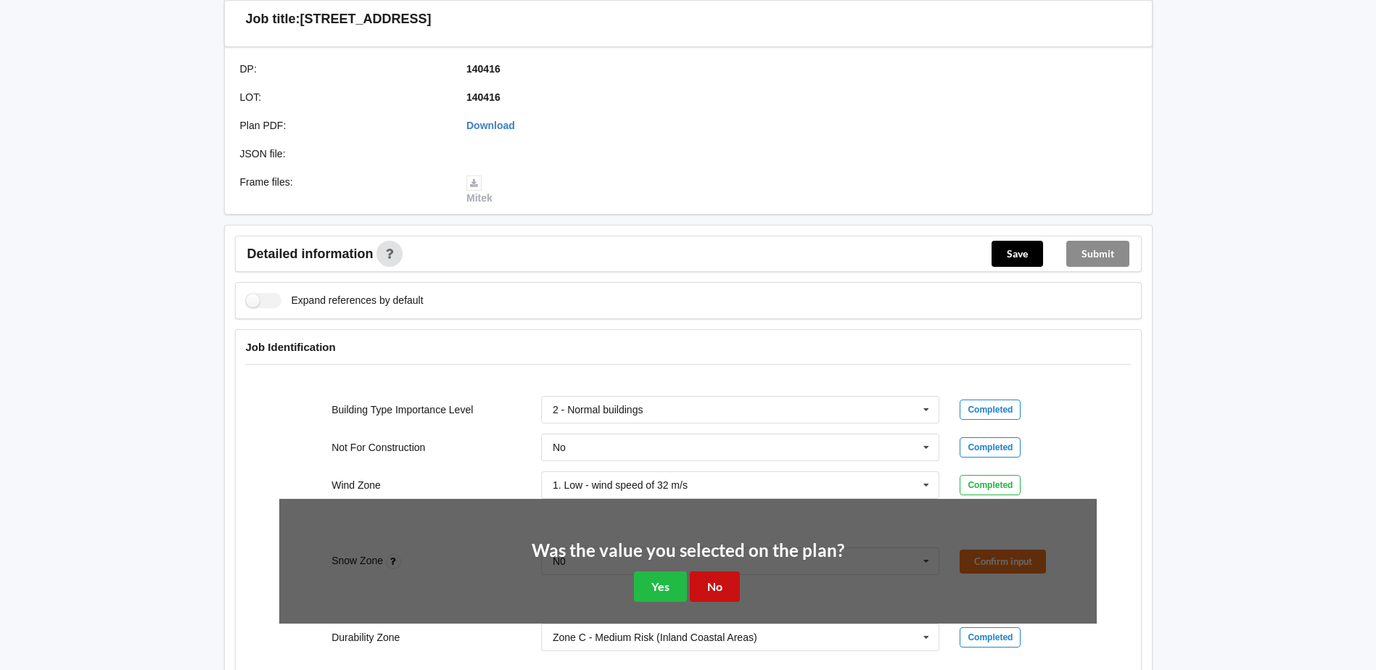
click at [714, 588] on button "No" at bounding box center [715, 587] width 50 height 30
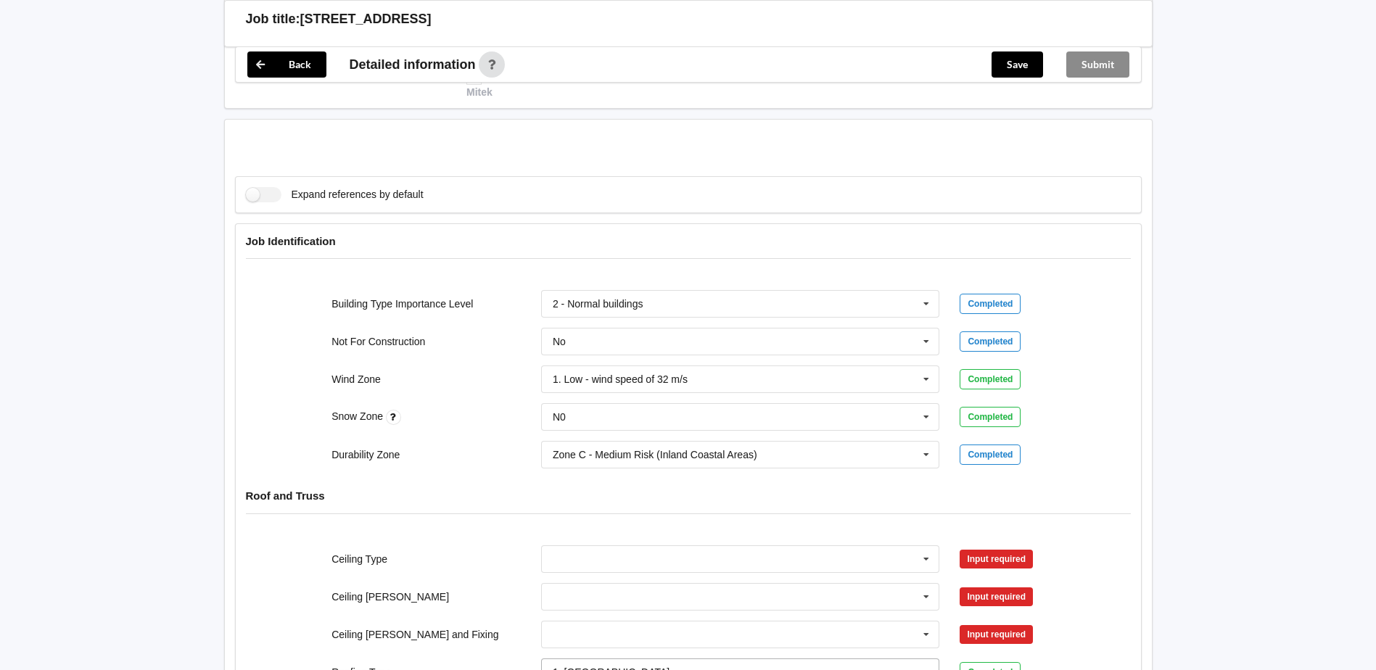
scroll to position [653, 0]
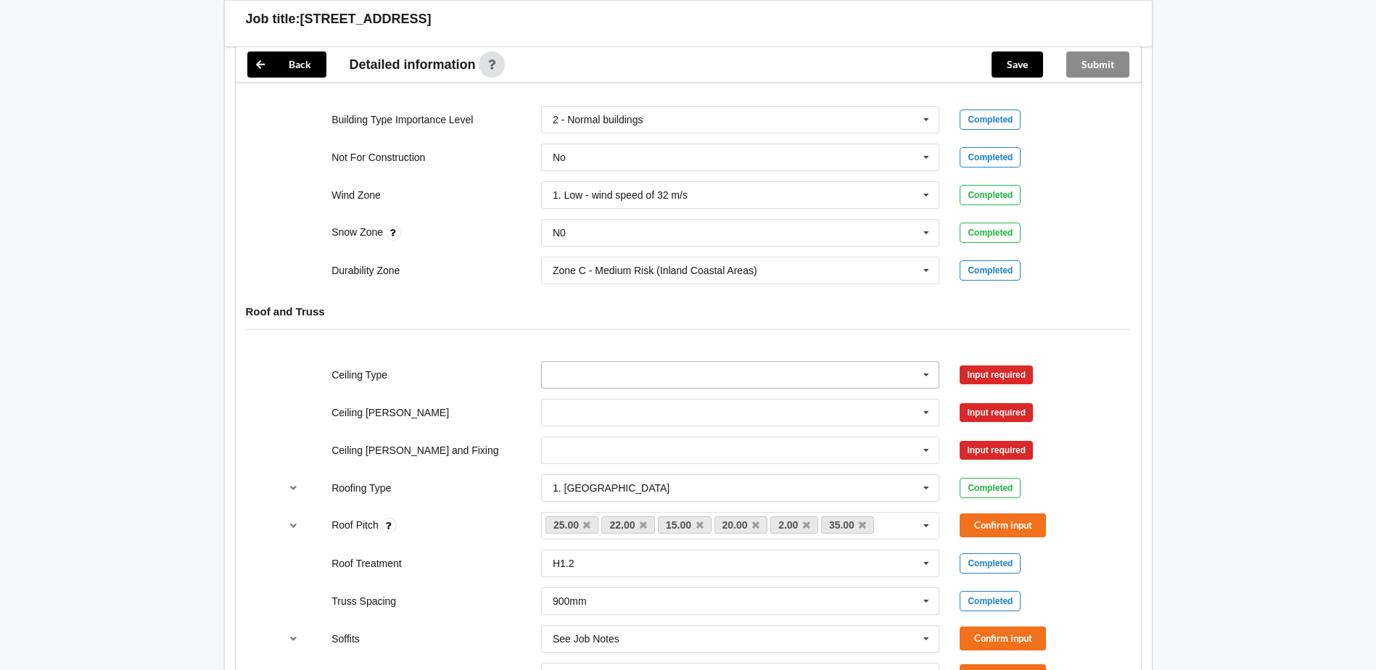
click at [907, 371] on input "text" at bounding box center [741, 375] width 397 height 26
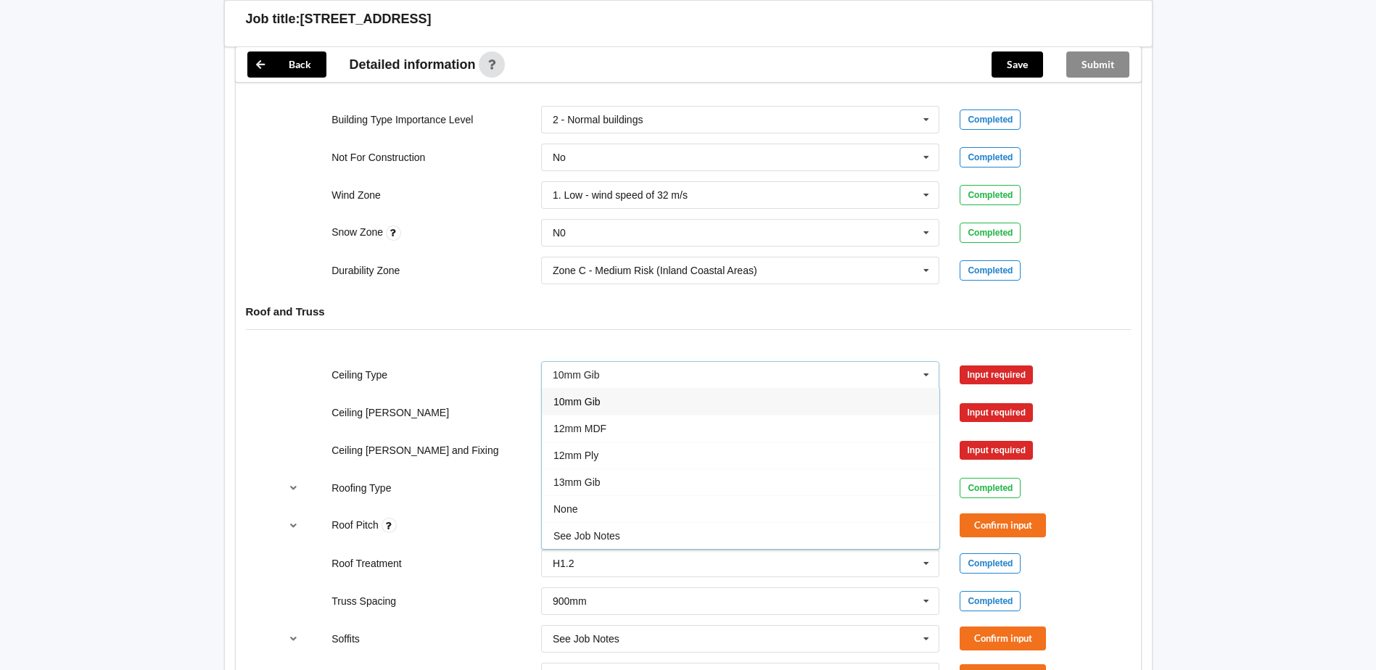
click at [568, 390] on div "10mm Gib" at bounding box center [740, 401] width 397 height 27
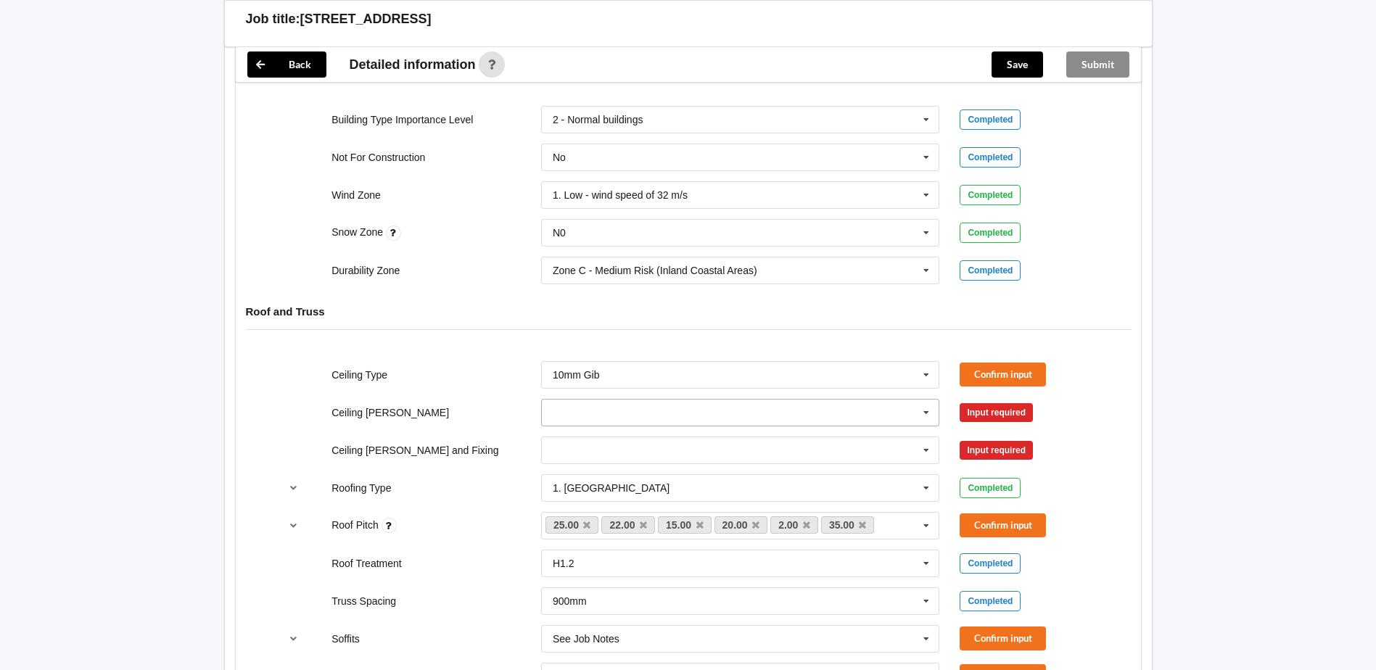
click at [614, 401] on input "text" at bounding box center [741, 413] width 397 height 26
click at [586, 442] on span "400mm" at bounding box center [570, 440] width 34 height 12
click at [588, 446] on input "text" at bounding box center [741, 450] width 397 height 26
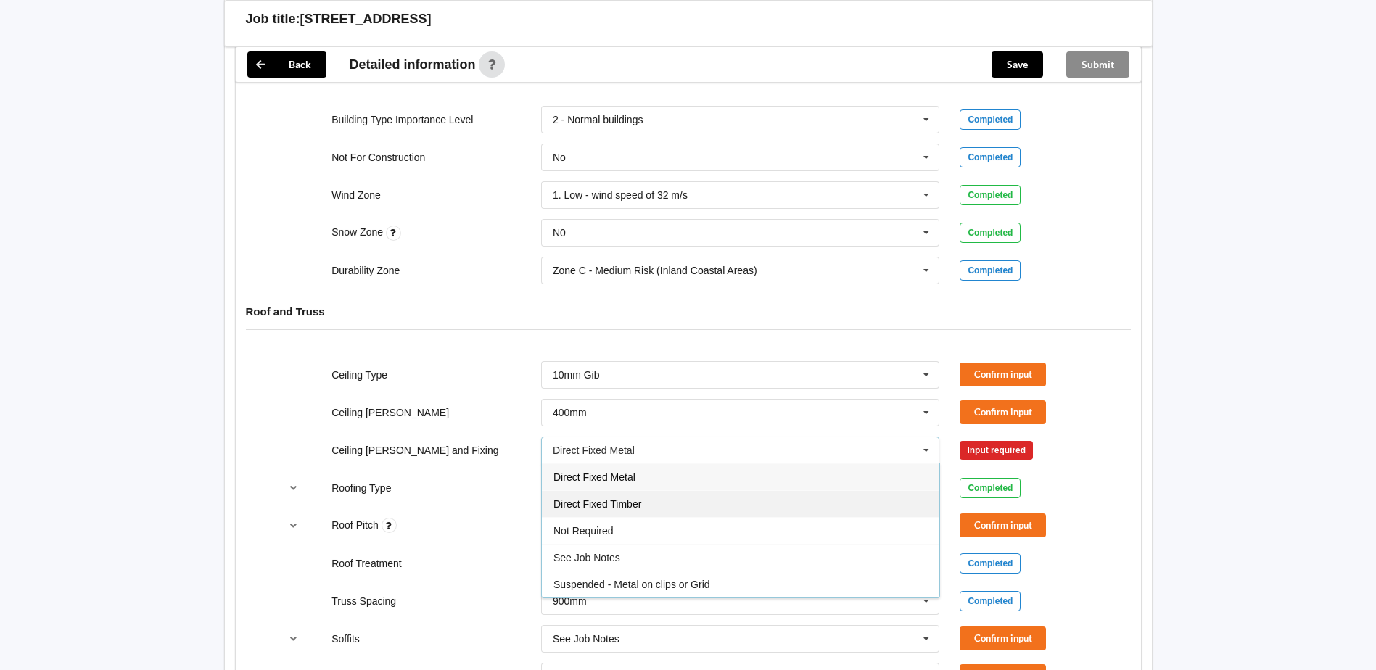
click at [612, 503] on span "Direct Fixed Timber" at bounding box center [597, 504] width 88 height 12
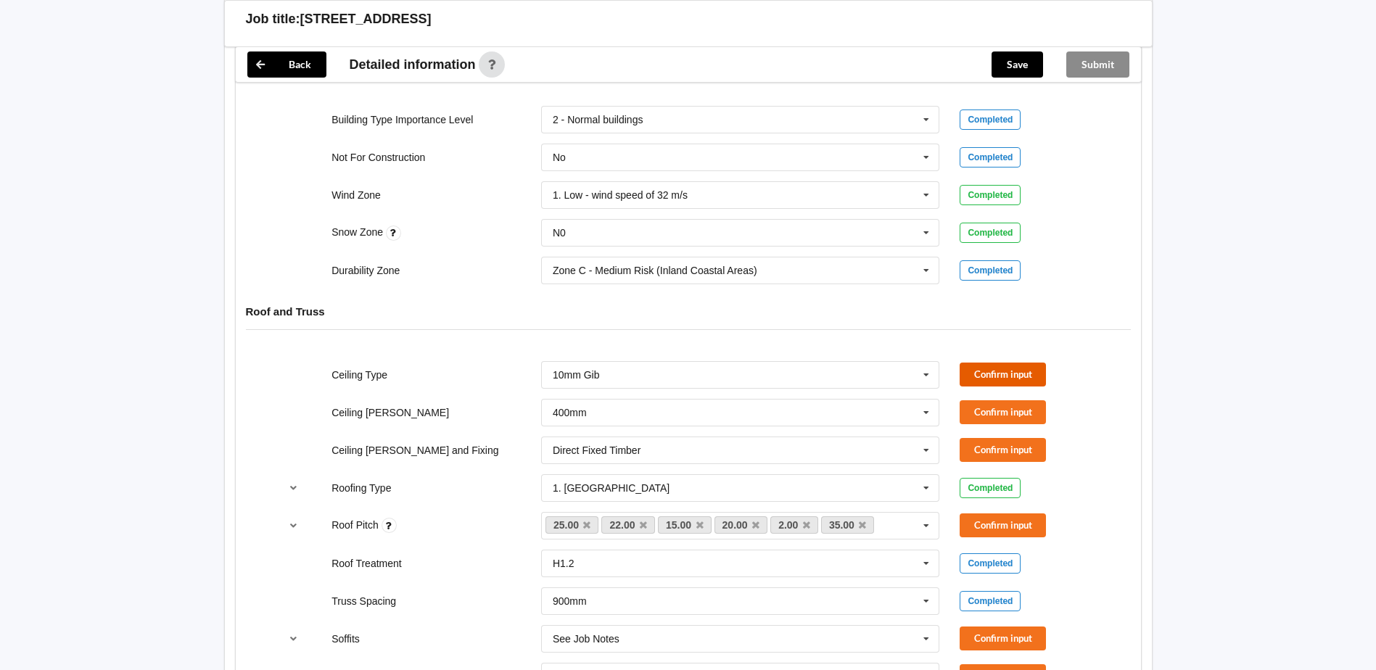
click at [989, 371] on button "Confirm input" at bounding box center [1003, 375] width 86 height 24
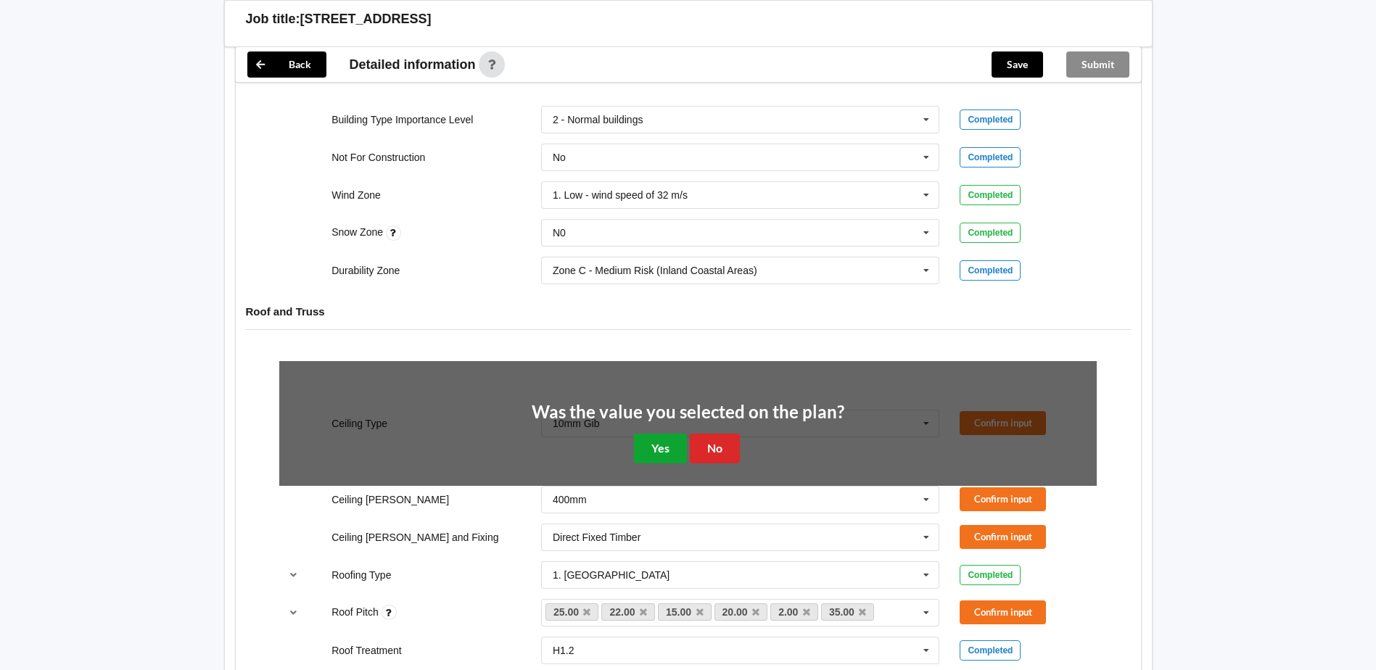
click at [662, 454] on button "Yes" at bounding box center [660, 449] width 53 height 30
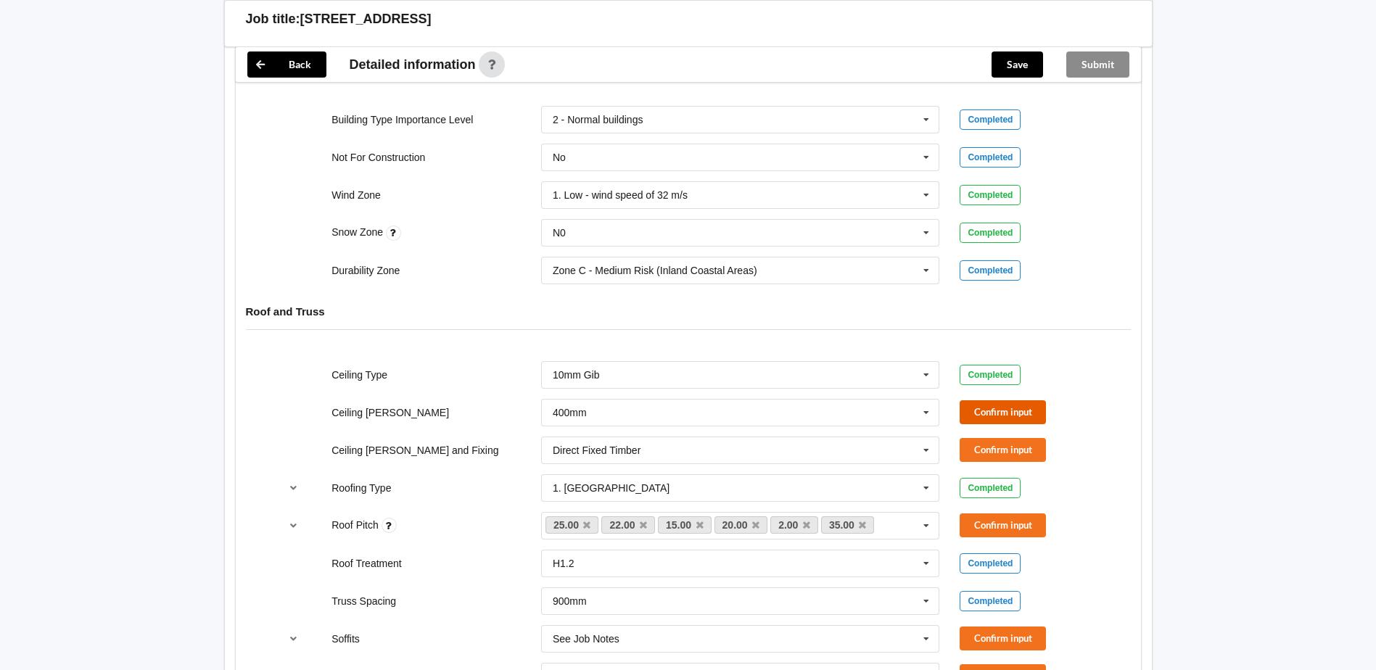
click at [999, 413] on button "Confirm input" at bounding box center [1003, 412] width 86 height 24
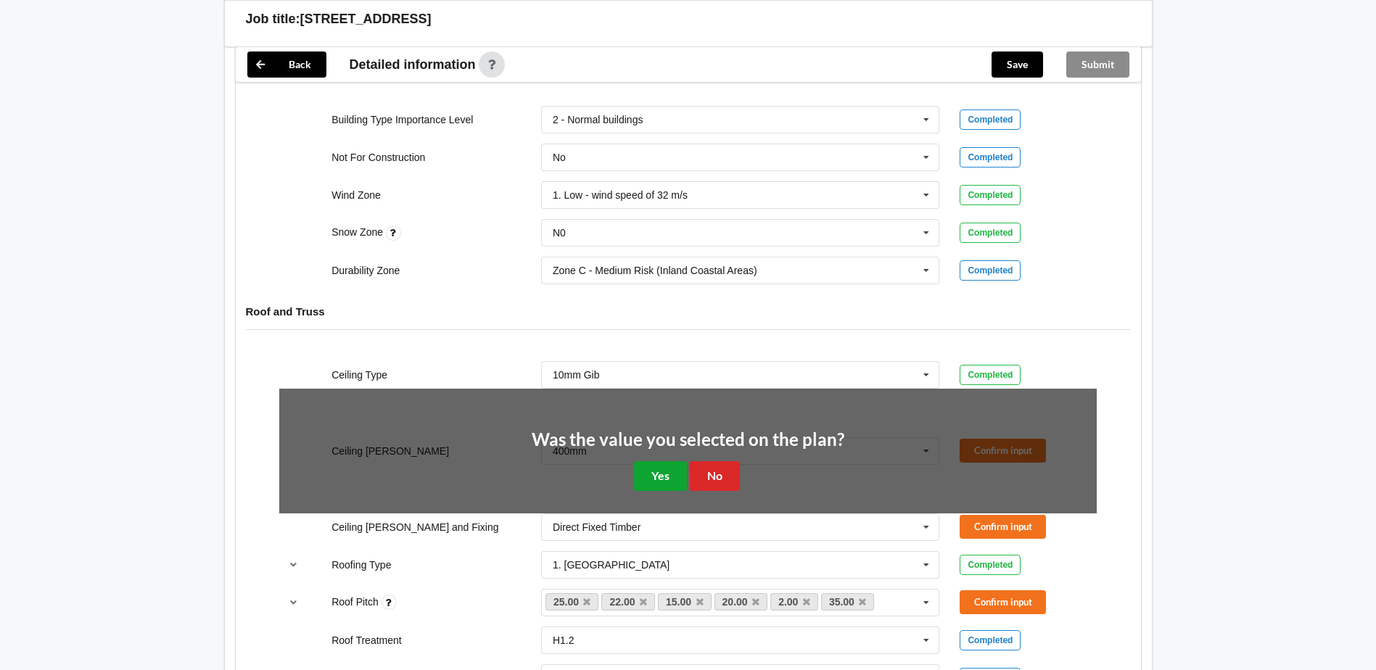
click at [676, 474] on button "Yes" at bounding box center [660, 476] width 53 height 30
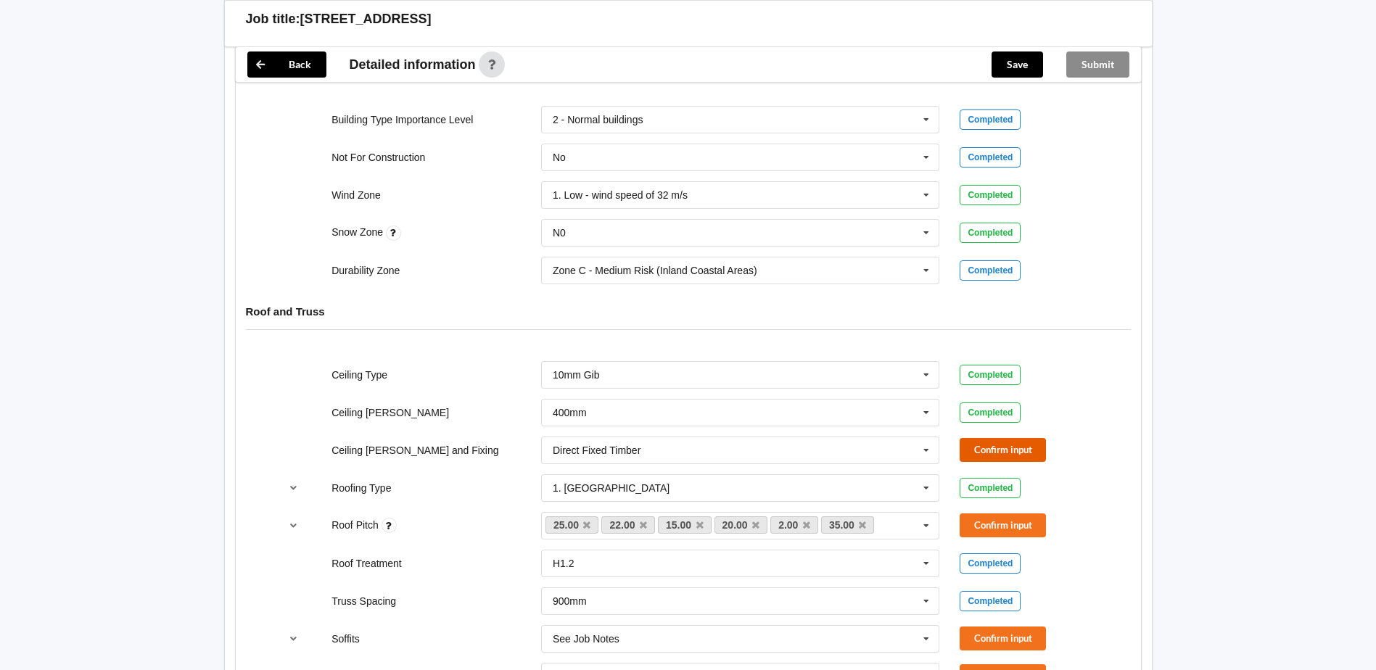
click at [1001, 445] on button "Confirm input" at bounding box center [1003, 450] width 86 height 24
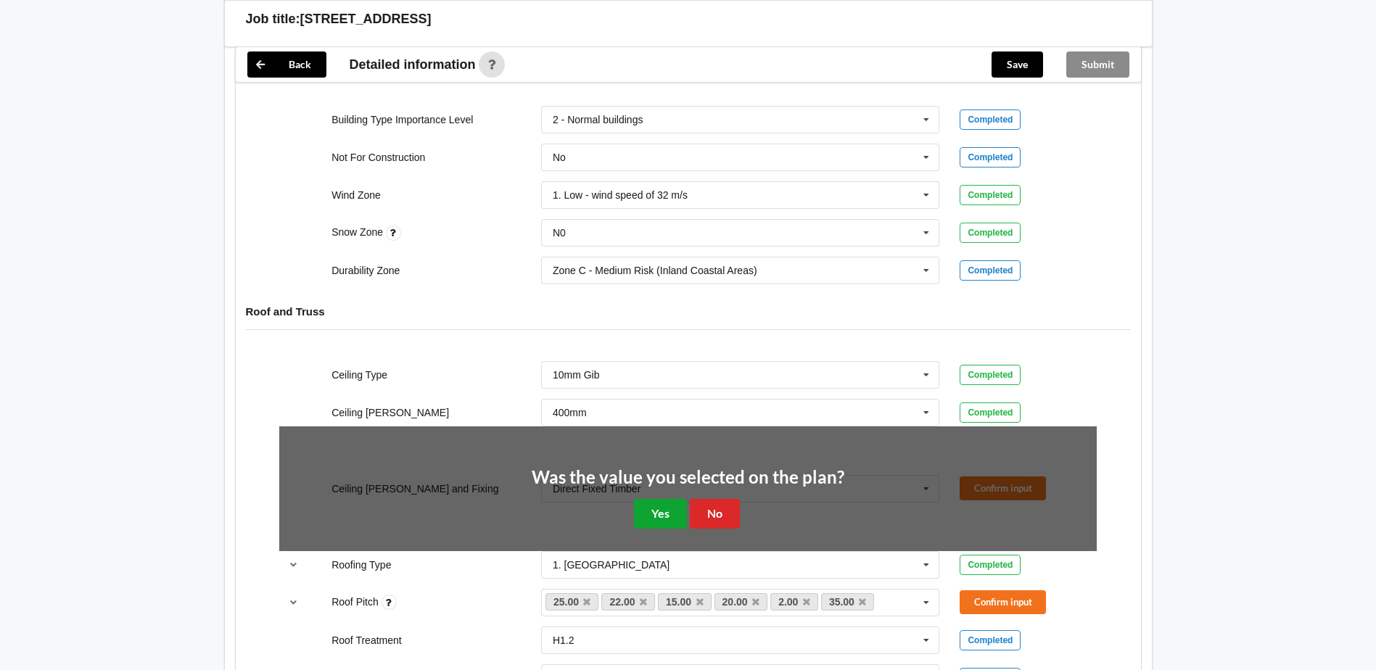
click at [668, 519] on button "Yes" at bounding box center [660, 514] width 53 height 30
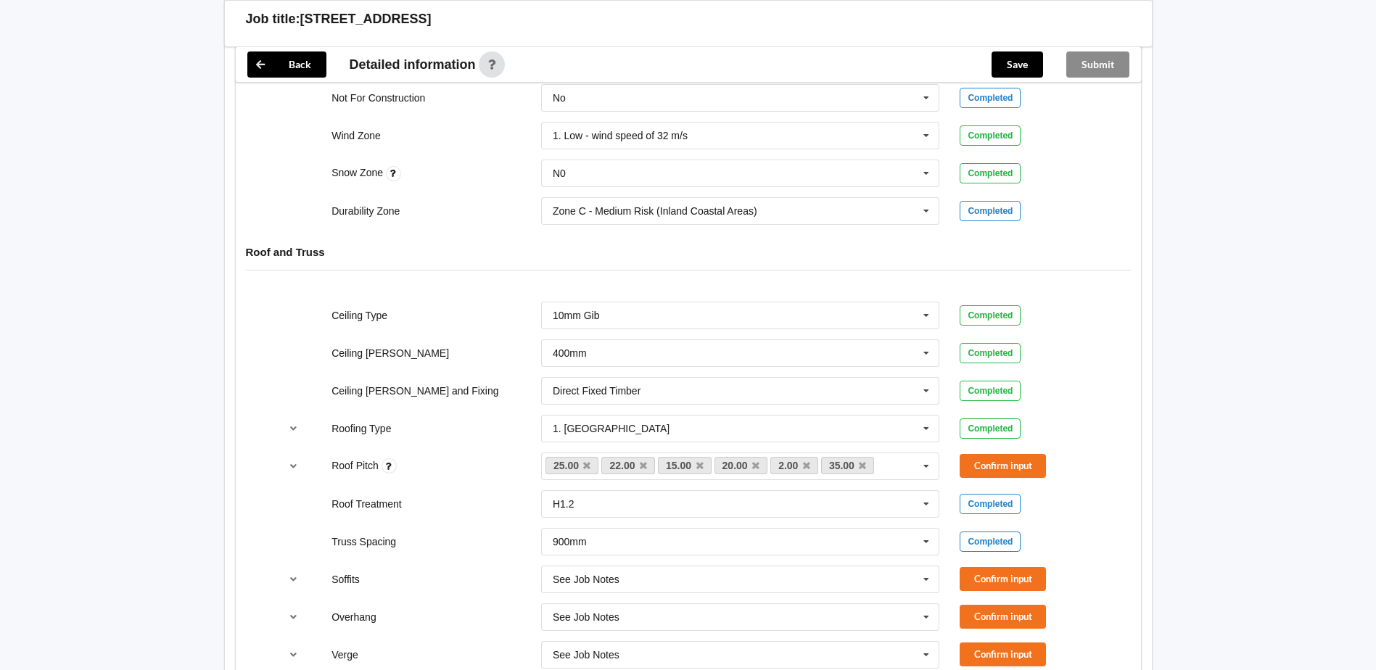
scroll to position [798, 0]
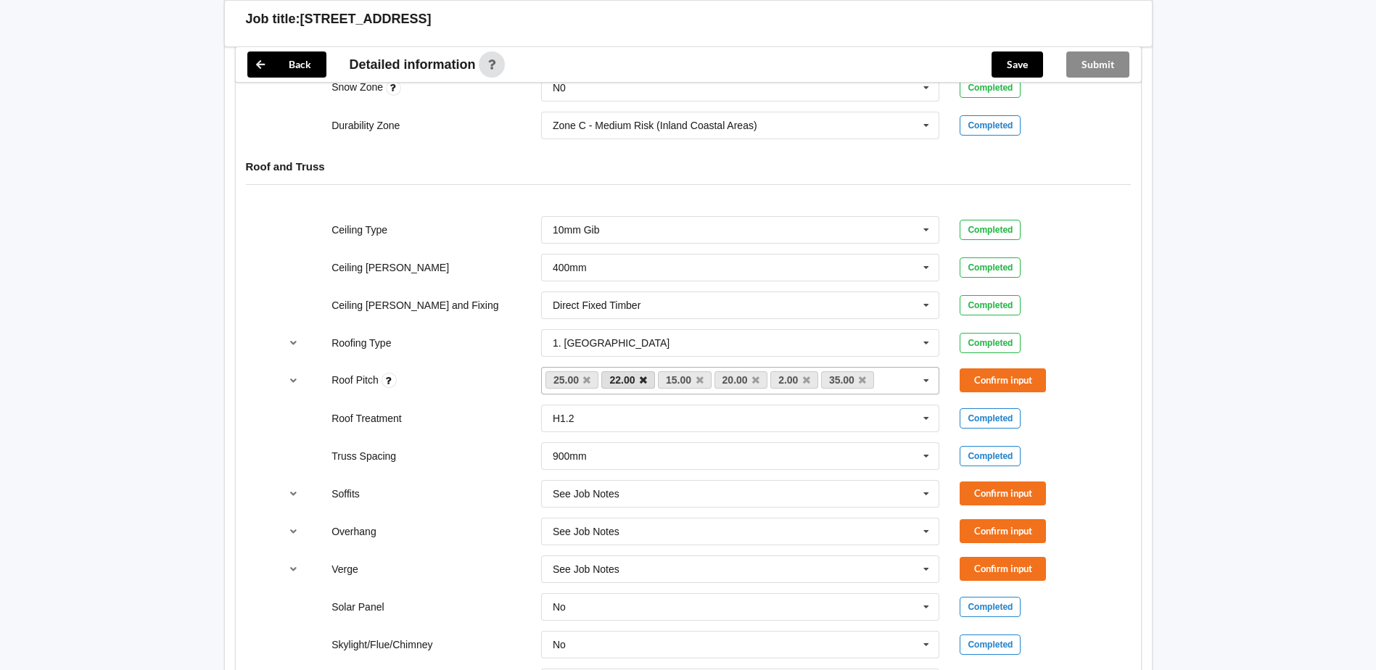
click at [646, 380] on icon at bounding box center [643, 380] width 7 height 9
click at [640, 379] on icon at bounding box center [643, 380] width 7 height 9
click at [693, 378] on icon at bounding box center [694, 380] width 7 height 9
click at [701, 378] on icon at bounding box center [699, 380] width 7 height 9
click at [986, 375] on button "Confirm input" at bounding box center [1003, 380] width 86 height 24
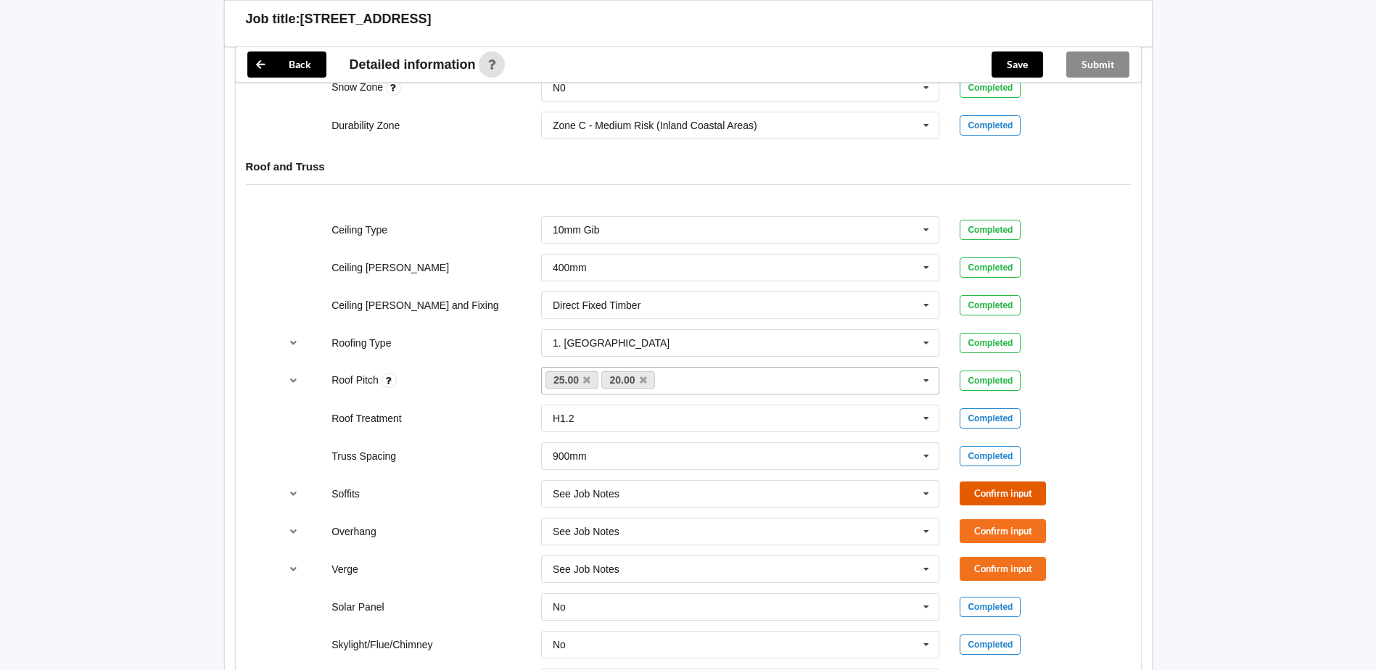
click at [1015, 488] on button "Confirm input" at bounding box center [1003, 494] width 86 height 24
click at [1011, 535] on button "Confirm input" at bounding box center [1003, 531] width 86 height 24
click at [1005, 570] on button "Confirm input" at bounding box center [1003, 569] width 86 height 24
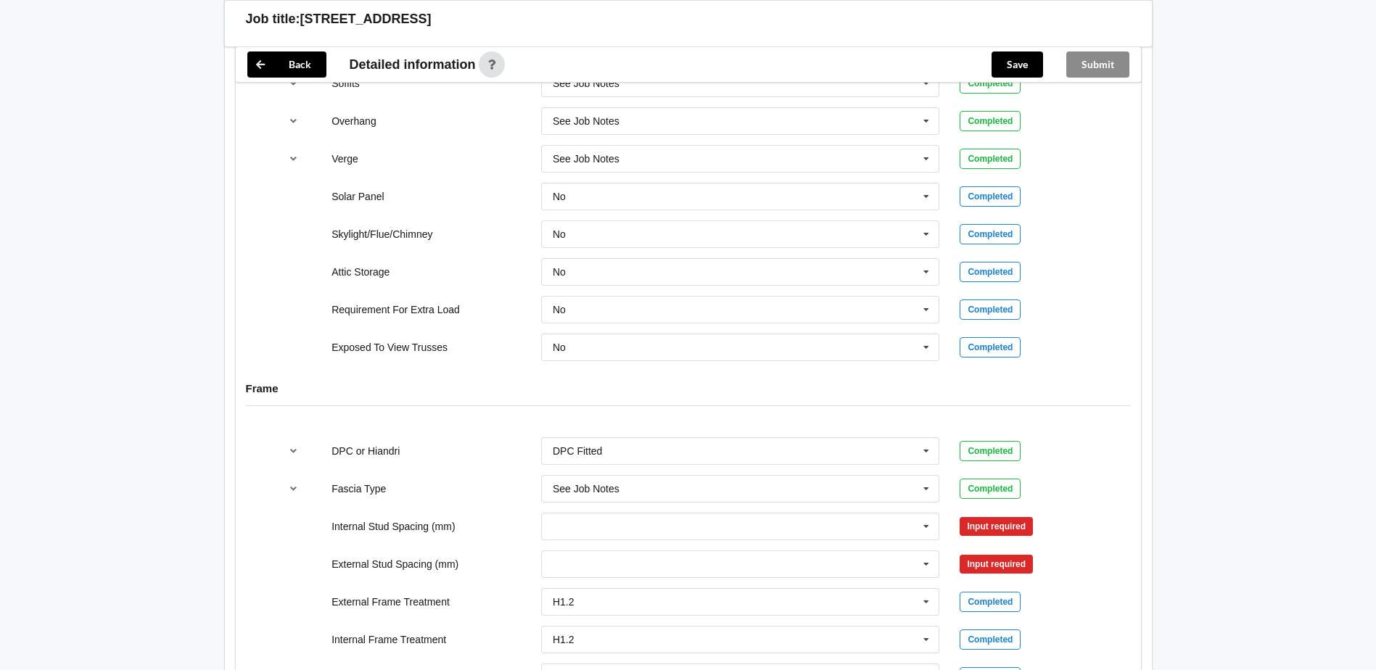
scroll to position [1233, 0]
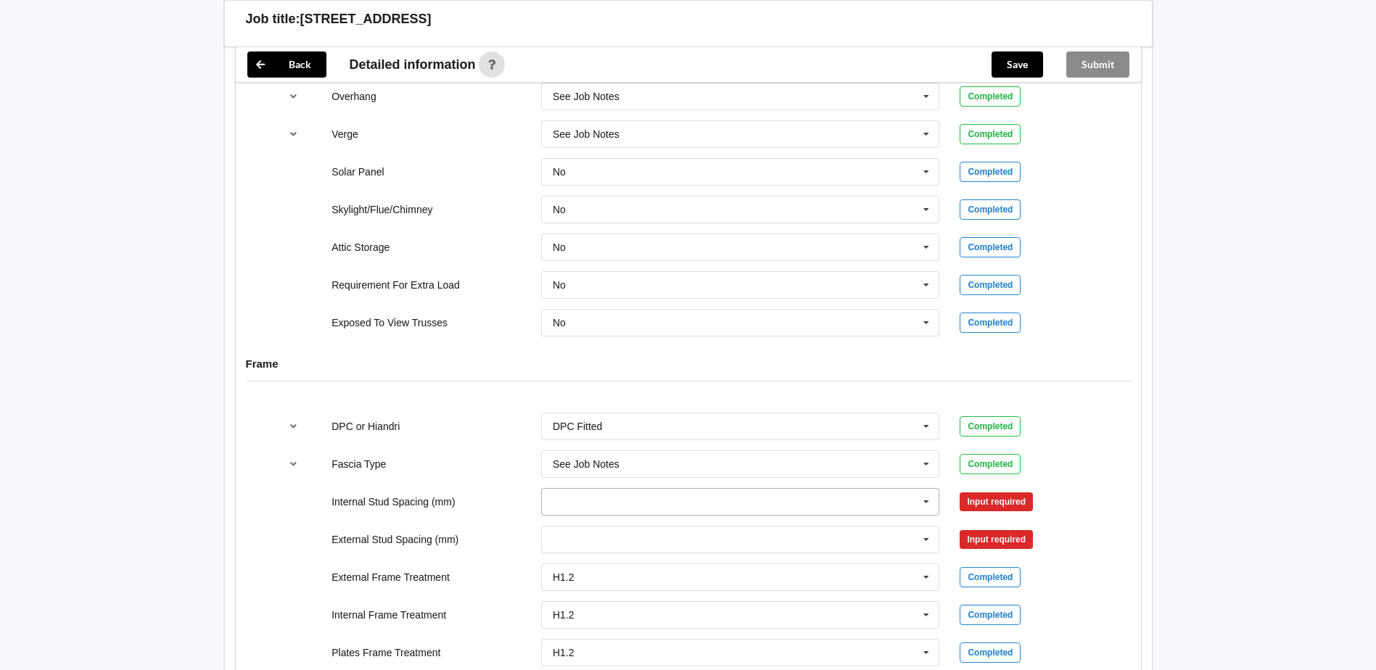
click at [923, 506] on icon at bounding box center [926, 502] width 22 height 27
click at [615, 469] on span "See Job Notes" at bounding box center [586, 475] width 67 height 12
click at [1032, 500] on button "Confirm input" at bounding box center [1003, 502] width 86 height 24
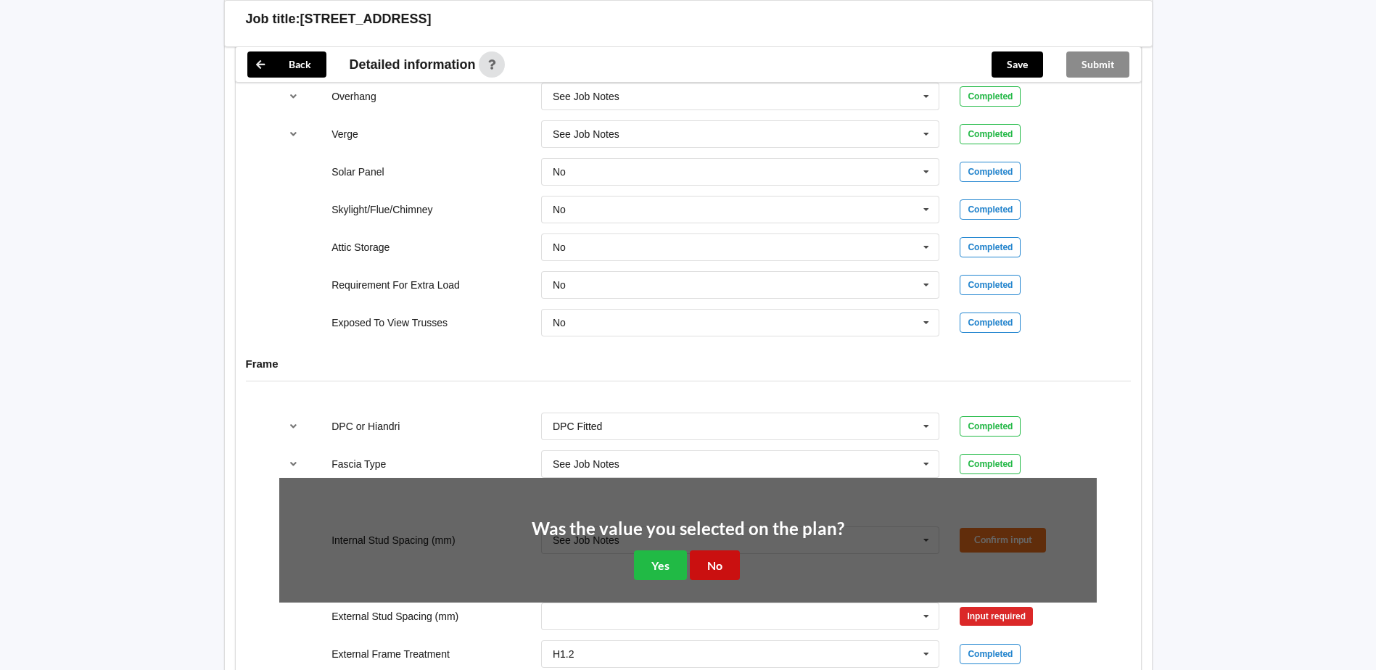
click at [724, 568] on button "No" at bounding box center [715, 566] width 50 height 30
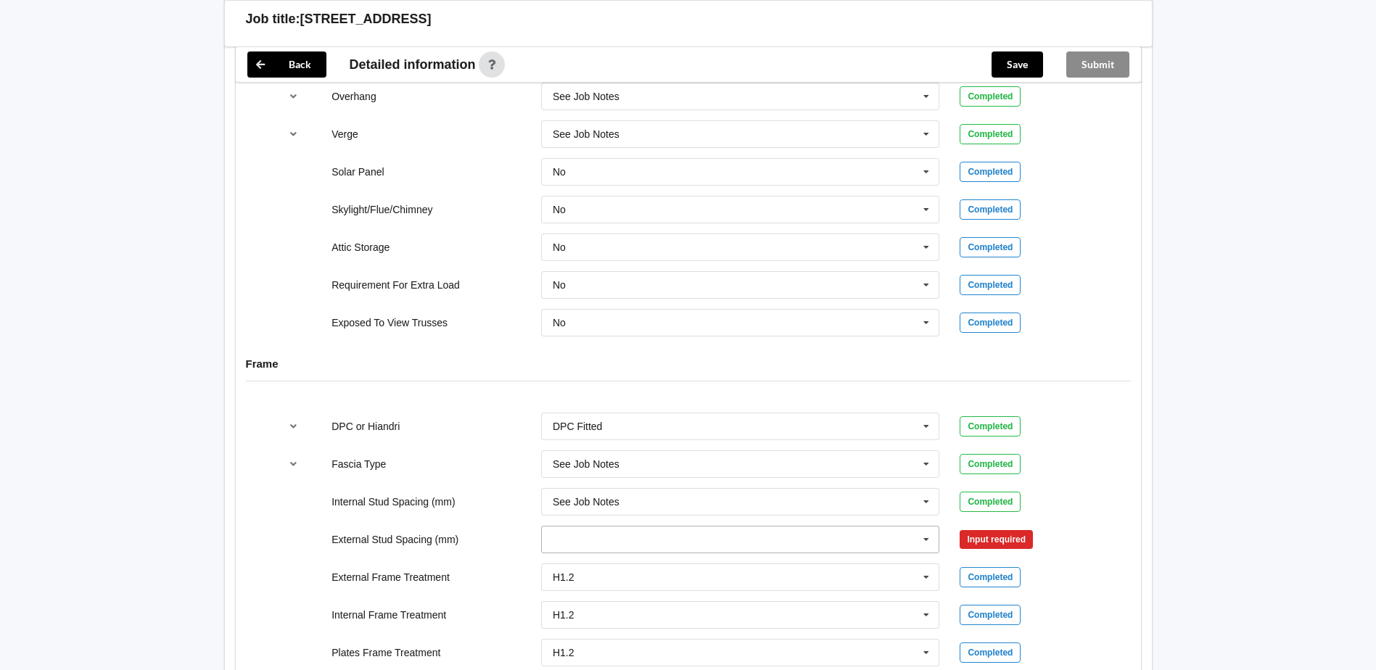
click at [927, 542] on icon at bounding box center [926, 540] width 22 height 27
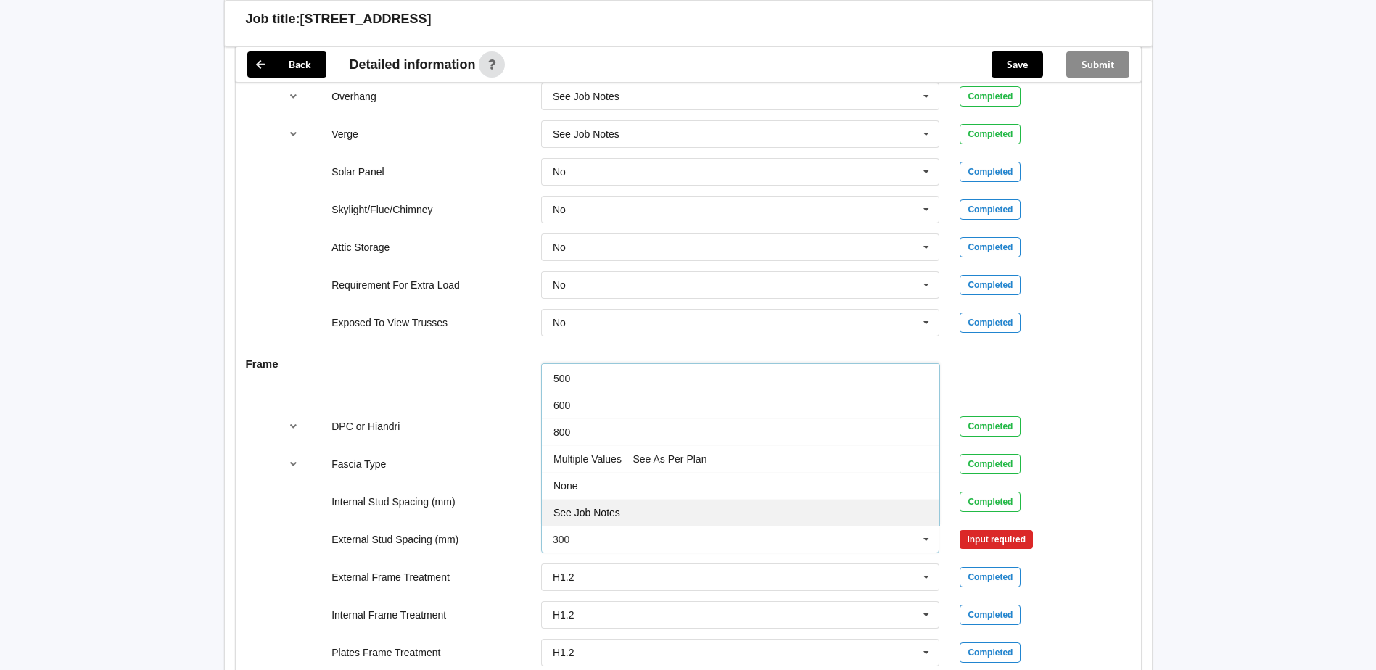
click at [593, 515] on span "See Job Notes" at bounding box center [586, 513] width 67 height 12
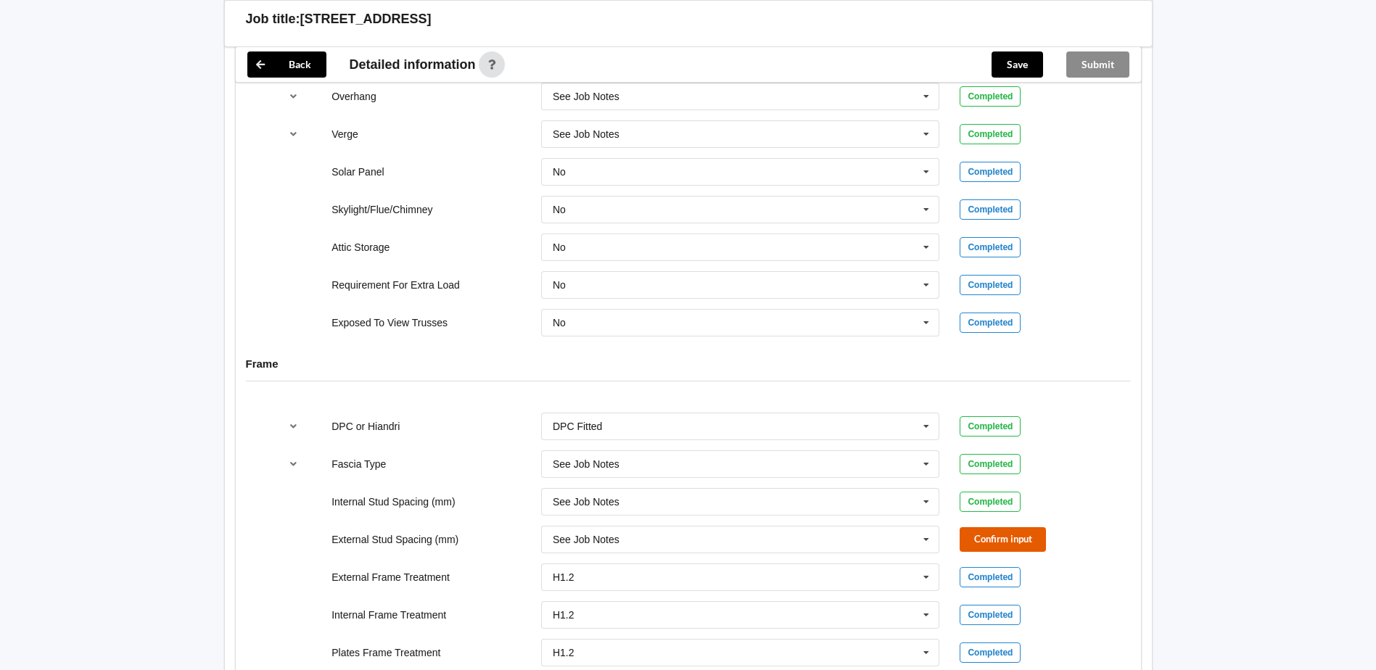
click at [1015, 540] on button "Confirm input" at bounding box center [1003, 539] width 86 height 24
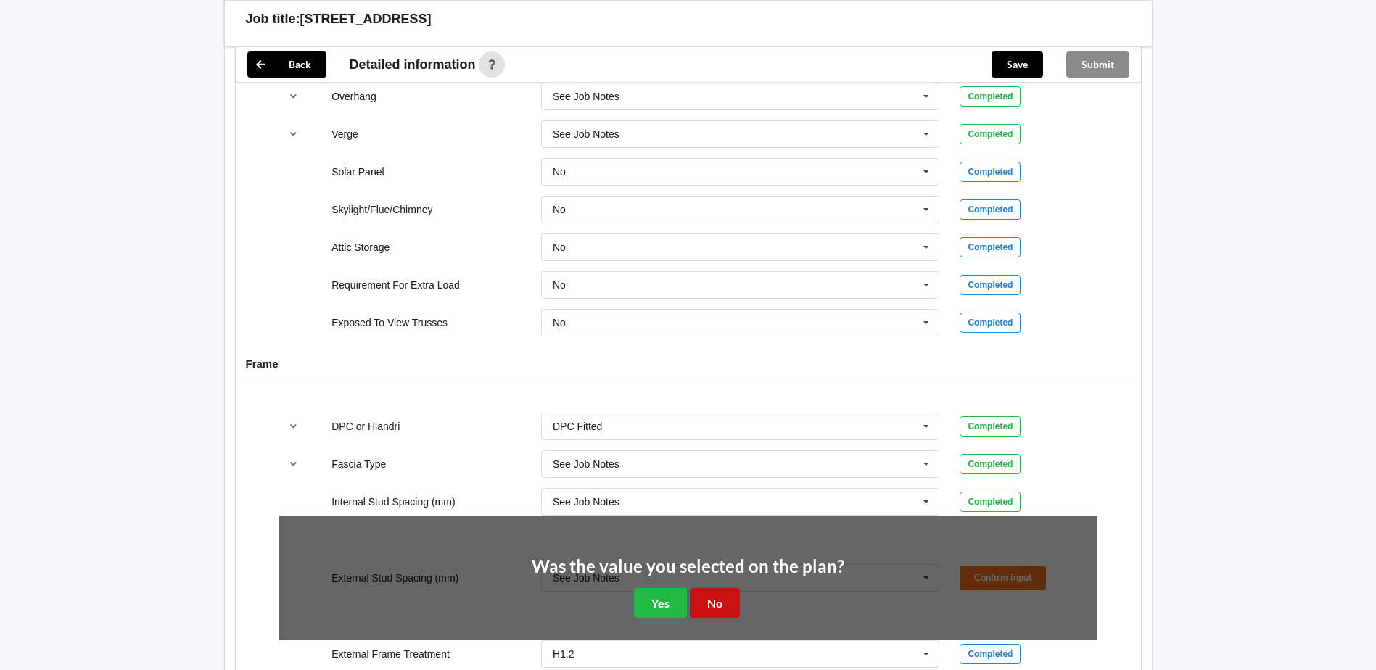
click at [714, 603] on button "No" at bounding box center [715, 603] width 50 height 30
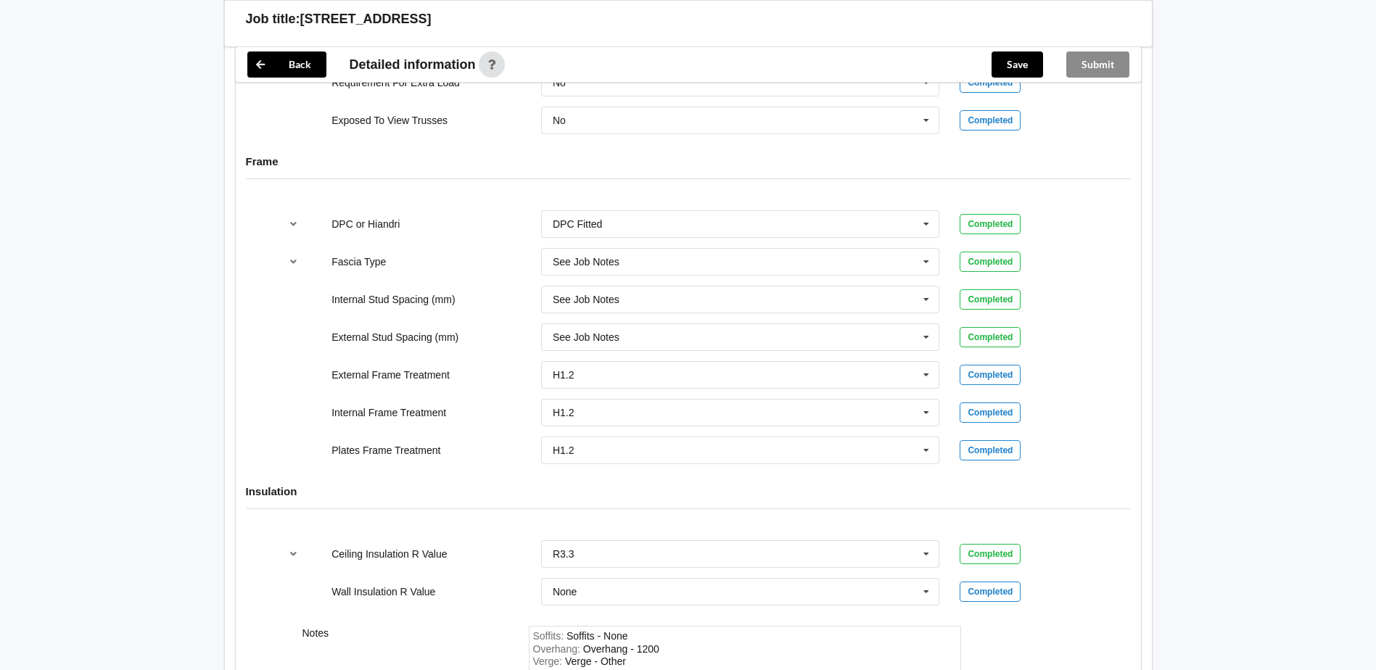
scroll to position [1667, 0]
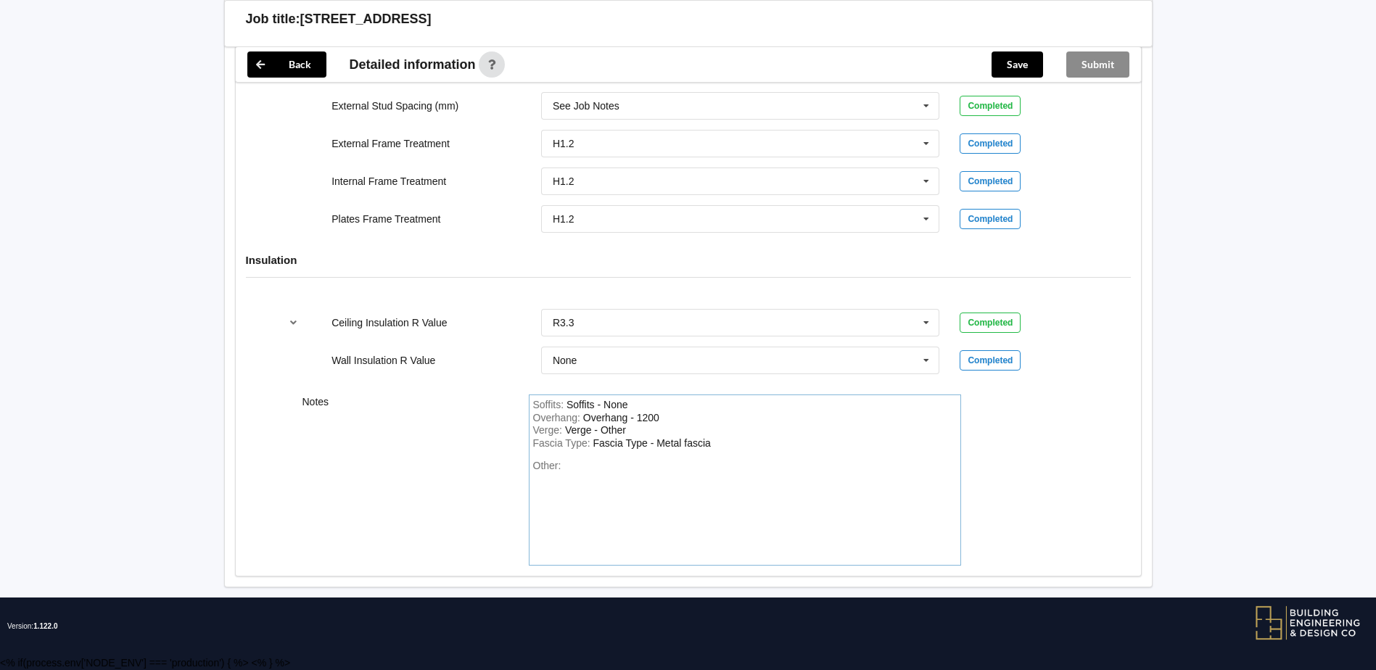
click at [575, 469] on div "Other:" at bounding box center [745, 511] width 424 height 102
click at [1010, 65] on button "Save" at bounding box center [1017, 64] width 51 height 26
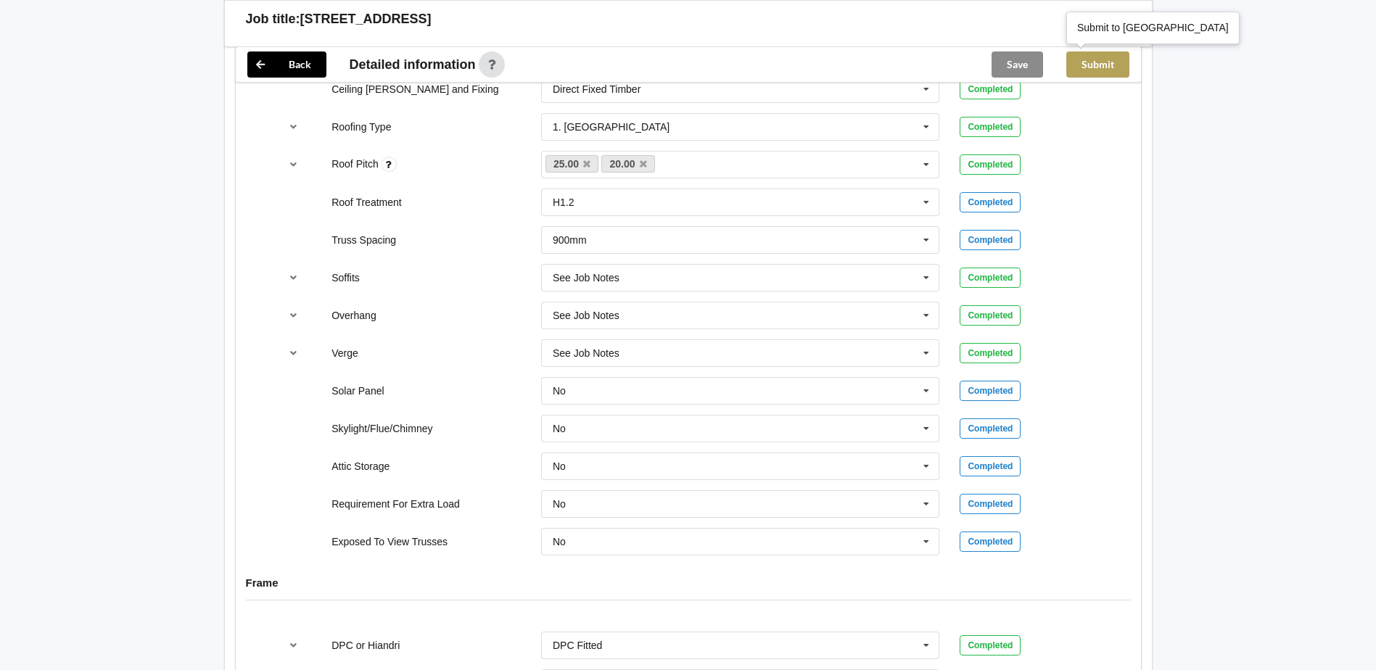
click at [1086, 65] on button "Submit" at bounding box center [1097, 64] width 63 height 26
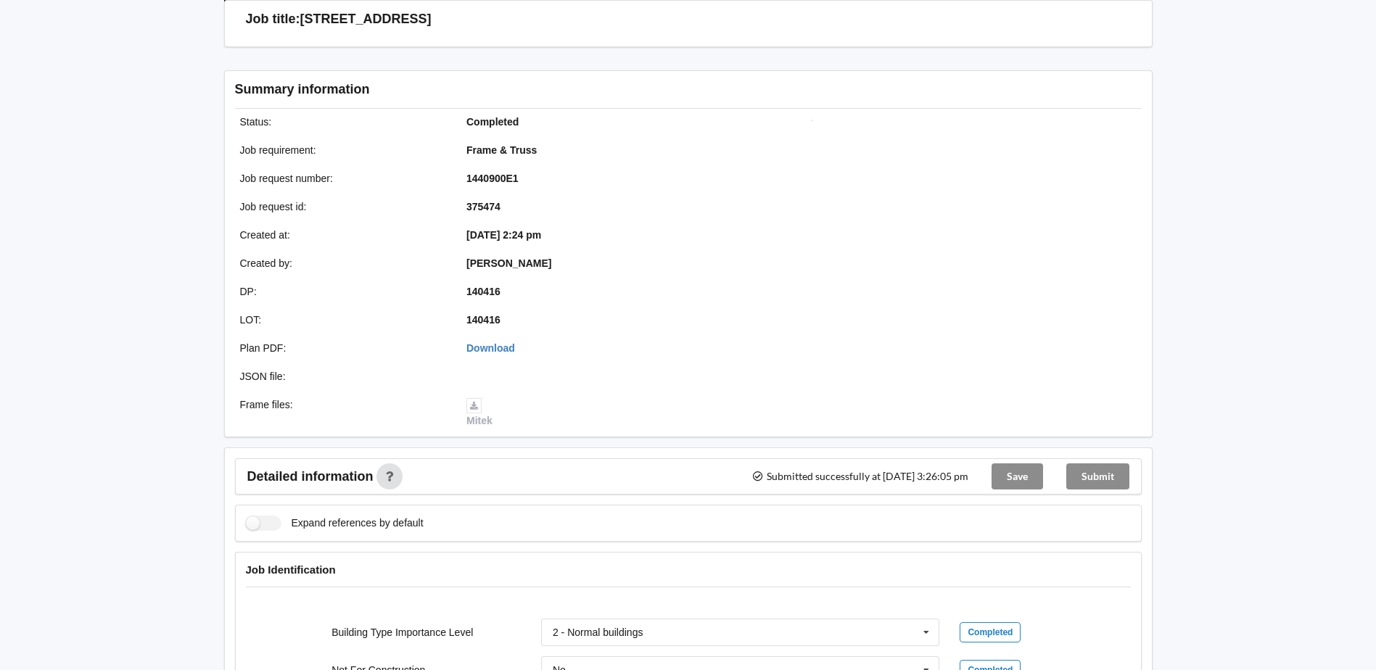
scroll to position [0, 0]
